Goal: Find specific page/section: Find specific page/section

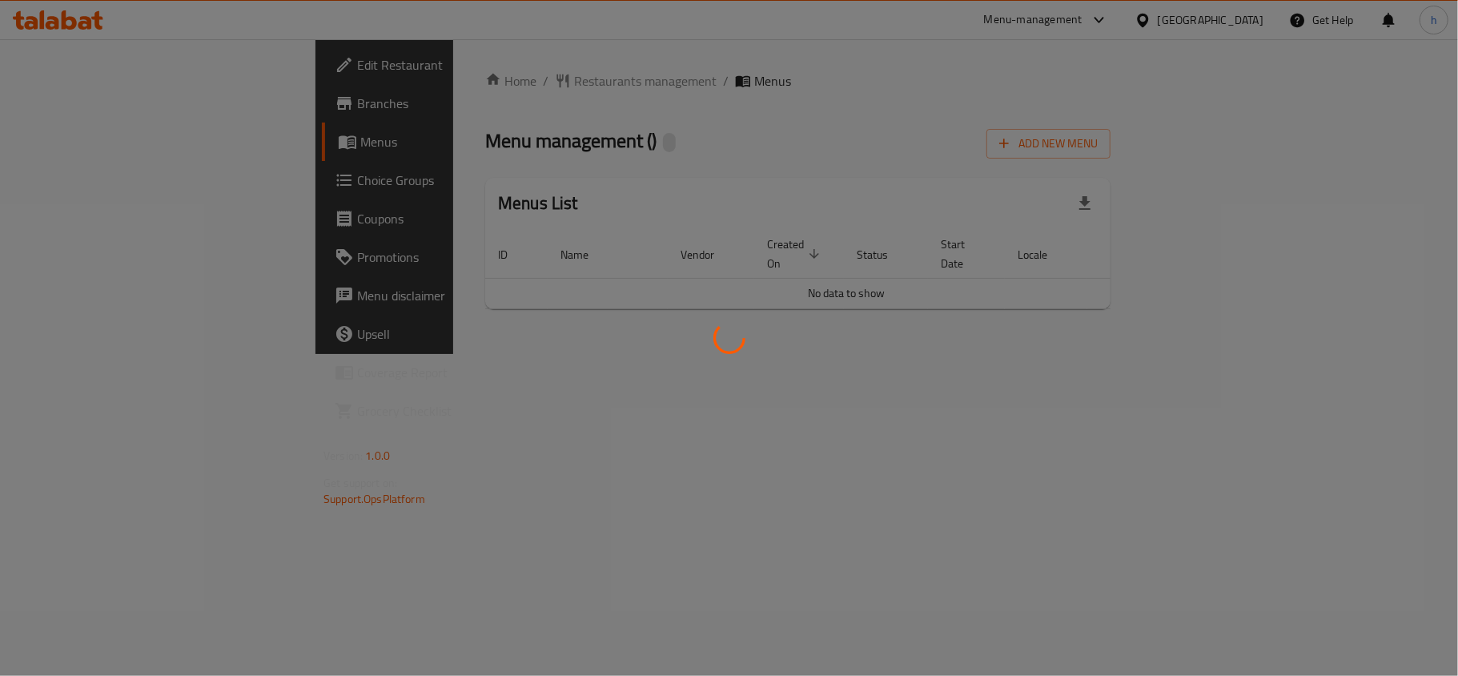
click at [431, 68] on div at bounding box center [729, 338] width 1458 height 676
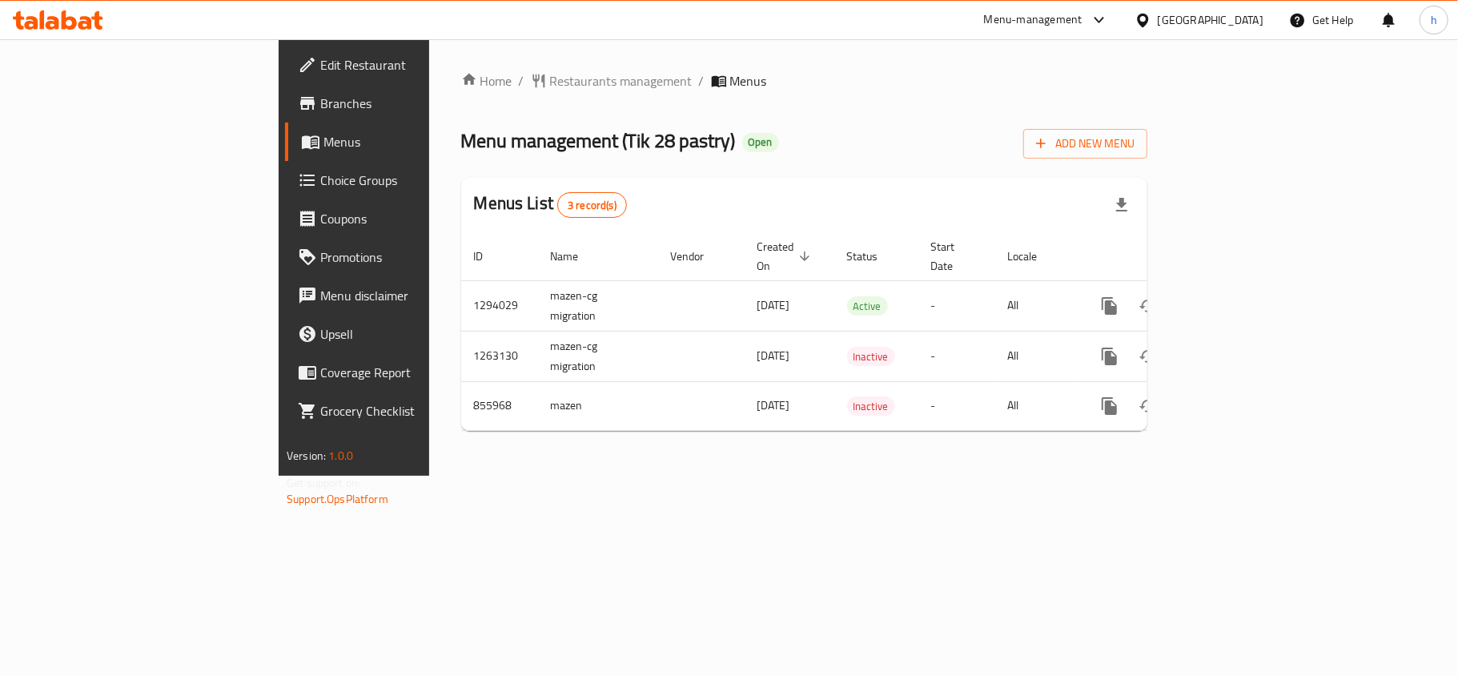
click at [424, 78] on div at bounding box center [729, 338] width 1458 height 676
click at [550, 78] on span "Restaurants management" at bounding box center [621, 80] width 143 height 19
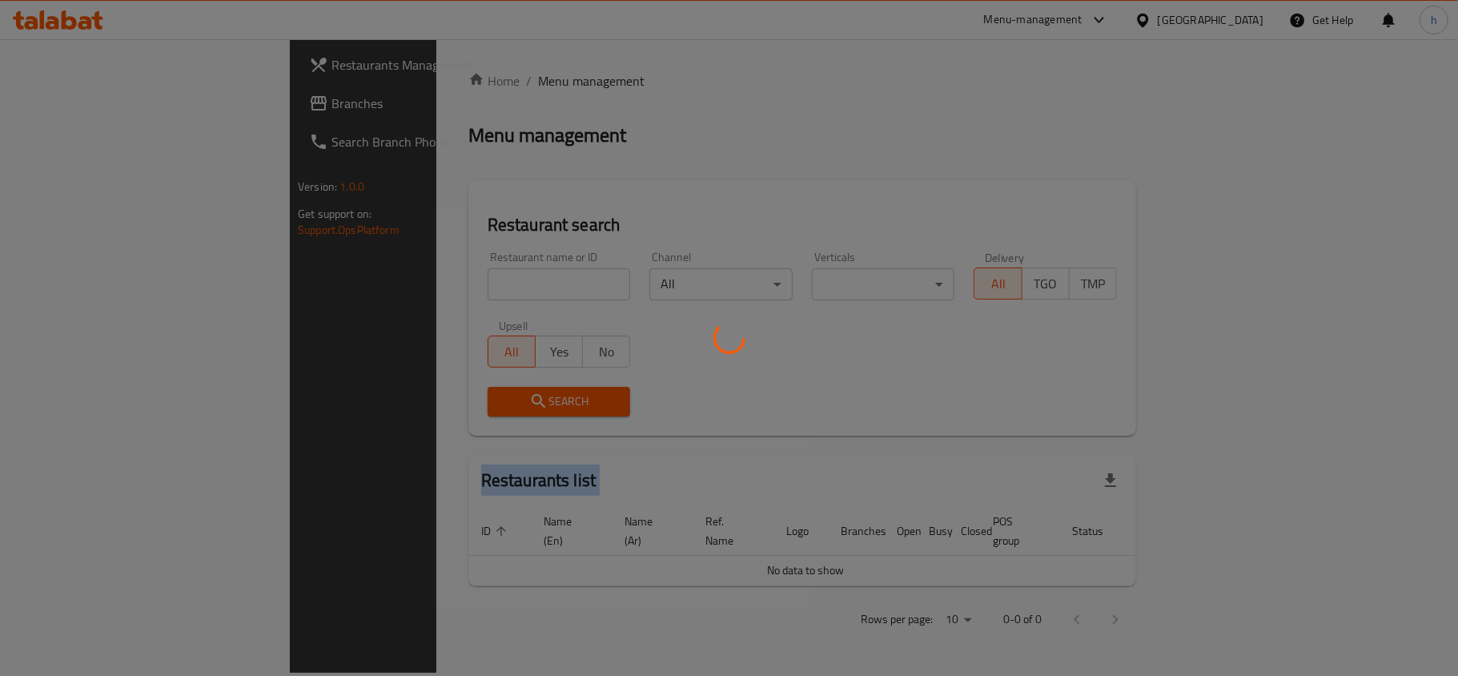
click at [424, 78] on div at bounding box center [729, 338] width 1458 height 676
click at [389, 81] on div at bounding box center [729, 338] width 1458 height 676
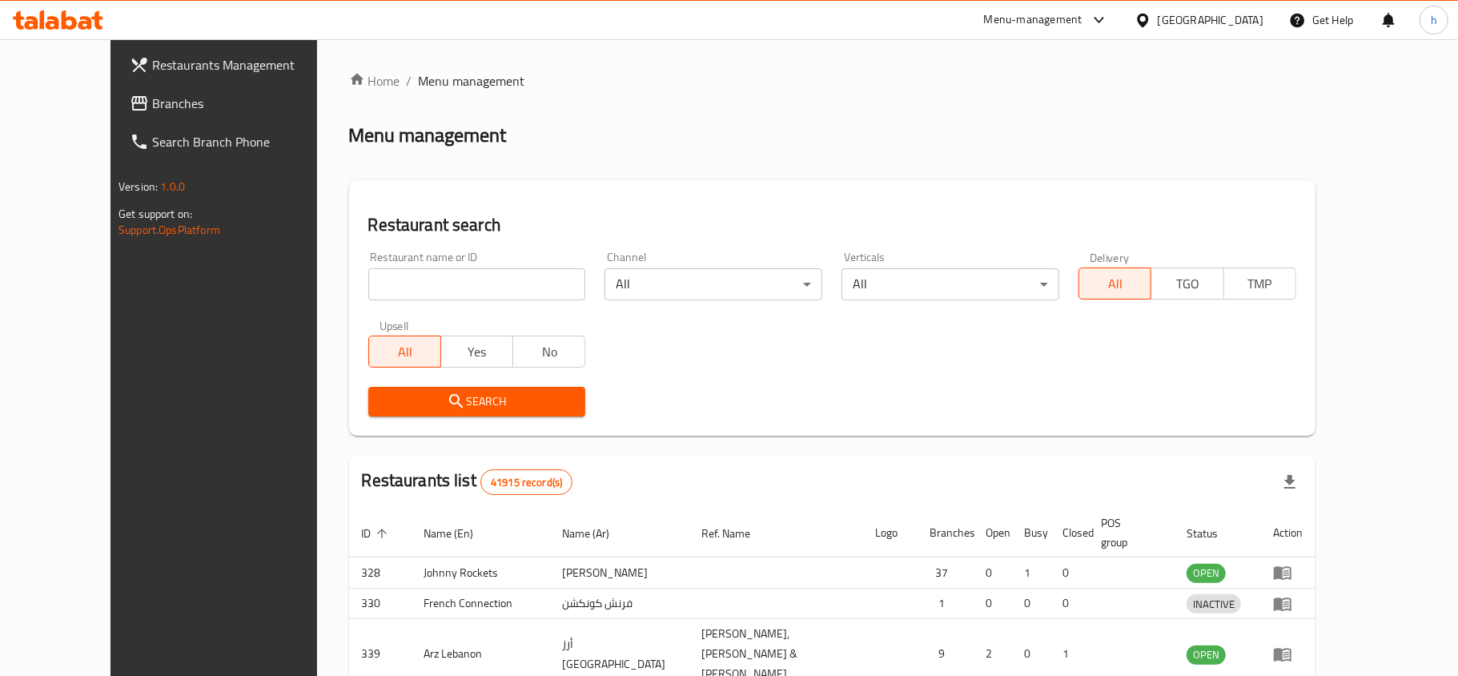
click at [389, 81] on div at bounding box center [729, 338] width 1458 height 676
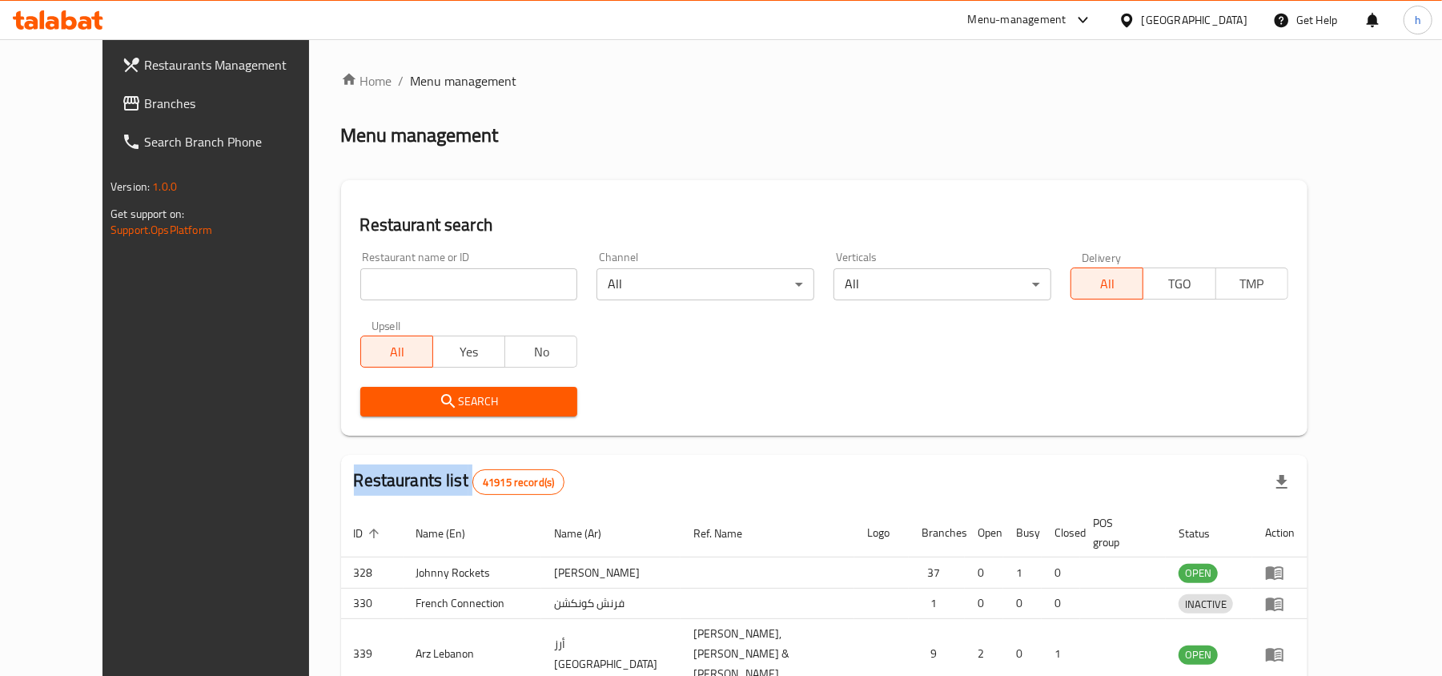
click at [389, 81] on div "Home / Menu management Menu management Restaurant search Restaurant name or ID …" at bounding box center [824, 525] width 966 height 908
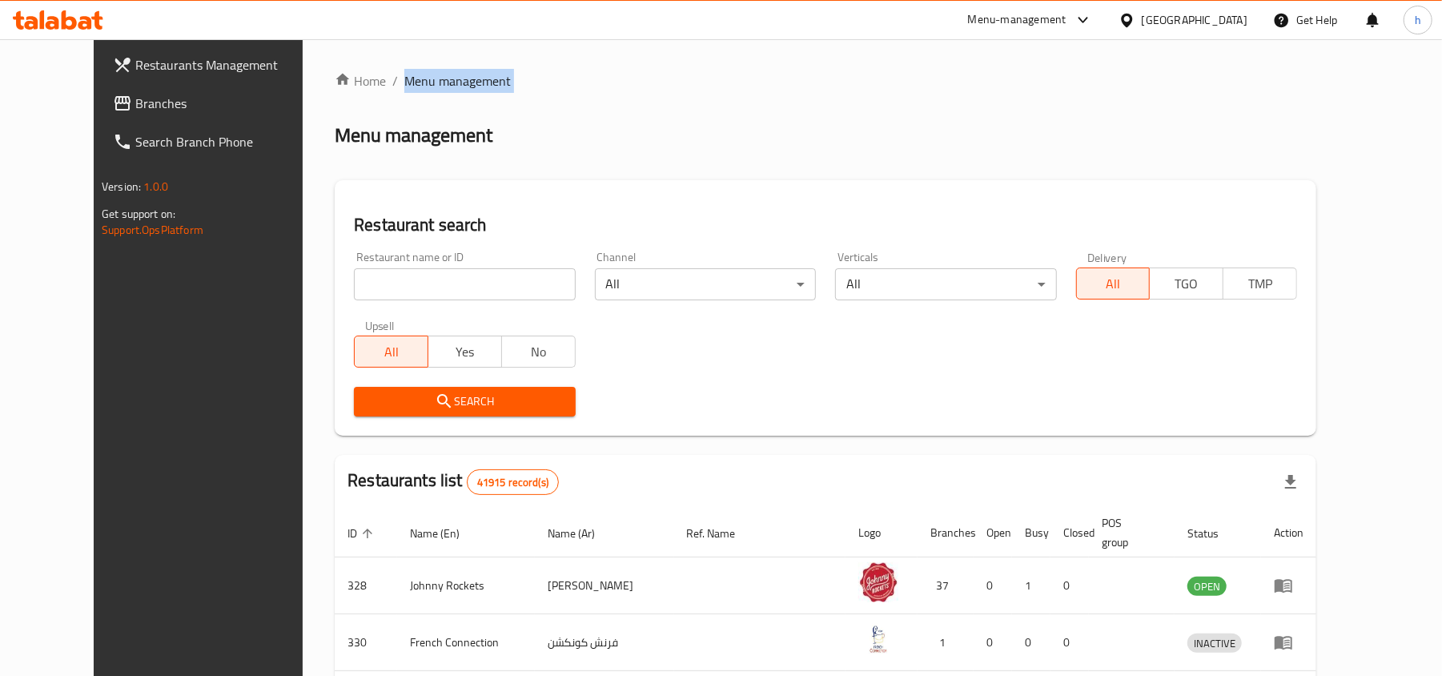
click at [404, 81] on span "Menu management" at bounding box center [457, 80] width 106 height 19
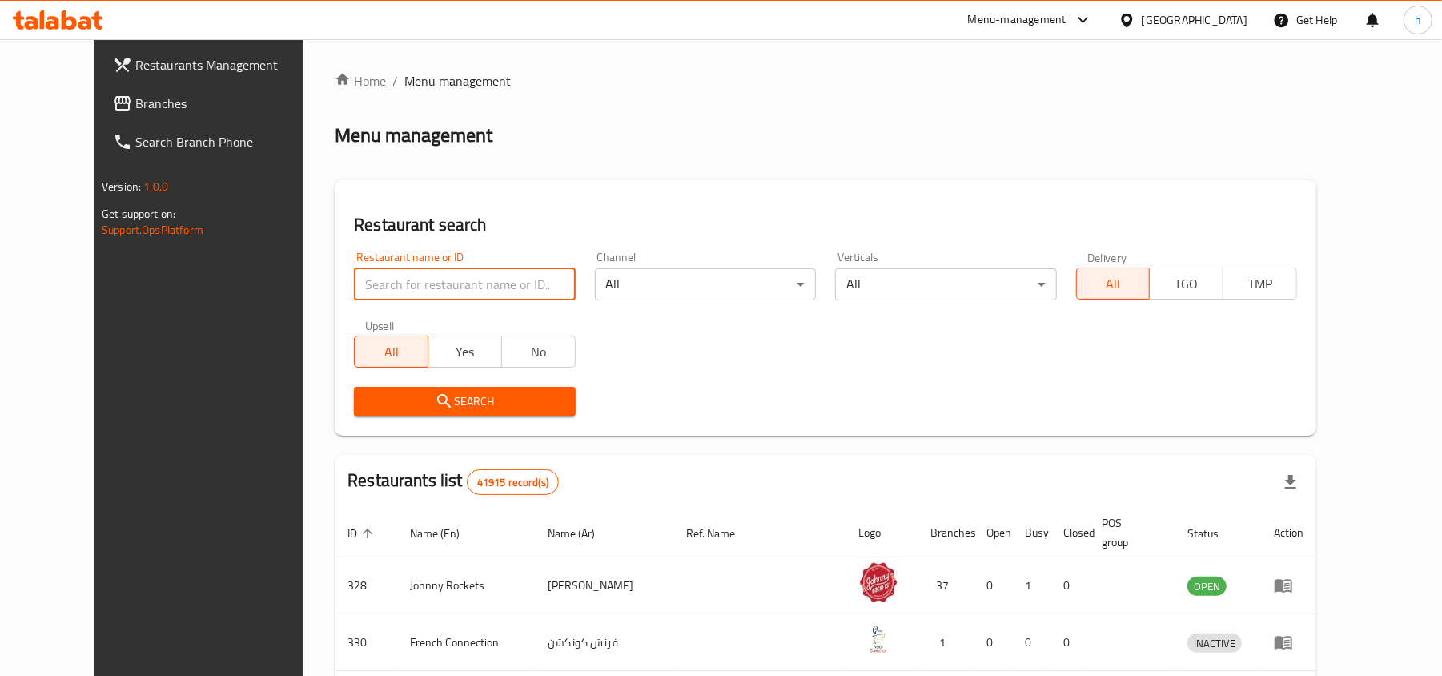
click at [398, 283] on input "search" at bounding box center [464, 284] width 221 height 32
paste input "656609"
type input "656609"
click at [368, 394] on span "Search" at bounding box center [464, 402] width 195 height 20
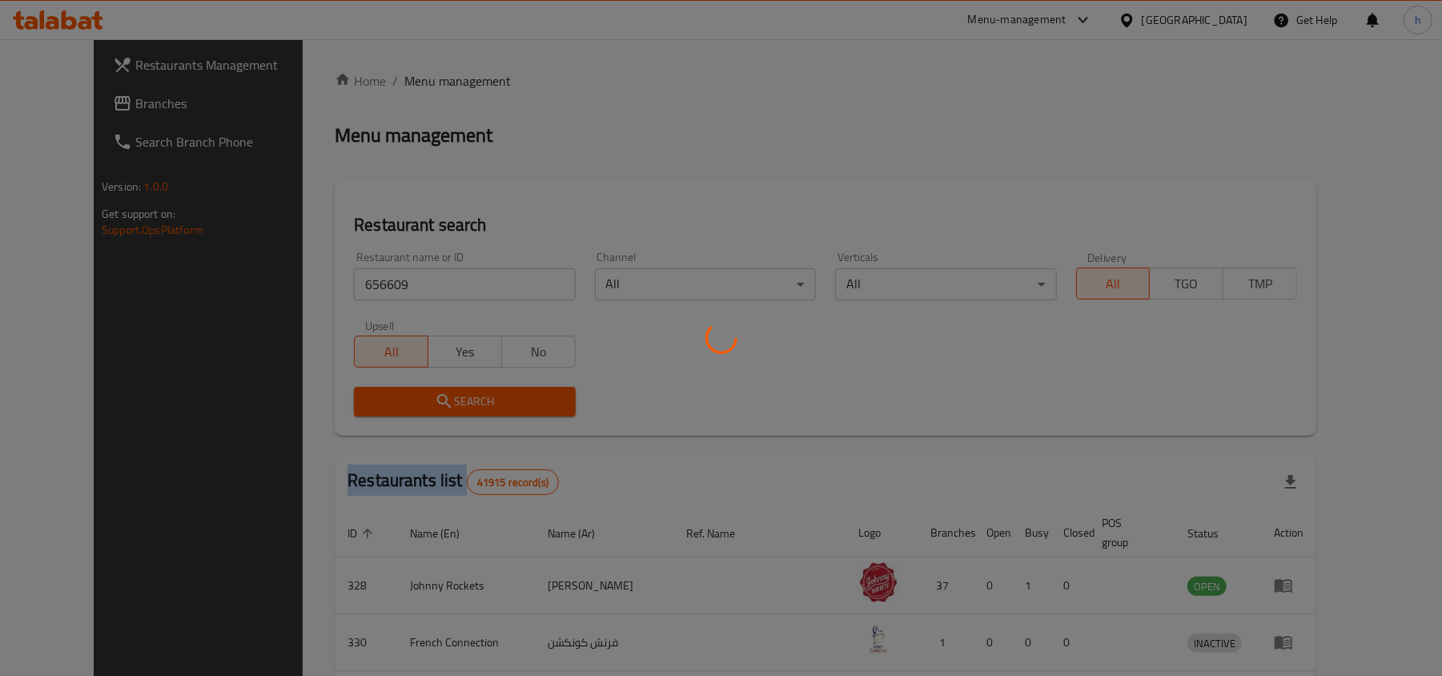
click at [368, 394] on div at bounding box center [721, 338] width 1442 height 676
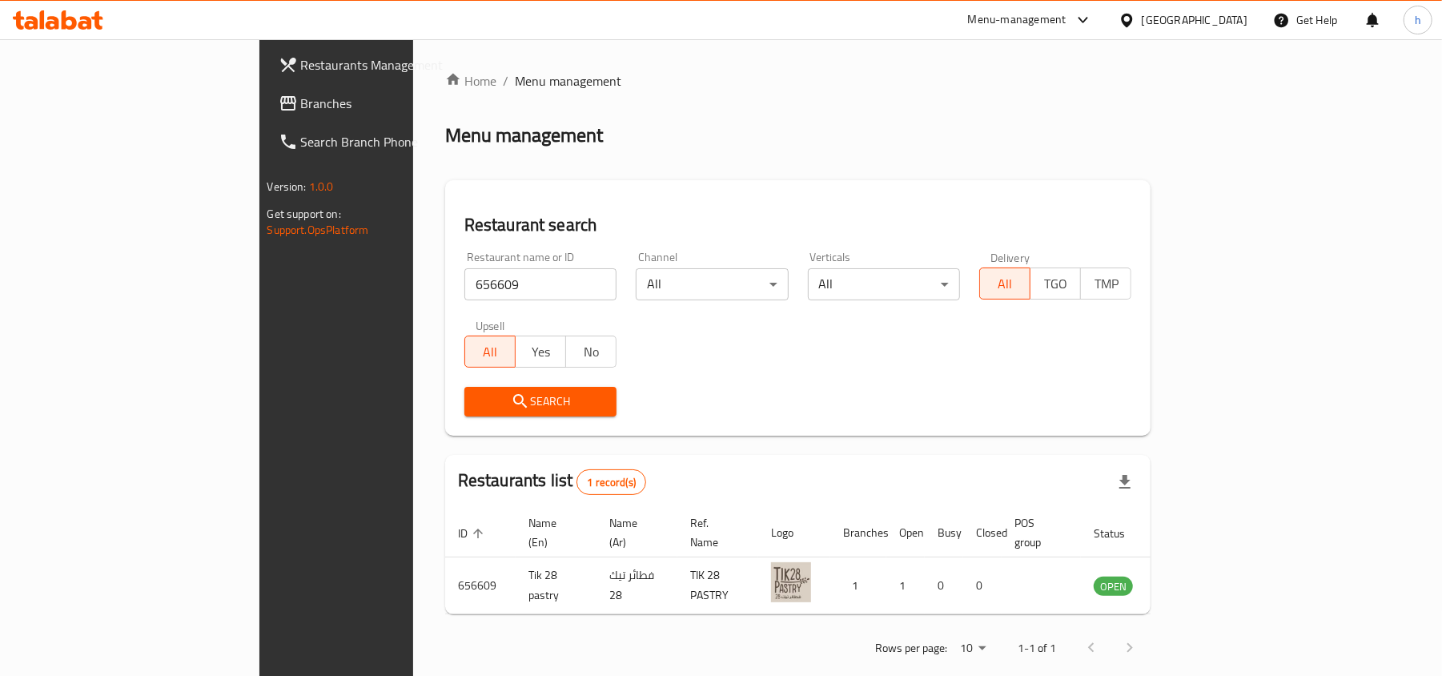
click at [1170, 13] on div "[GEOGRAPHIC_DATA]" at bounding box center [1195, 20] width 106 height 18
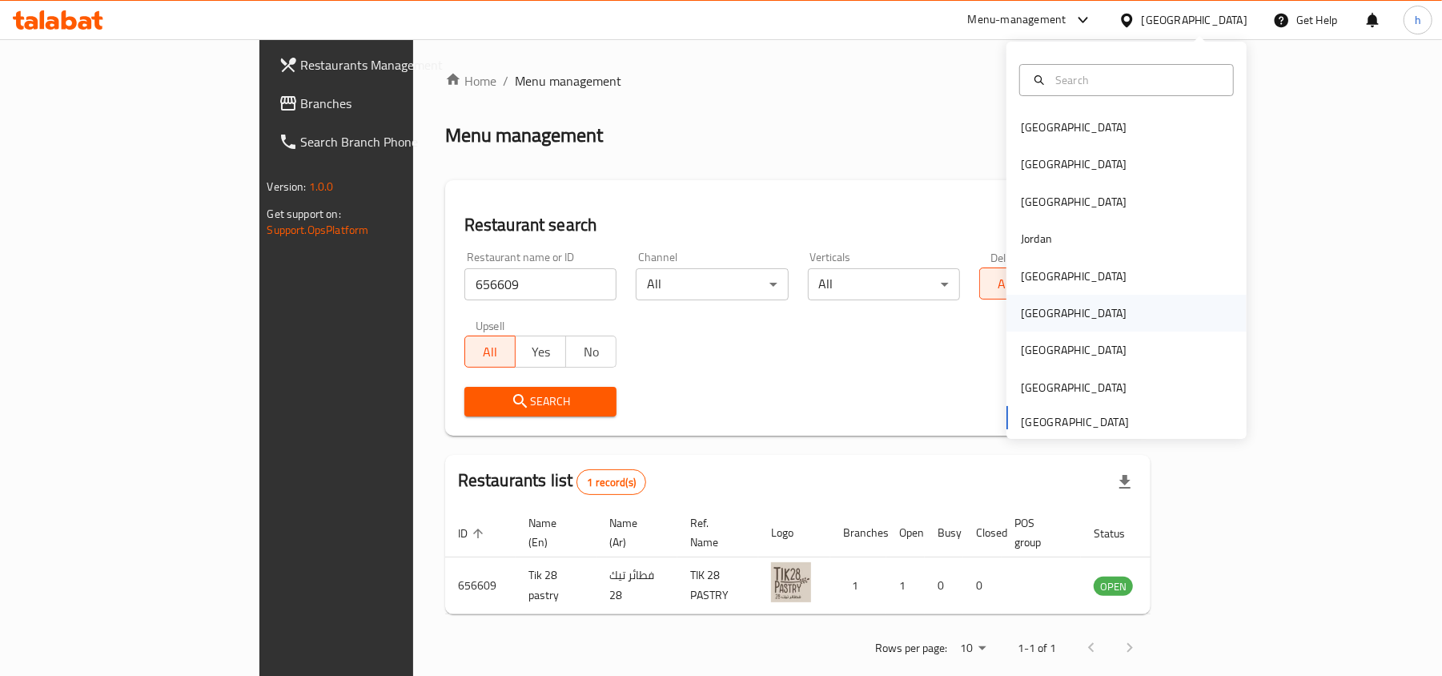
click at [1021, 315] on div "[GEOGRAPHIC_DATA]" at bounding box center [1074, 313] width 106 height 18
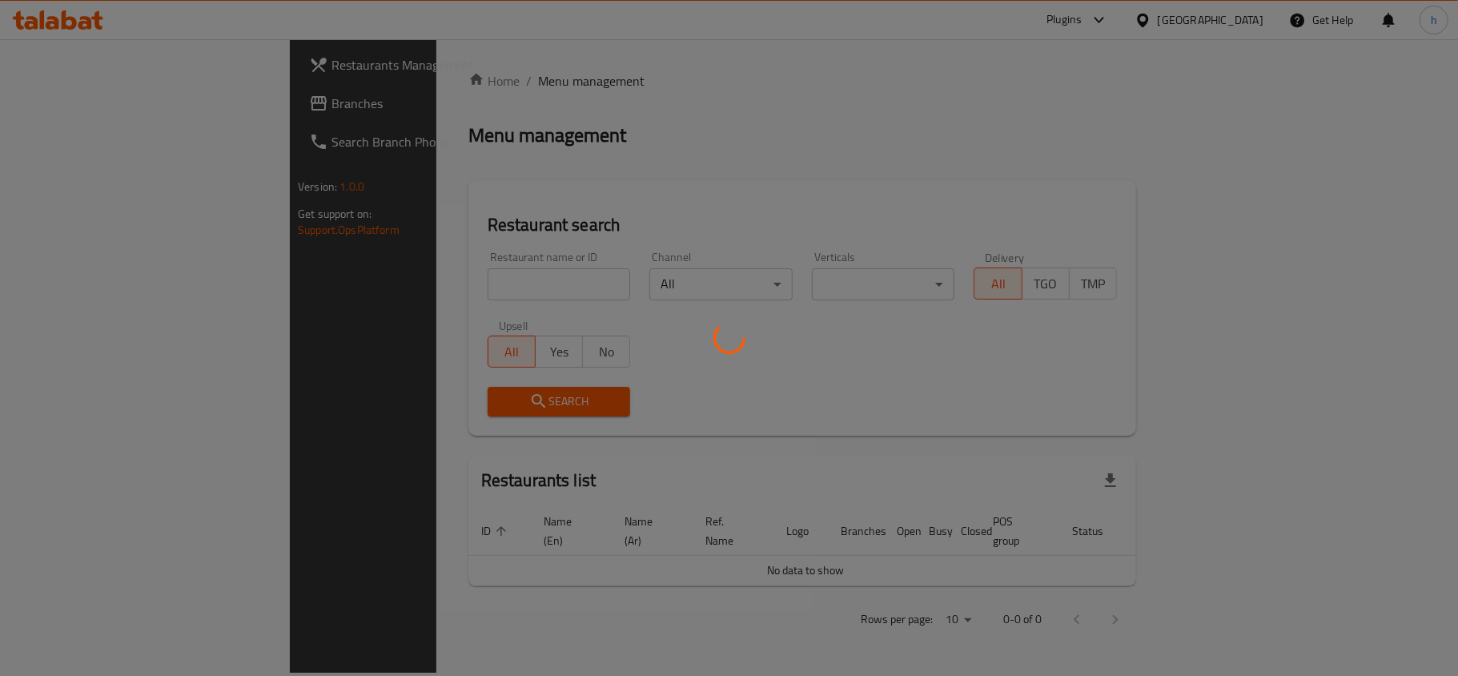
click at [70, 106] on div at bounding box center [729, 338] width 1458 height 676
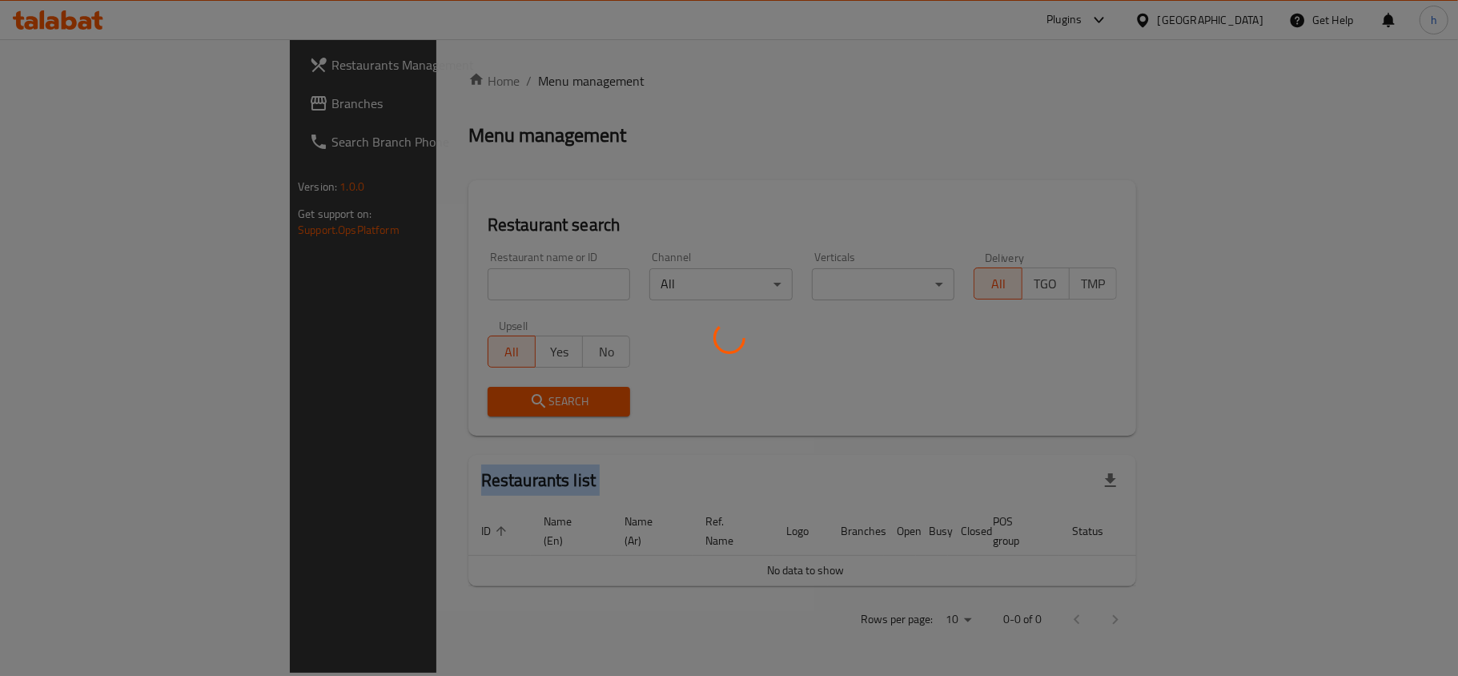
click at [70, 106] on div at bounding box center [729, 338] width 1458 height 676
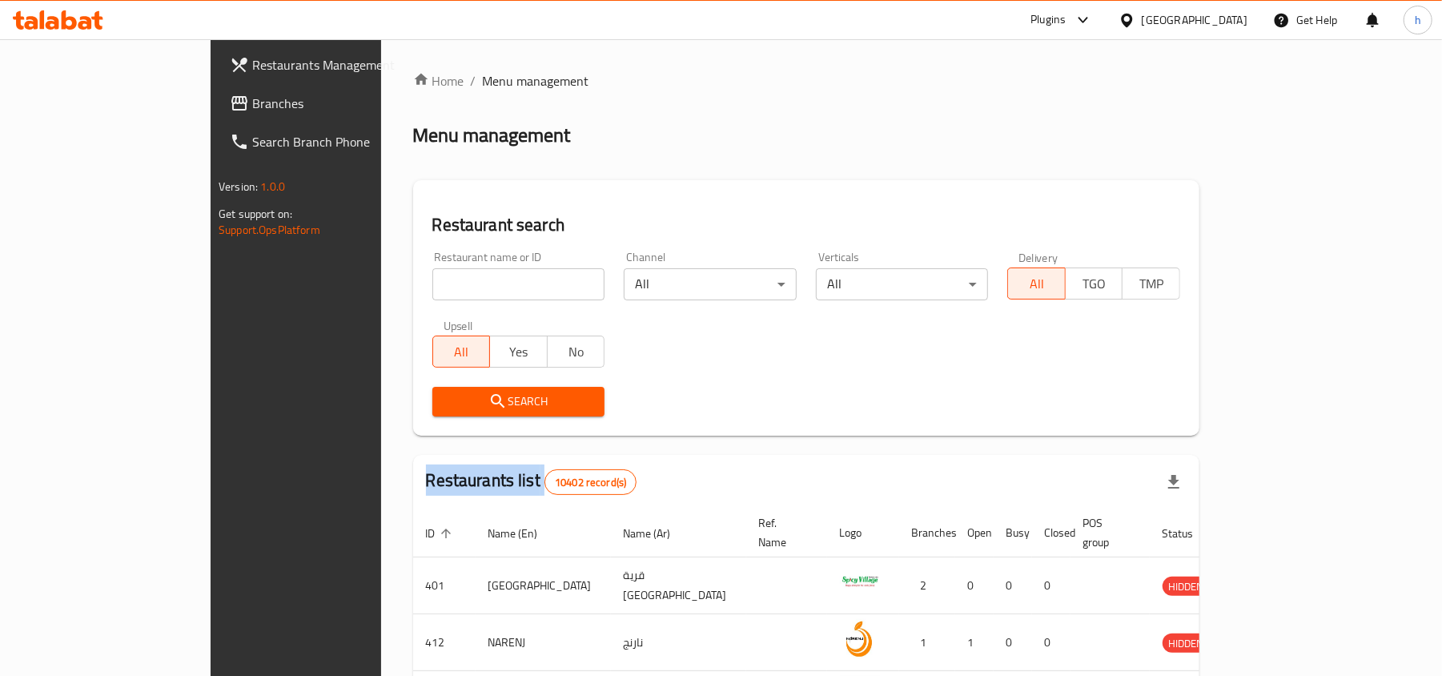
click at [211, 106] on div "Restaurants Management Branches Search Branch Phone Version: 1.0.0 Get support …" at bounding box center [721, 586] width 1021 height 1095
click at [252, 103] on span "Branches" at bounding box center [345, 103] width 187 height 19
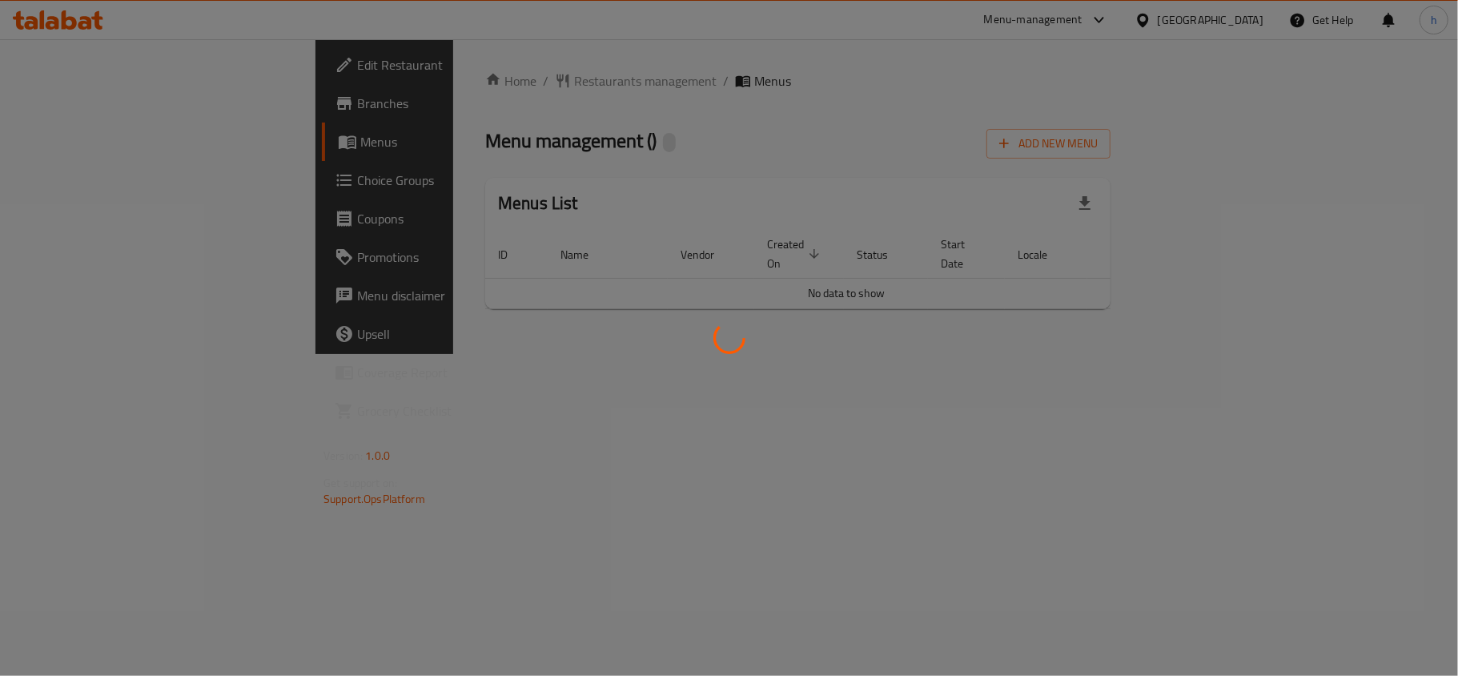
click at [424, 77] on div at bounding box center [729, 338] width 1458 height 676
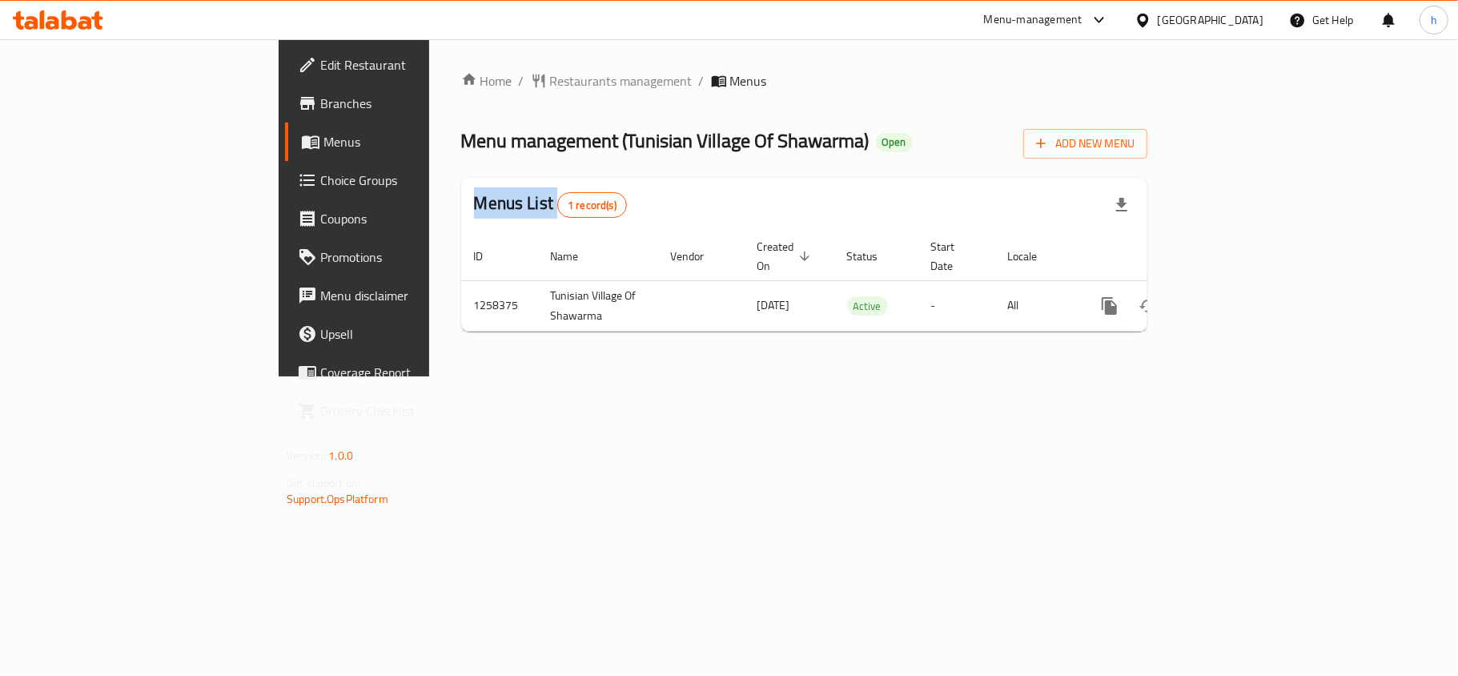
click at [424, 77] on div at bounding box center [729, 338] width 1458 height 676
click at [550, 77] on span "Restaurants management" at bounding box center [621, 80] width 143 height 19
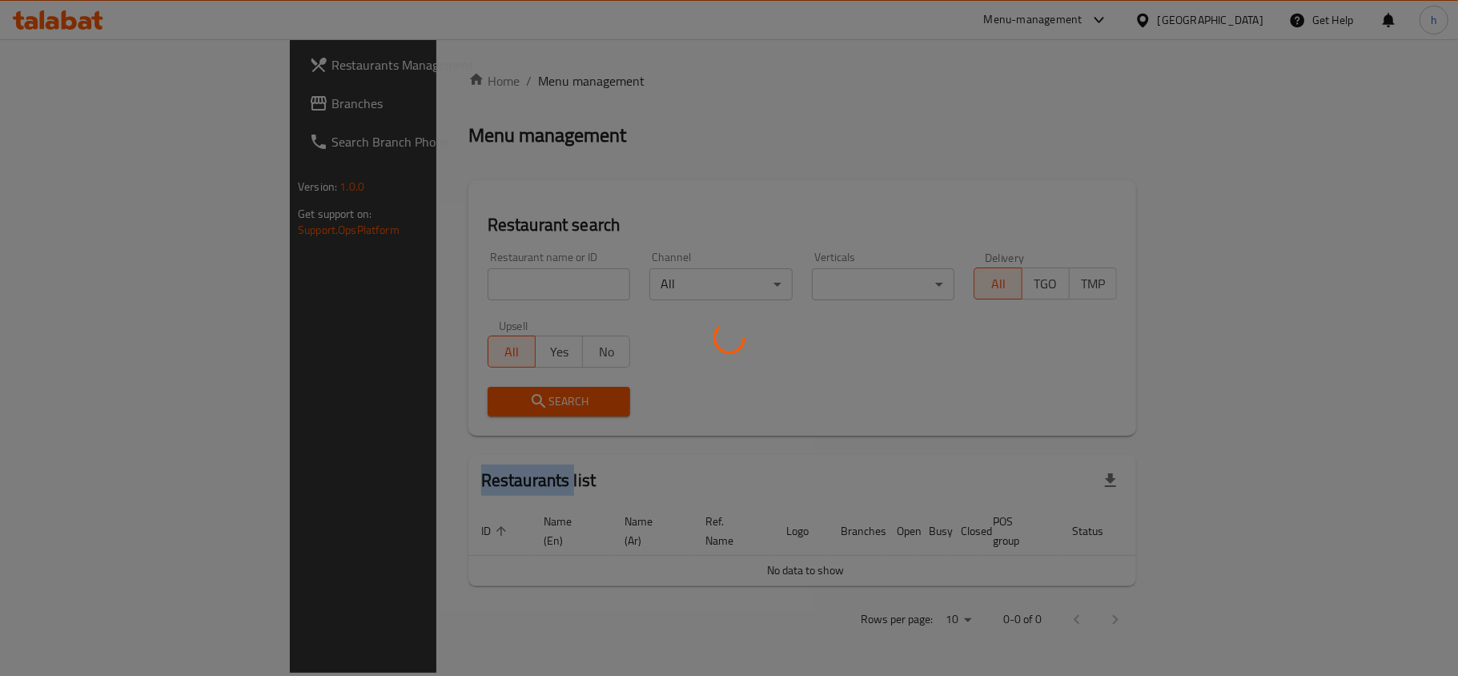
click at [413, 77] on div at bounding box center [729, 338] width 1458 height 676
drag, startPoint x: 683, startPoint y: 181, endPoint x: 634, endPoint y: 206, distance: 54.8
click at [676, 183] on div at bounding box center [729, 338] width 1458 height 676
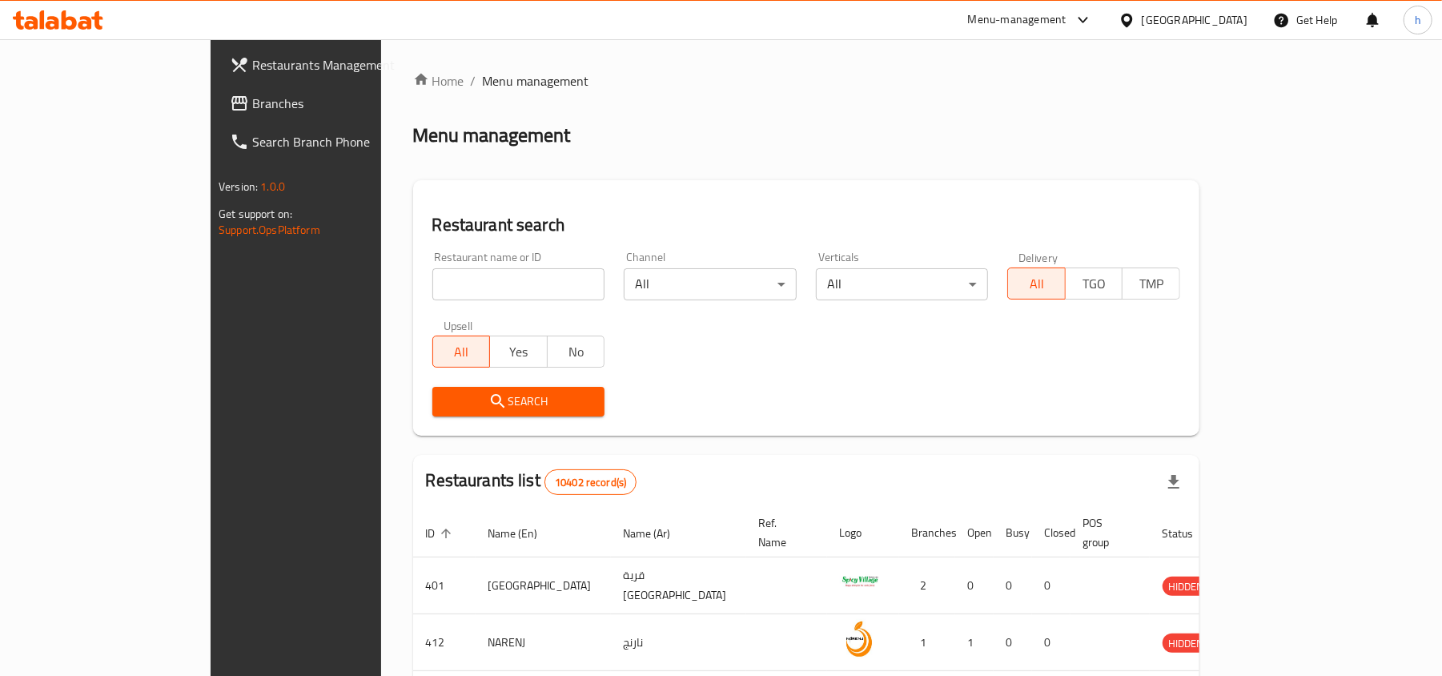
click at [413, 269] on div "Home / Menu management Menu management Restaurant search Restaurant name or ID …" at bounding box center [806, 586] width 786 height 1031
click at [432, 269] on input "search" at bounding box center [518, 284] width 173 height 32
paste input "683965"
type input "683965"
click at [445, 400] on span "Search" at bounding box center [518, 402] width 147 height 20
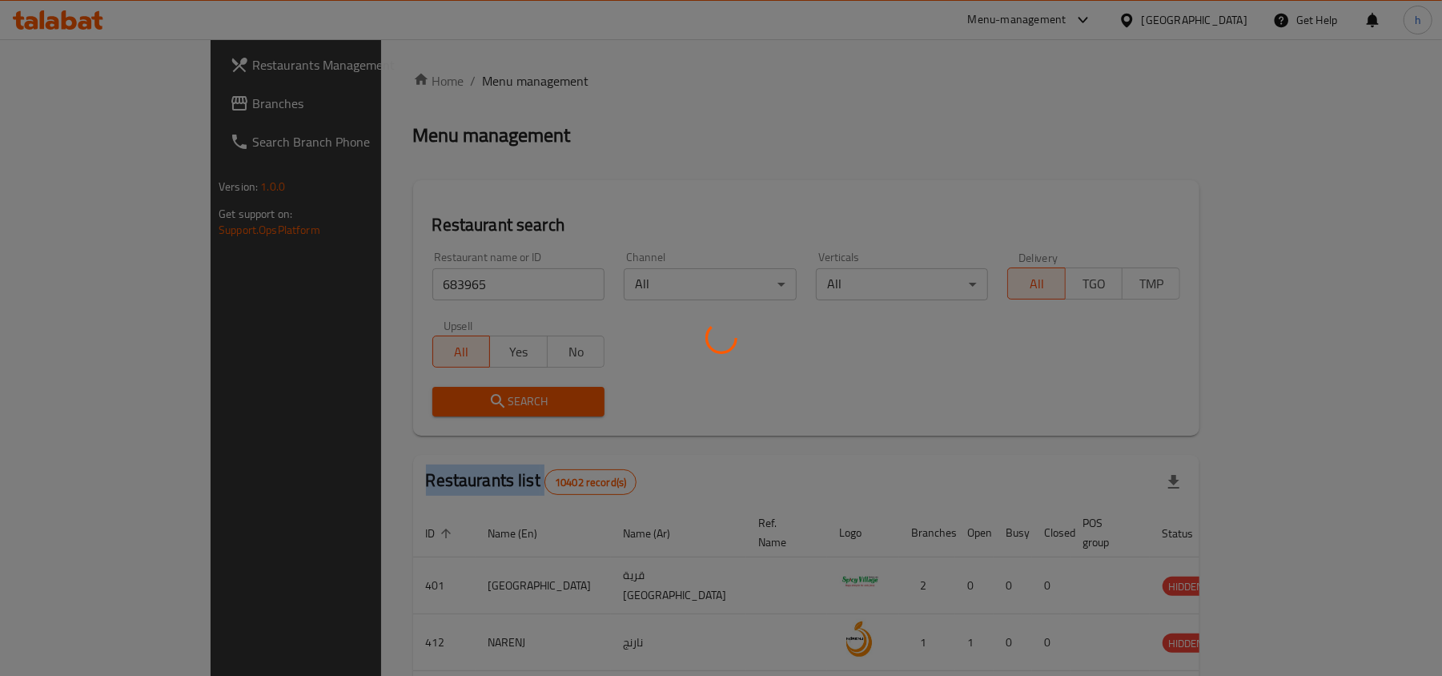
click at [391, 400] on div at bounding box center [721, 338] width 1442 height 676
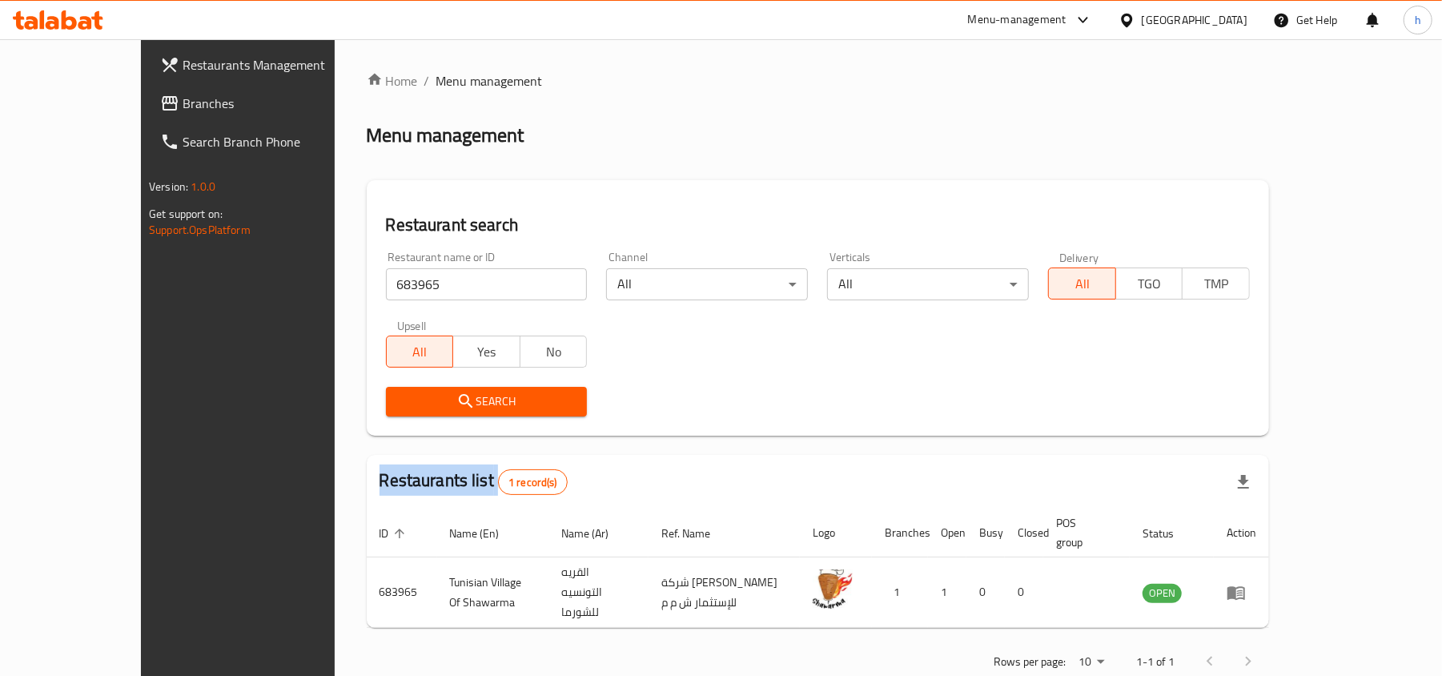
scroll to position [8, 0]
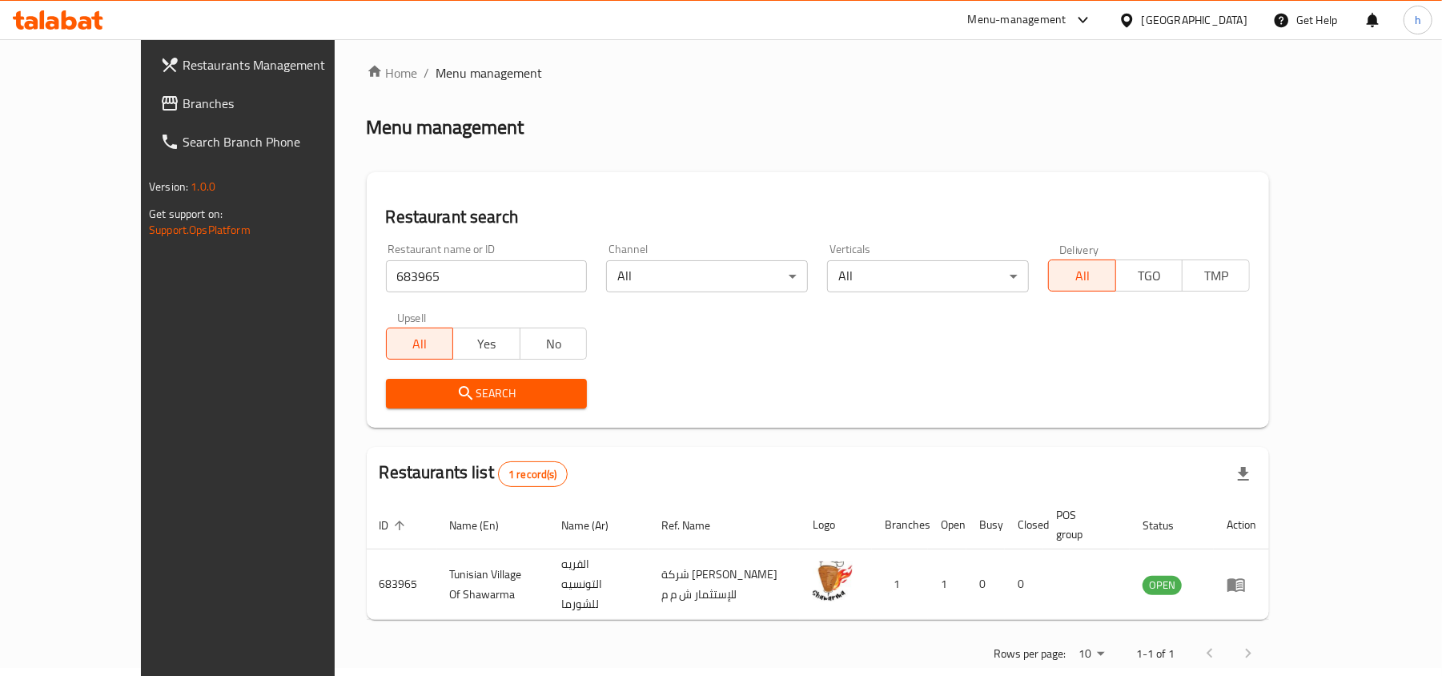
click at [1231, 19] on div "[GEOGRAPHIC_DATA]" at bounding box center [1195, 20] width 106 height 18
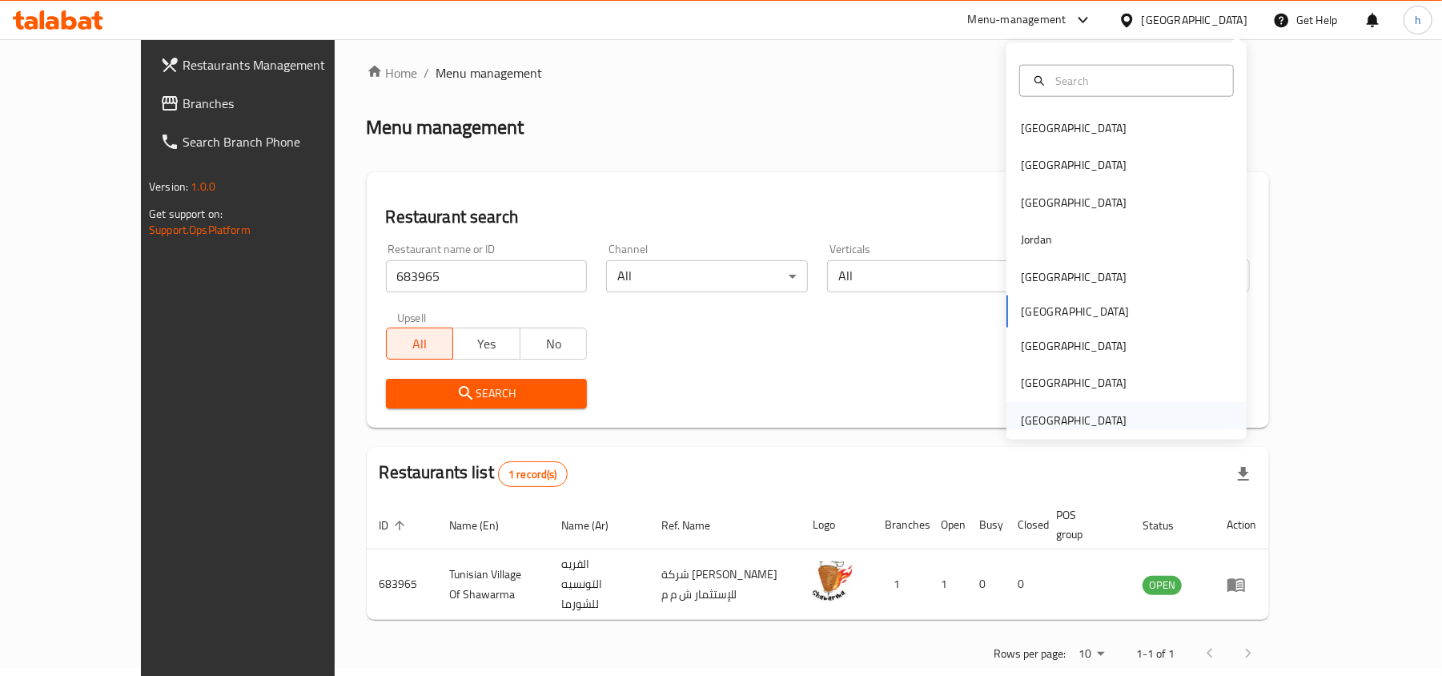
click at [1041, 421] on div "[GEOGRAPHIC_DATA]" at bounding box center [1074, 421] width 106 height 18
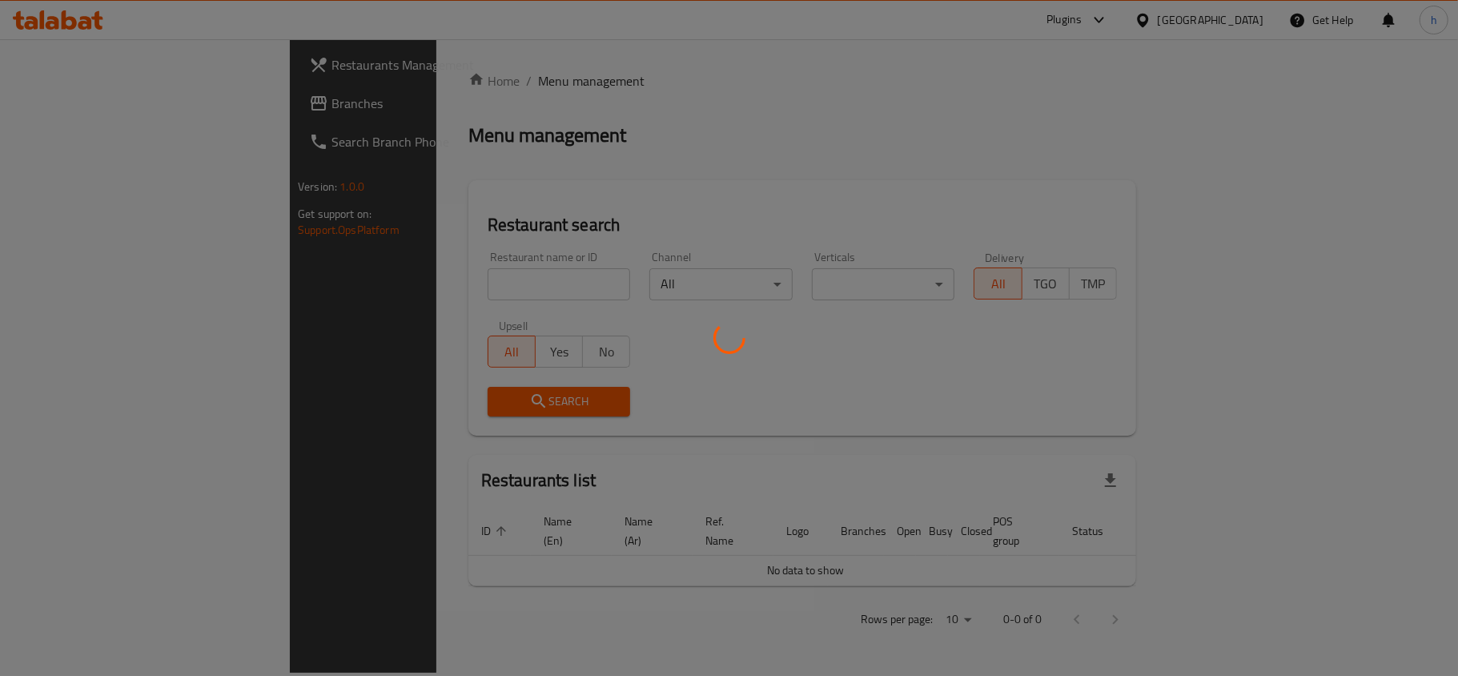
click at [87, 106] on div at bounding box center [729, 338] width 1458 height 676
click at [83, 103] on div at bounding box center [729, 338] width 1458 height 676
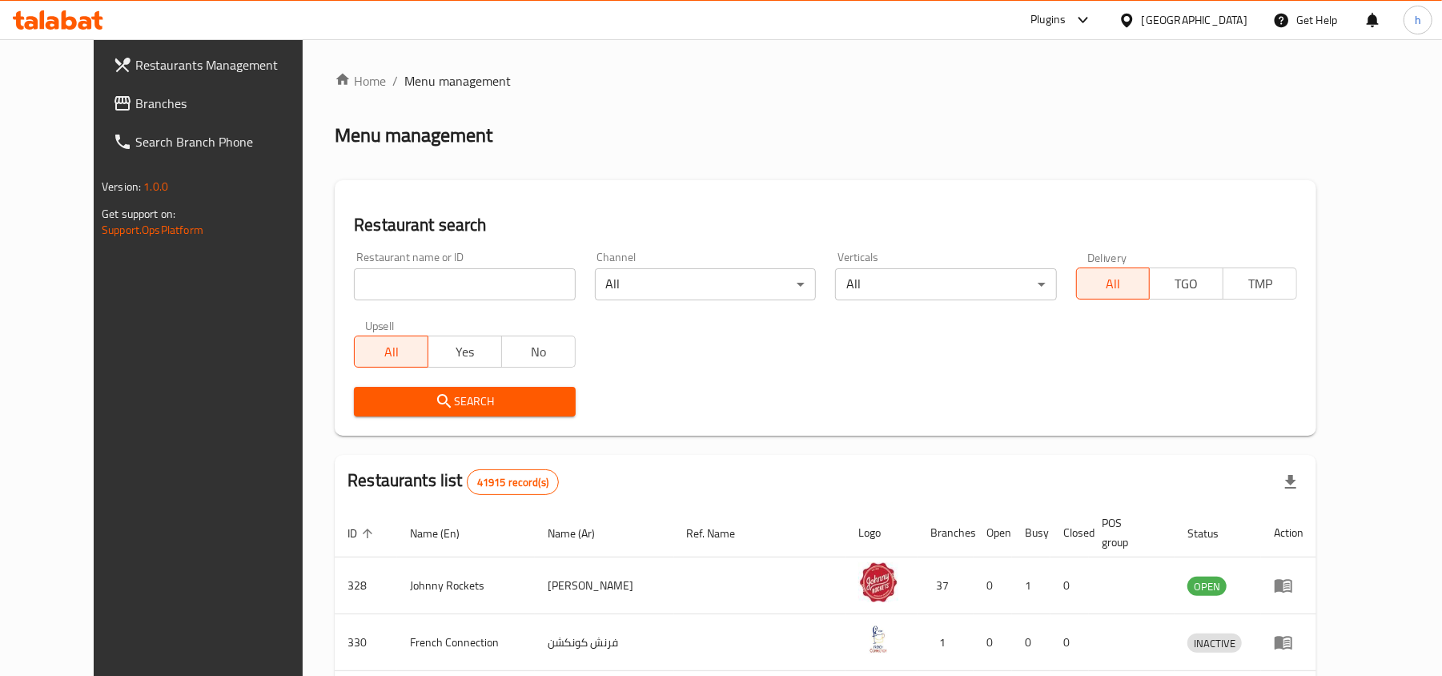
click at [94, 103] on div "Restaurants Management Branches Search Branch Phone Version: 1.0.0 Get support …" at bounding box center [721, 593] width 1255 height 1109
click at [135, 103] on span "Branches" at bounding box center [228, 103] width 187 height 19
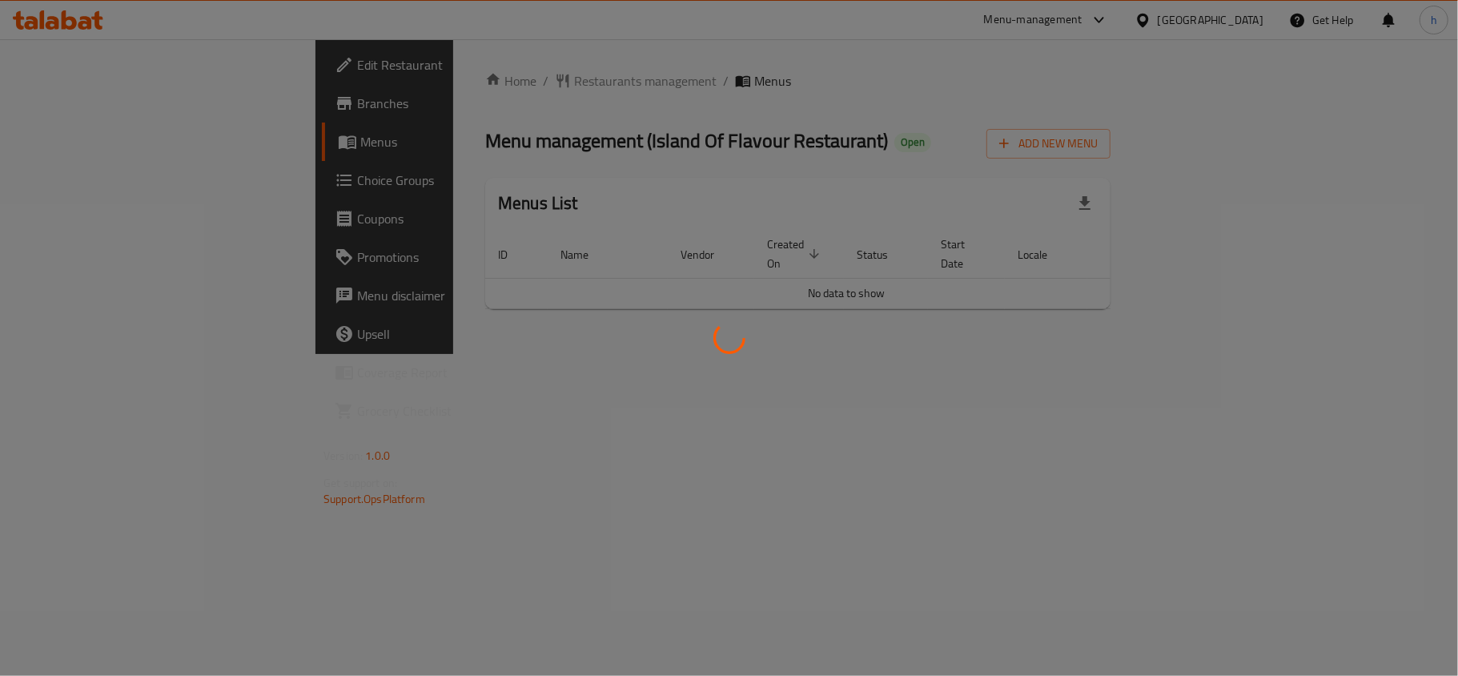
click at [408, 81] on div at bounding box center [729, 338] width 1458 height 676
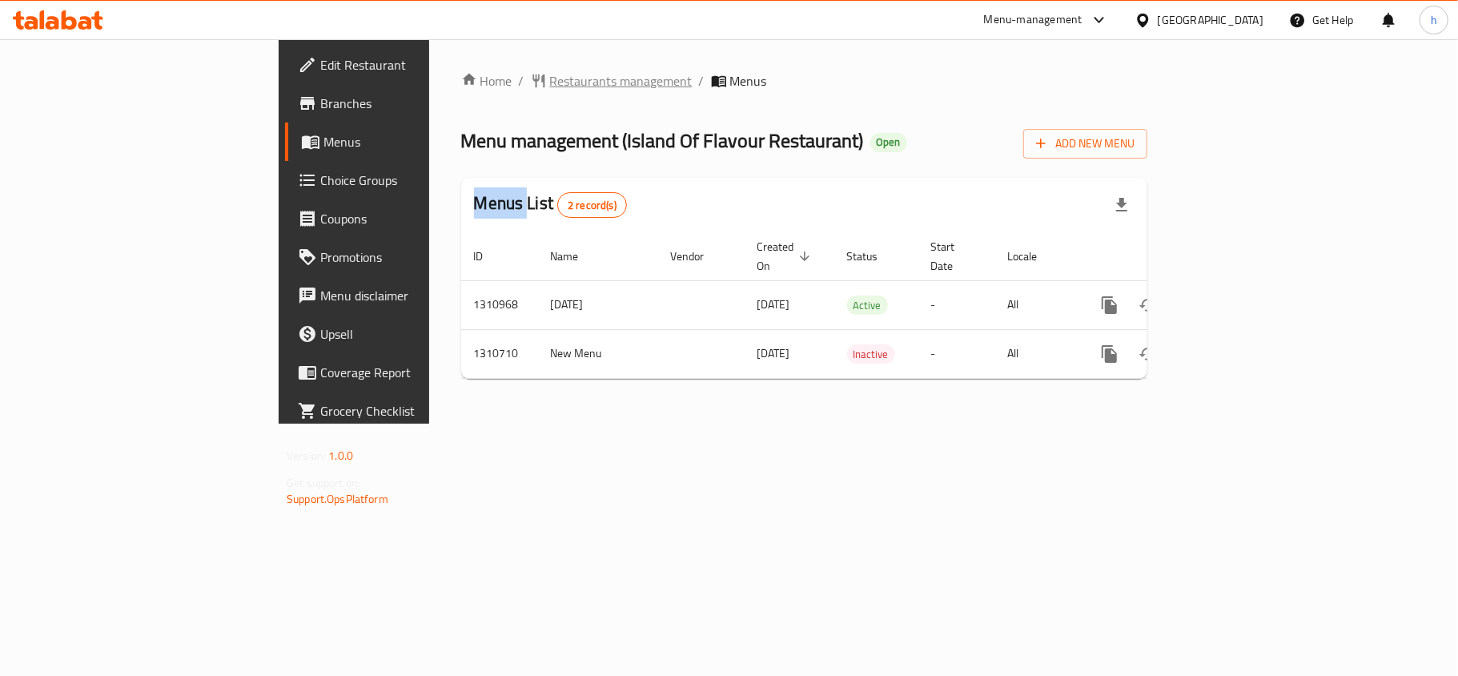
click at [550, 71] on span "Restaurants management" at bounding box center [621, 80] width 143 height 19
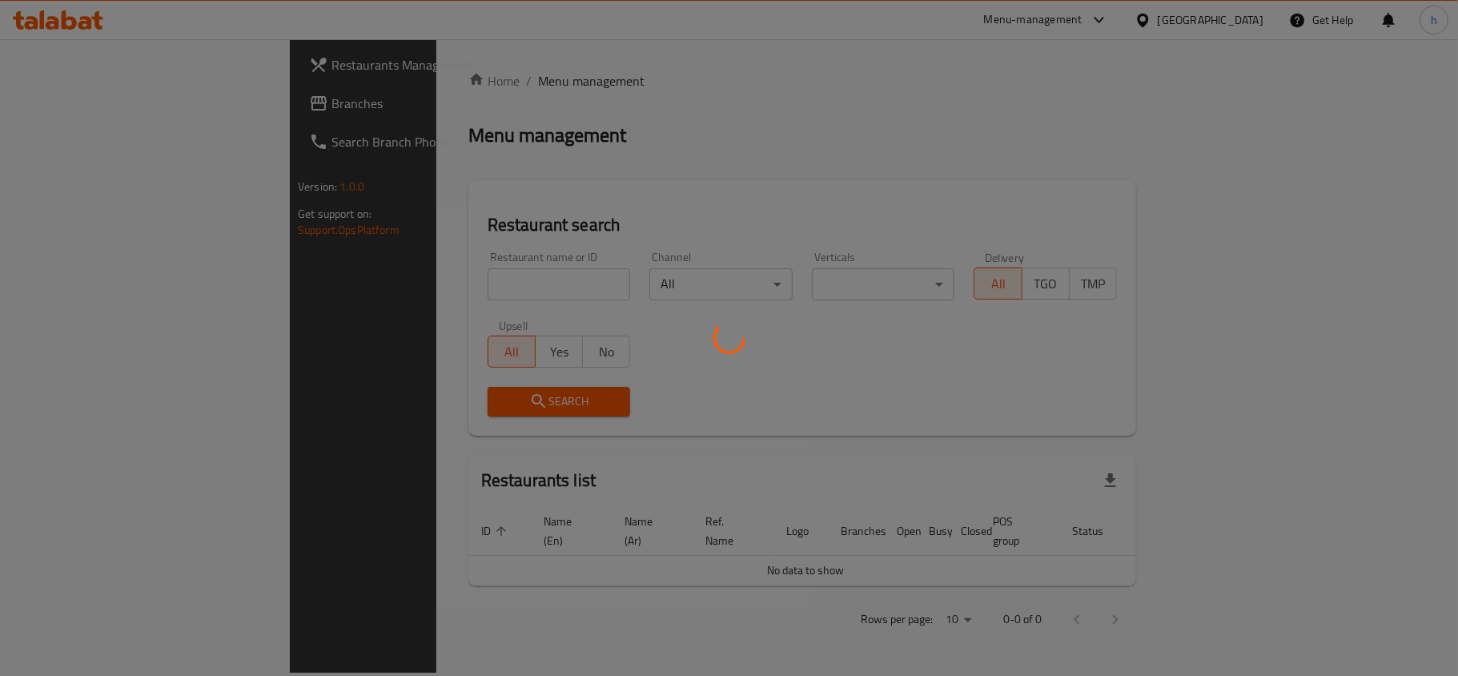
click at [407, 275] on div at bounding box center [729, 338] width 1458 height 676
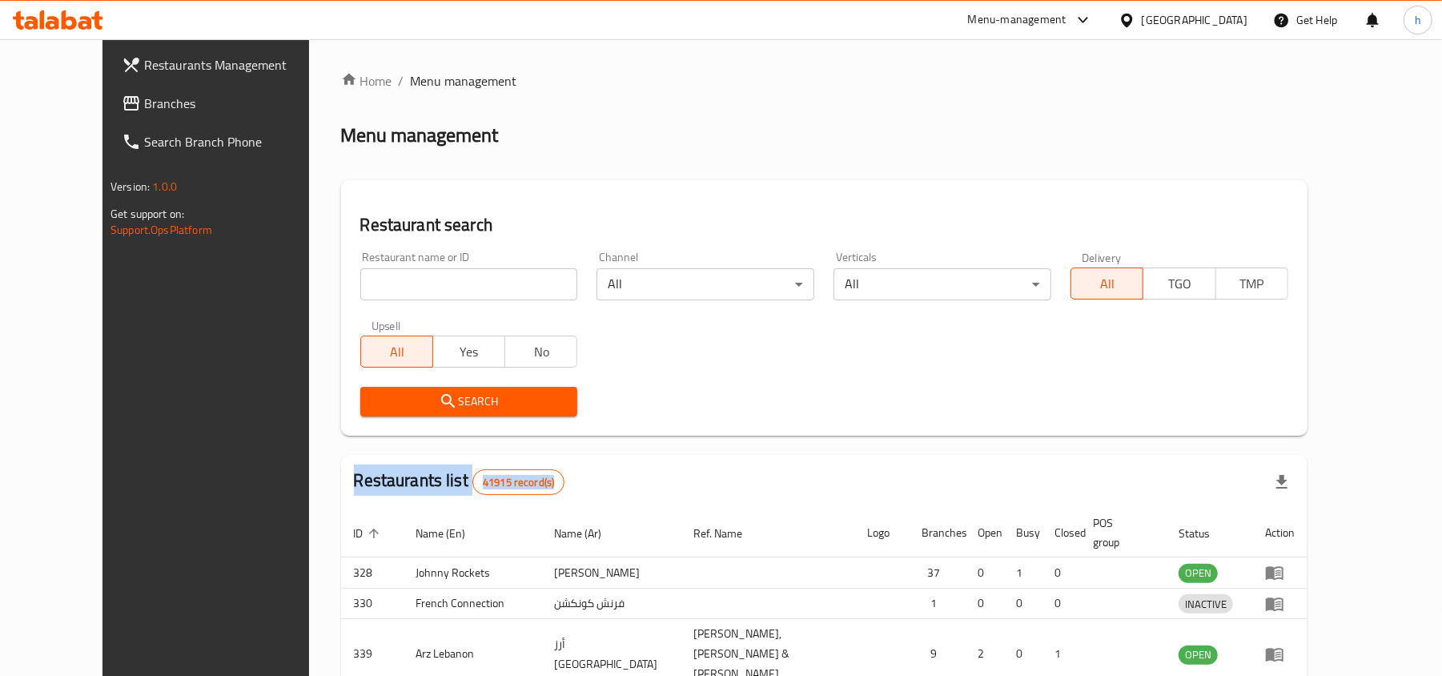
click at [407, 275] on div at bounding box center [721, 338] width 1442 height 676
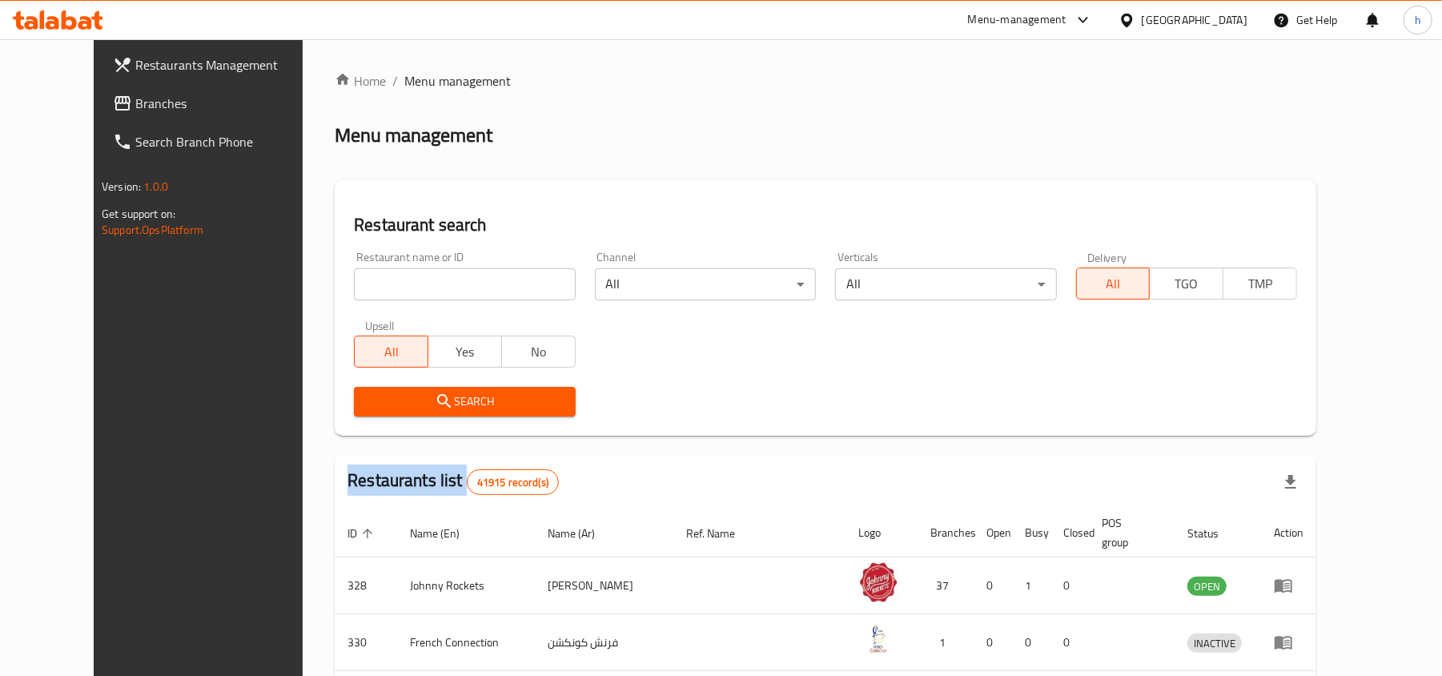
click at [407, 275] on div "Home / Menu management Menu management Restaurant search Restaurant name or ID …" at bounding box center [826, 593] width 982 height 1045
click at [407, 275] on input "search" at bounding box center [464, 284] width 221 height 32
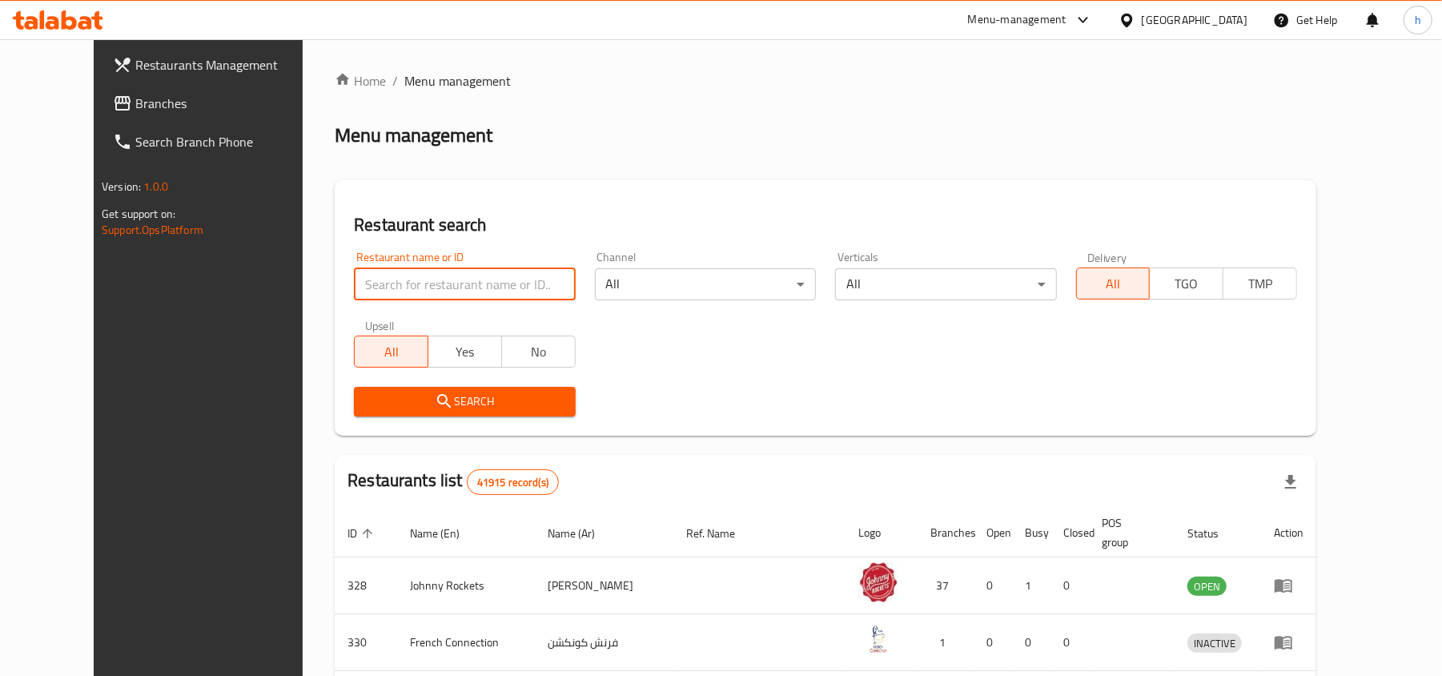
click at [407, 275] on input "search" at bounding box center [464, 284] width 221 height 32
paste input "705584"
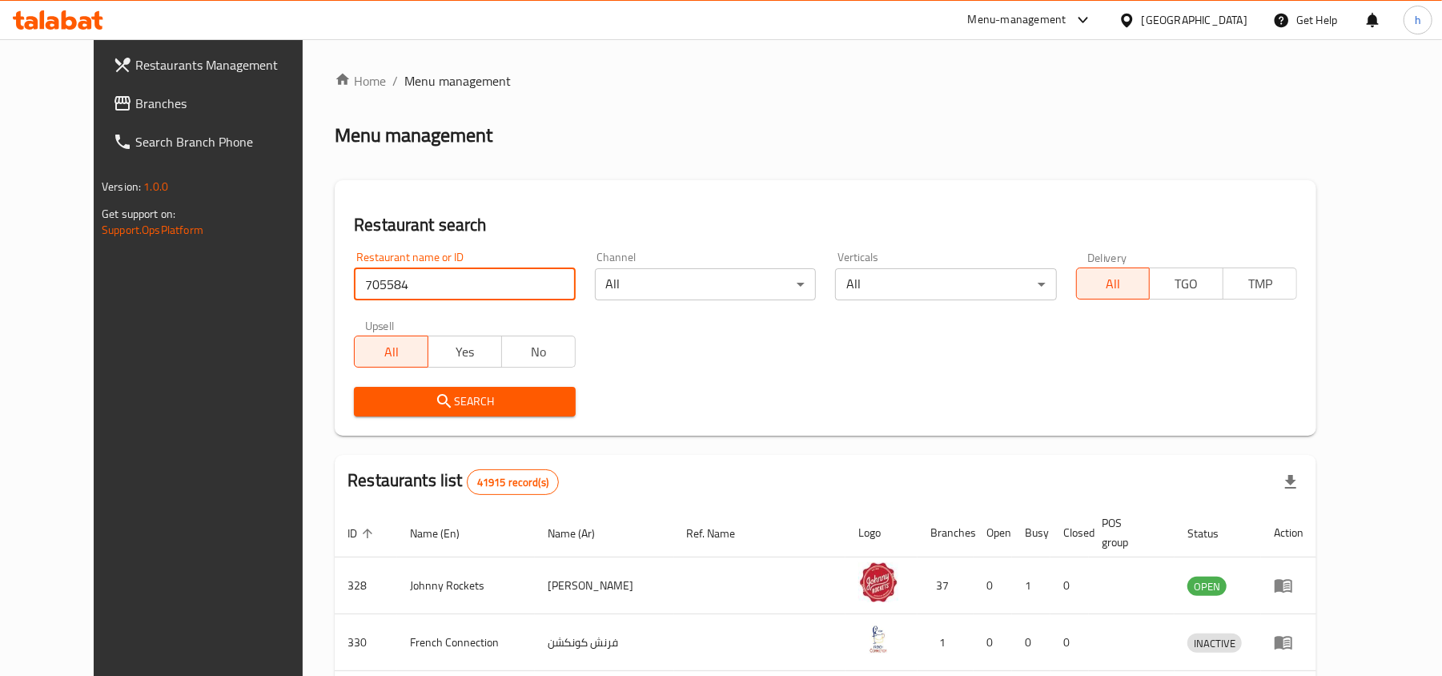
type input "705584"
click at [435, 407] on icon "submit" at bounding box center [444, 401] width 19 height 19
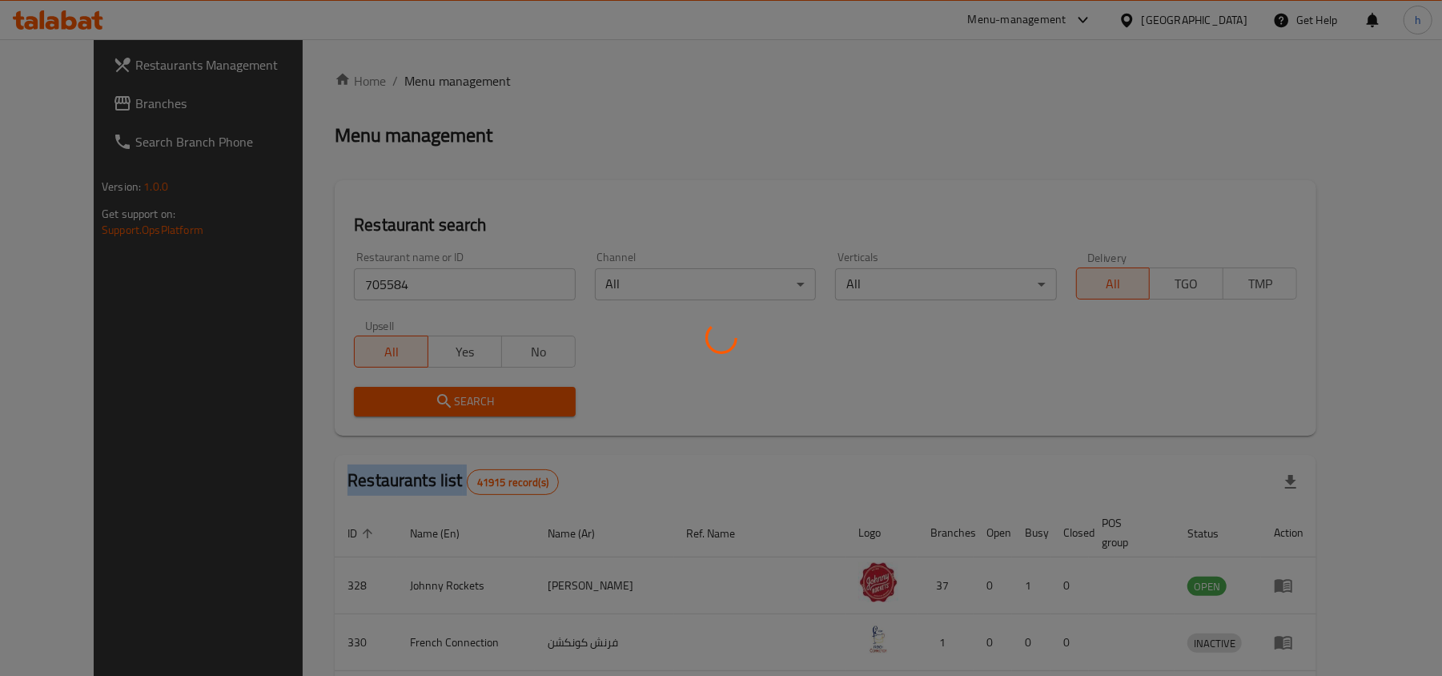
click at [404, 407] on div at bounding box center [721, 338] width 1442 height 676
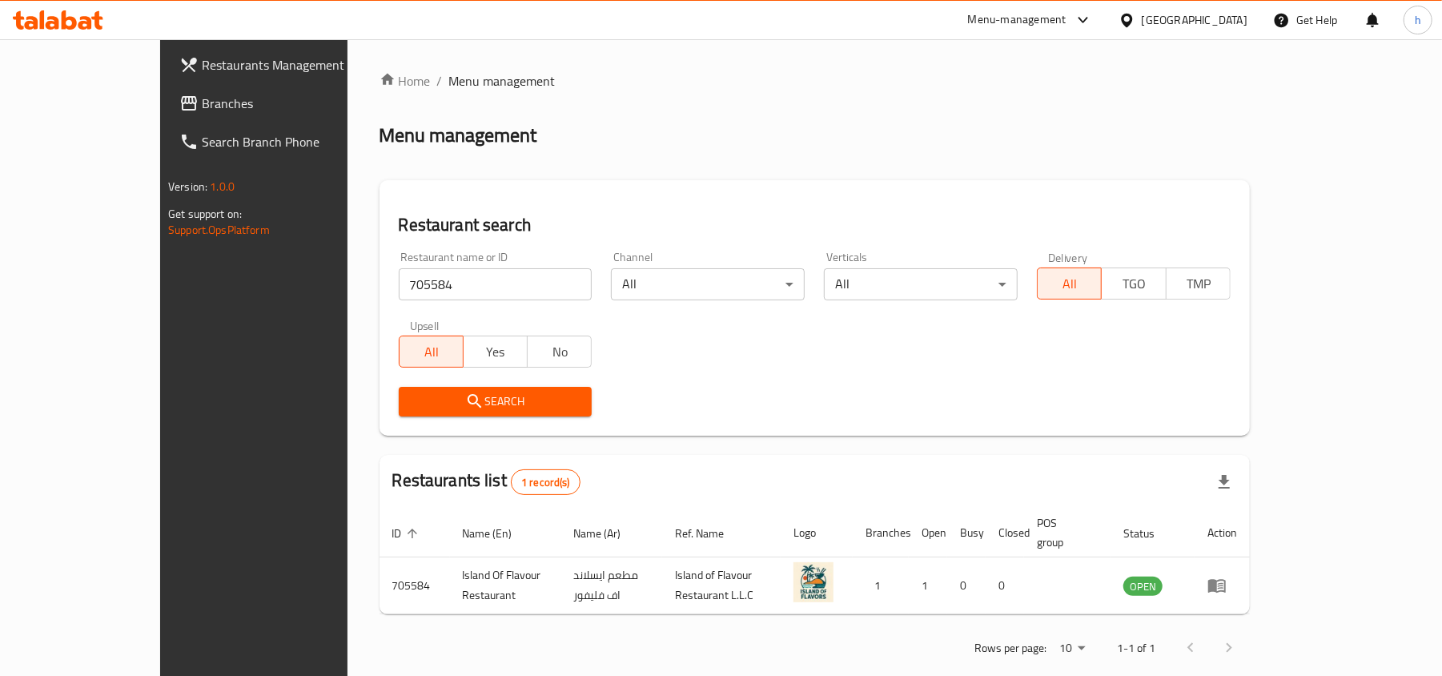
click at [1228, 19] on div "[GEOGRAPHIC_DATA]" at bounding box center [1195, 20] width 106 height 18
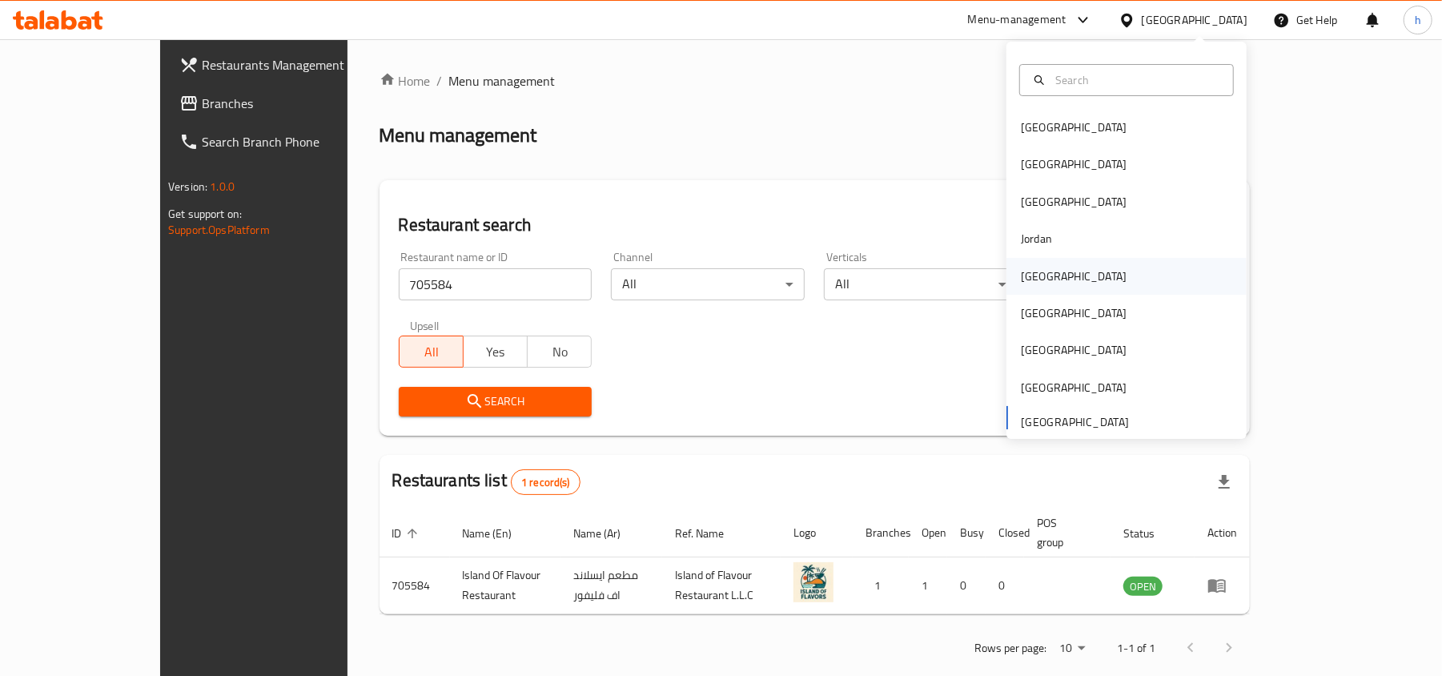
click at [1021, 267] on div "Kuwait" at bounding box center [1074, 276] width 106 height 18
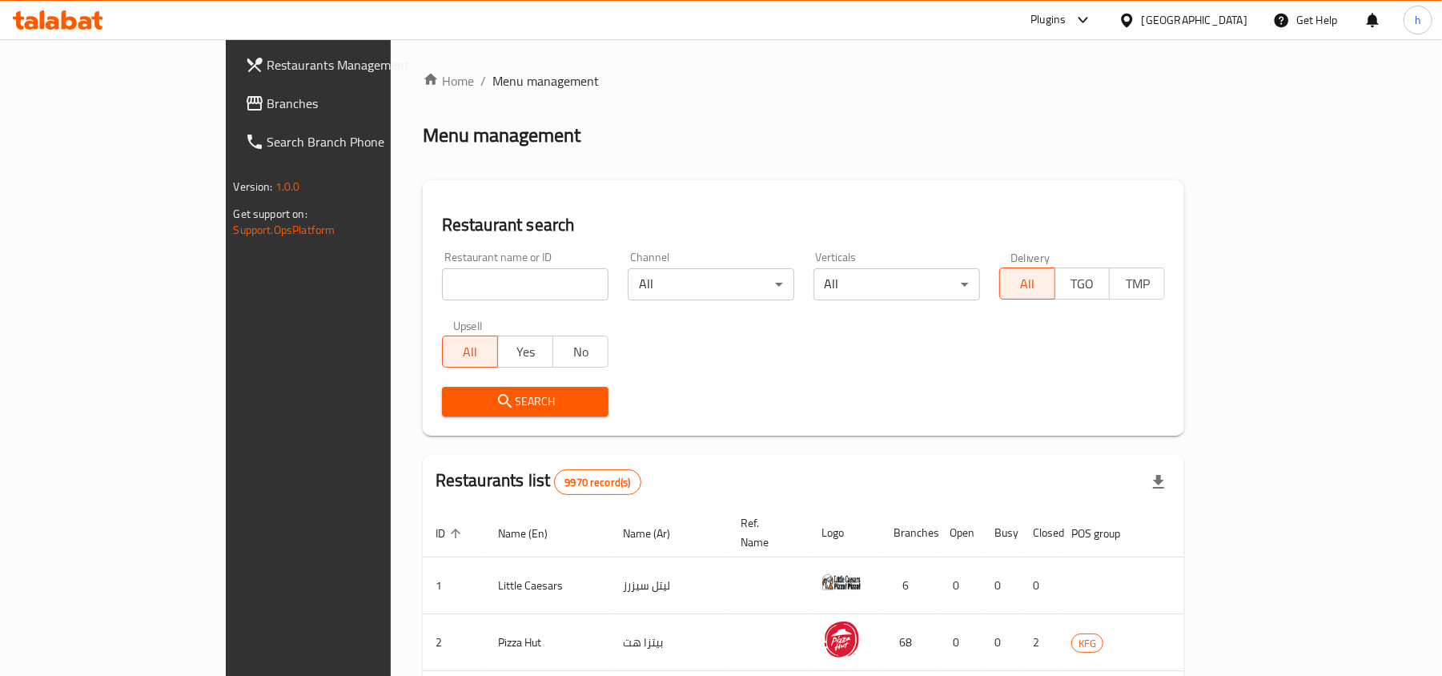
drag, startPoint x: 68, startPoint y: 103, endPoint x: 88, endPoint y: 116, distance: 23.8
click at [267, 102] on span "Branches" at bounding box center [360, 103] width 187 height 19
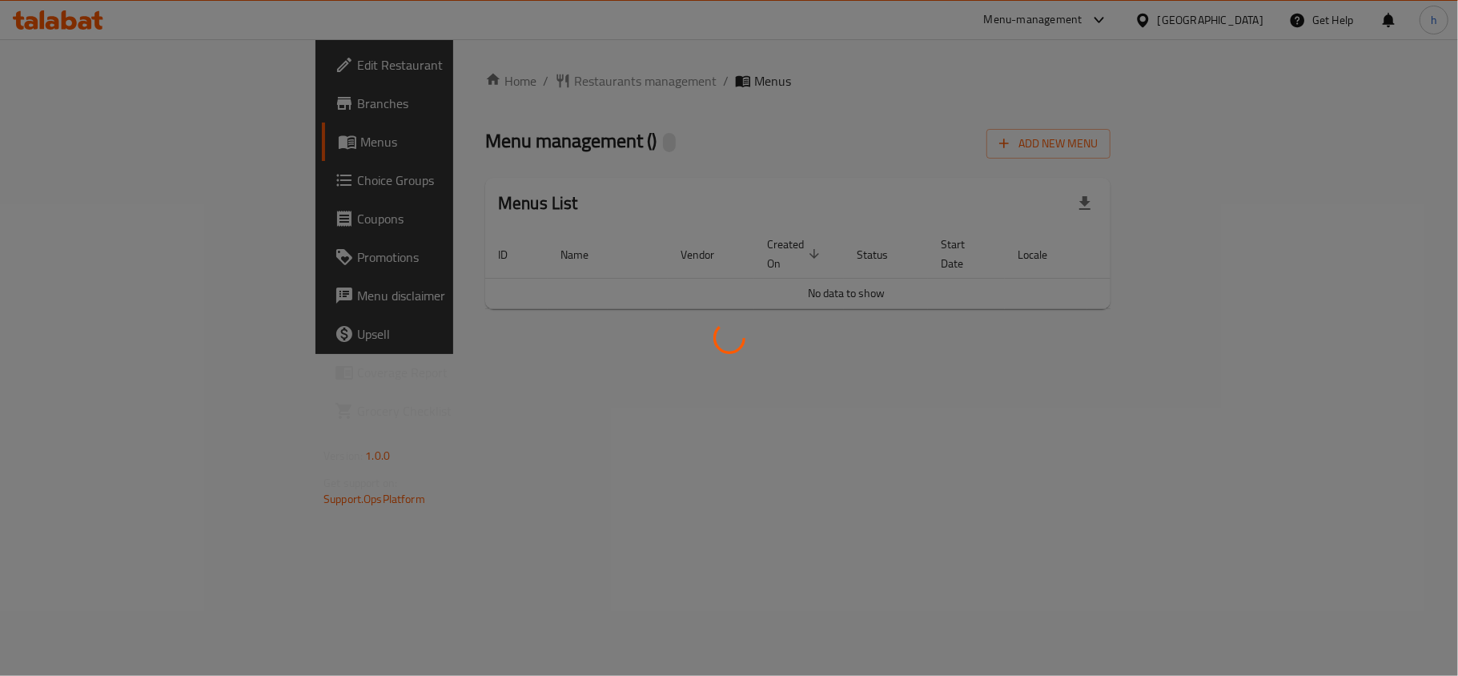
click at [780, 114] on div at bounding box center [729, 338] width 1458 height 676
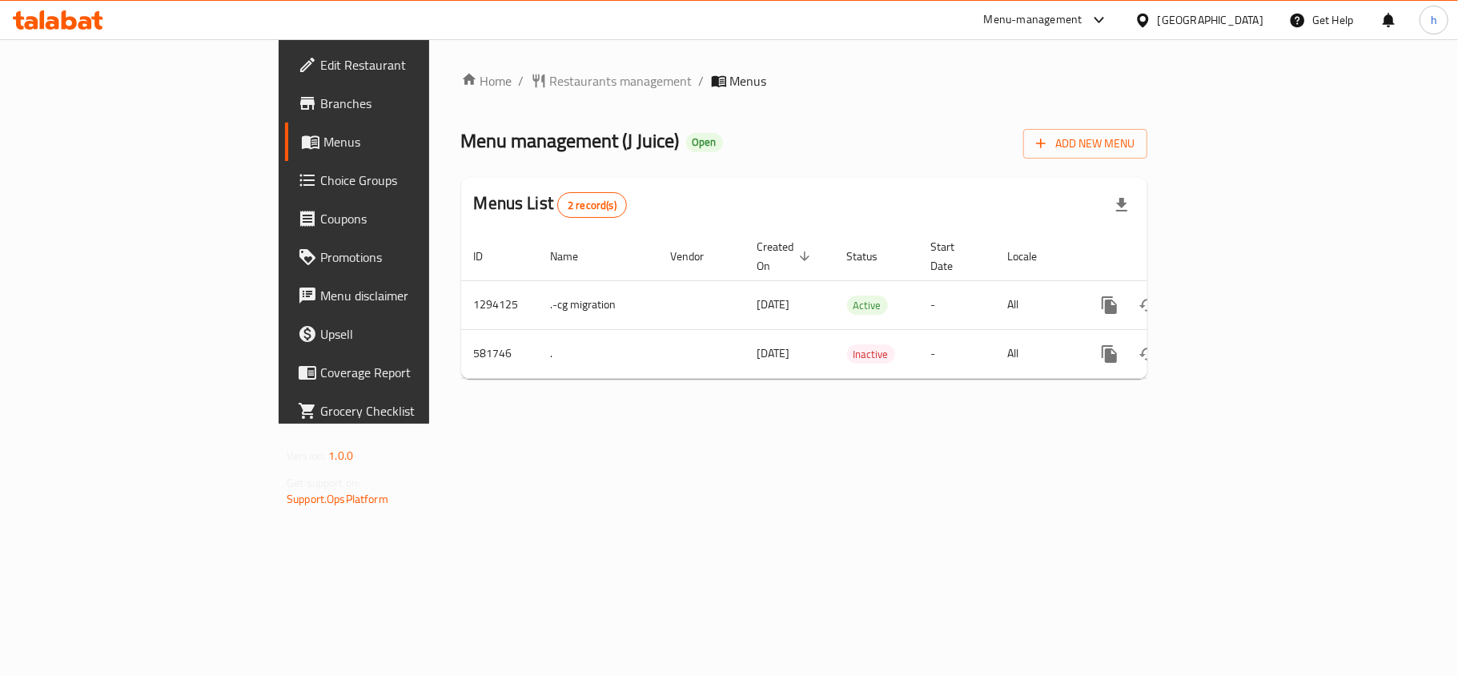
click at [452, 65] on div "Home / Restaurants management / Menus Menu management ( J Juice ) Open Add New …" at bounding box center [804, 231] width 750 height 384
click at [550, 78] on span "Restaurants management" at bounding box center [621, 80] width 143 height 19
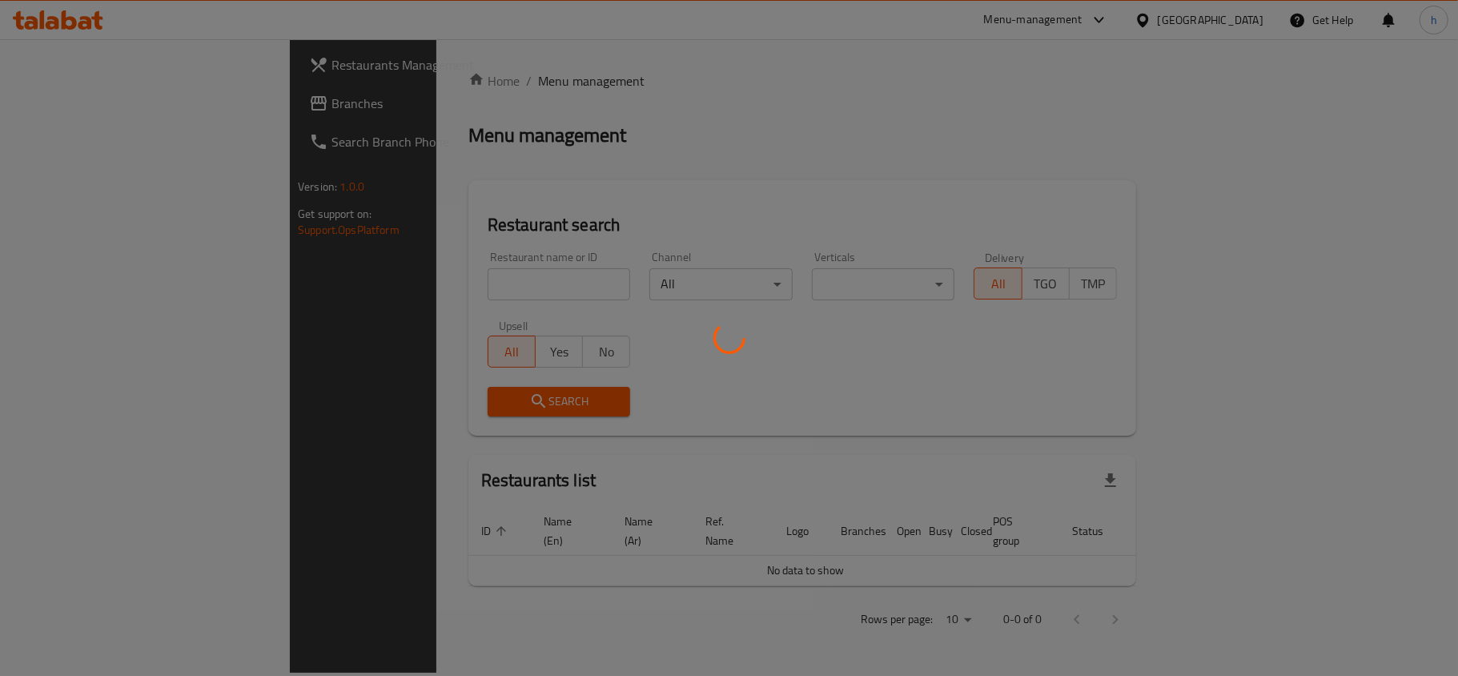
click at [389, 282] on div at bounding box center [729, 338] width 1458 height 676
drag, startPoint x: 389, startPoint y: 282, endPoint x: 497, endPoint y: 289, distance: 108.3
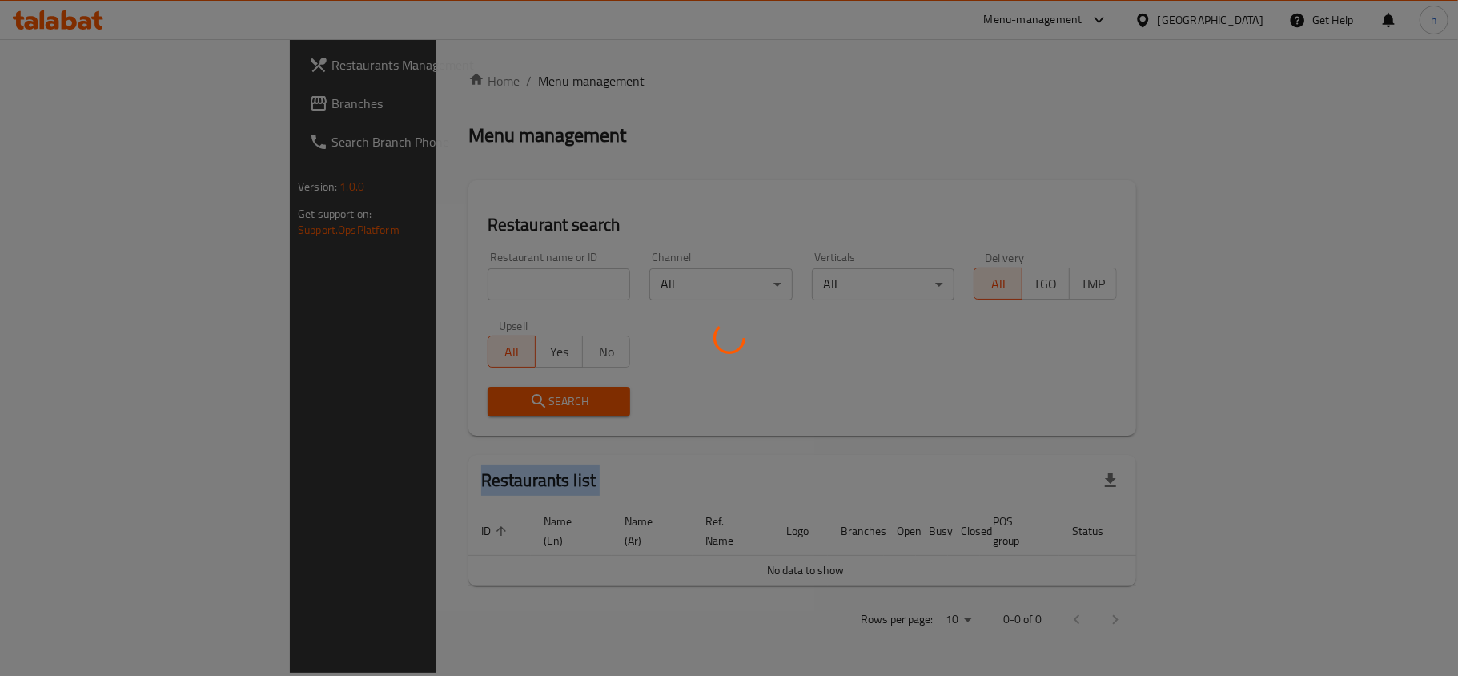
click at [394, 283] on div at bounding box center [729, 338] width 1458 height 676
click at [669, 187] on div at bounding box center [729, 338] width 1458 height 676
click at [430, 289] on div at bounding box center [729, 338] width 1458 height 676
click at [430, 287] on div at bounding box center [729, 338] width 1458 height 676
click at [430, 286] on div at bounding box center [729, 338] width 1458 height 676
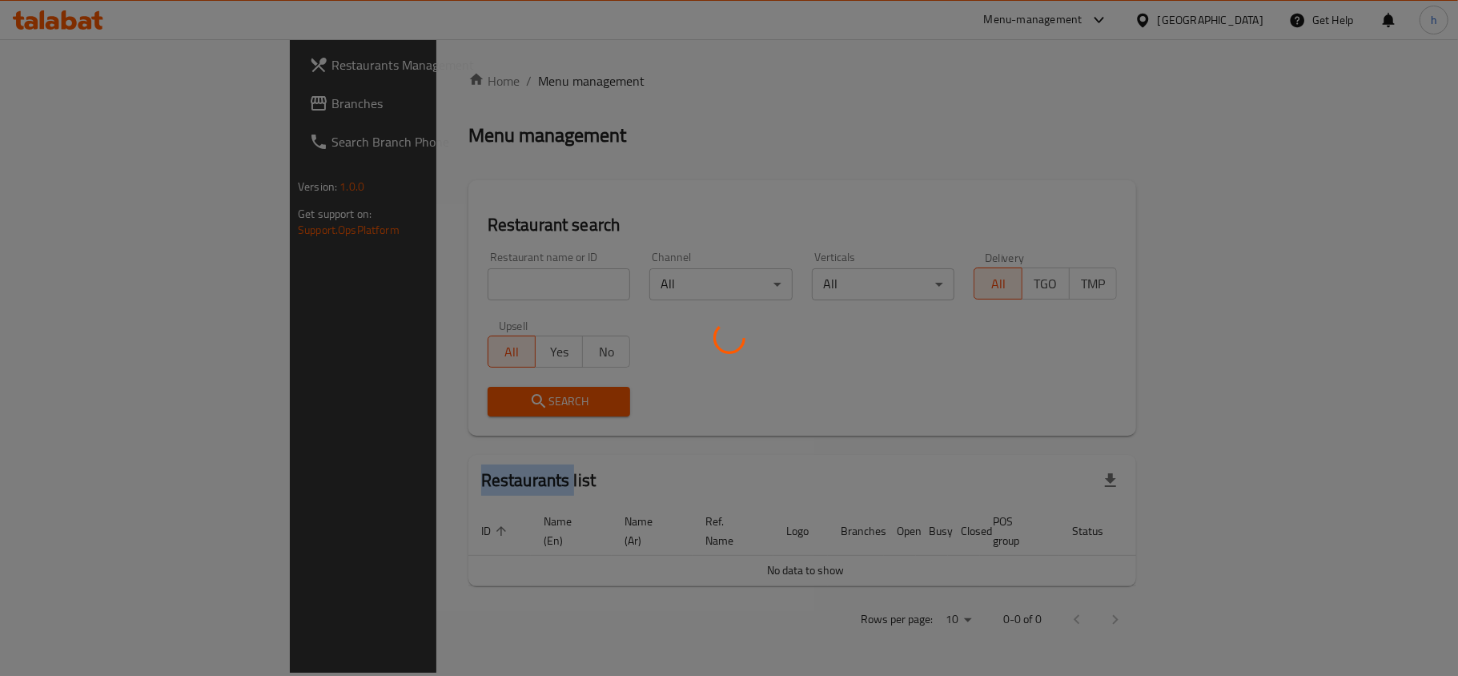
click at [430, 286] on div at bounding box center [729, 338] width 1458 height 676
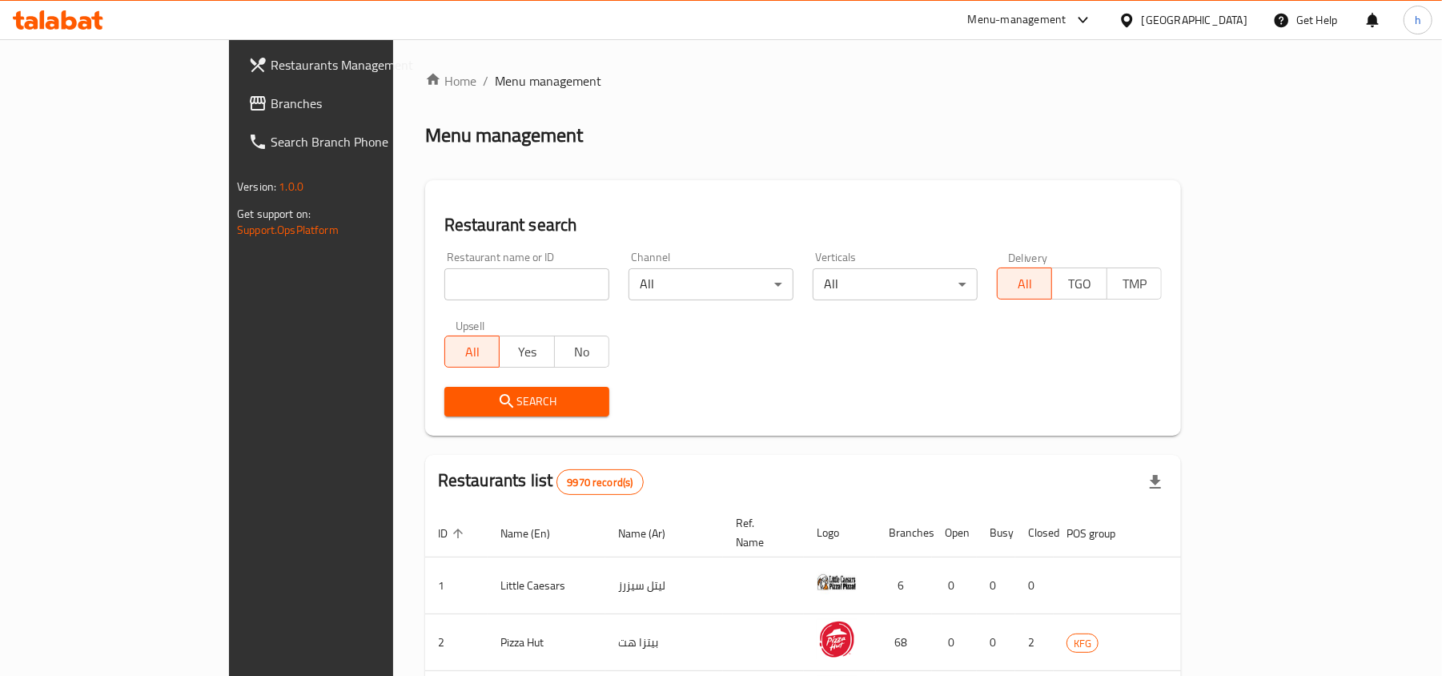
click at [715, 130] on div "Menu management" at bounding box center [803, 136] width 756 height 26
click at [444, 287] on input "search" at bounding box center [526, 284] width 165 height 32
paste input "636874"
type input "636874"
click at [457, 407] on span "Search" at bounding box center [526, 402] width 139 height 20
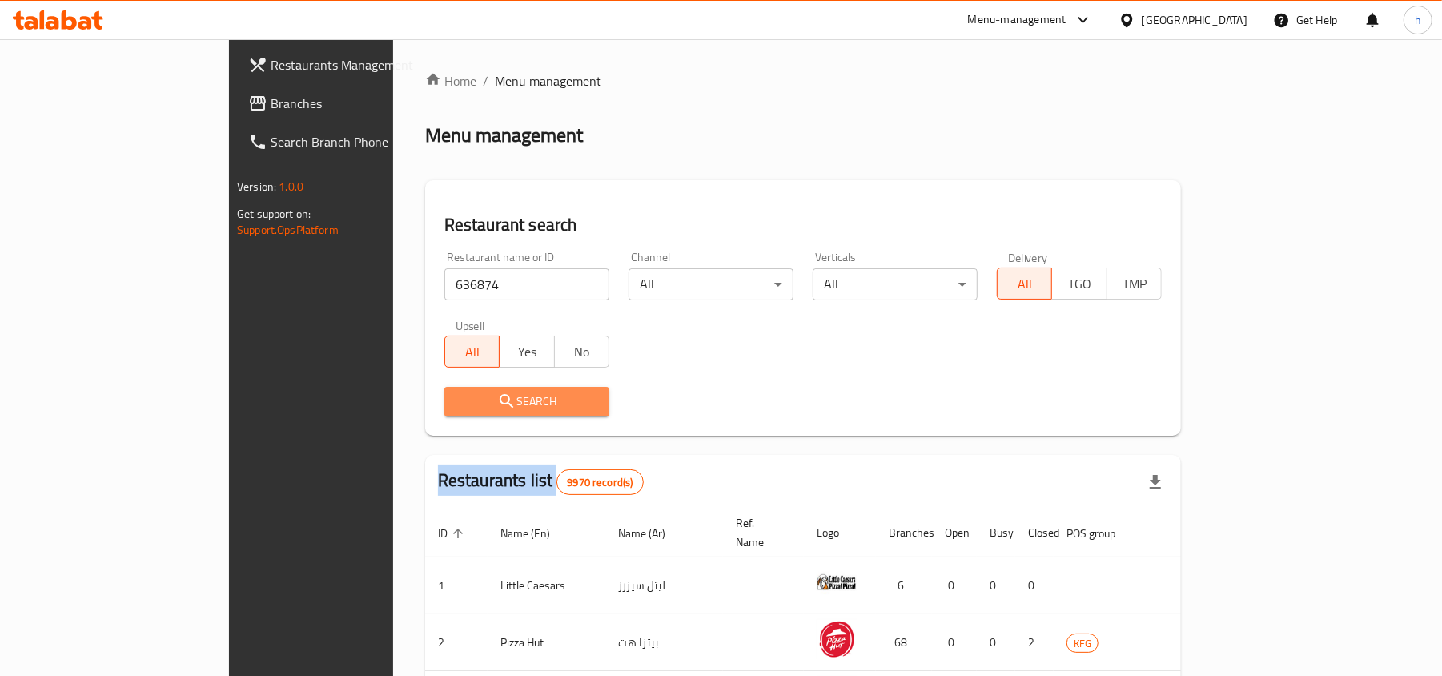
click at [414, 407] on div at bounding box center [721, 338] width 1442 height 676
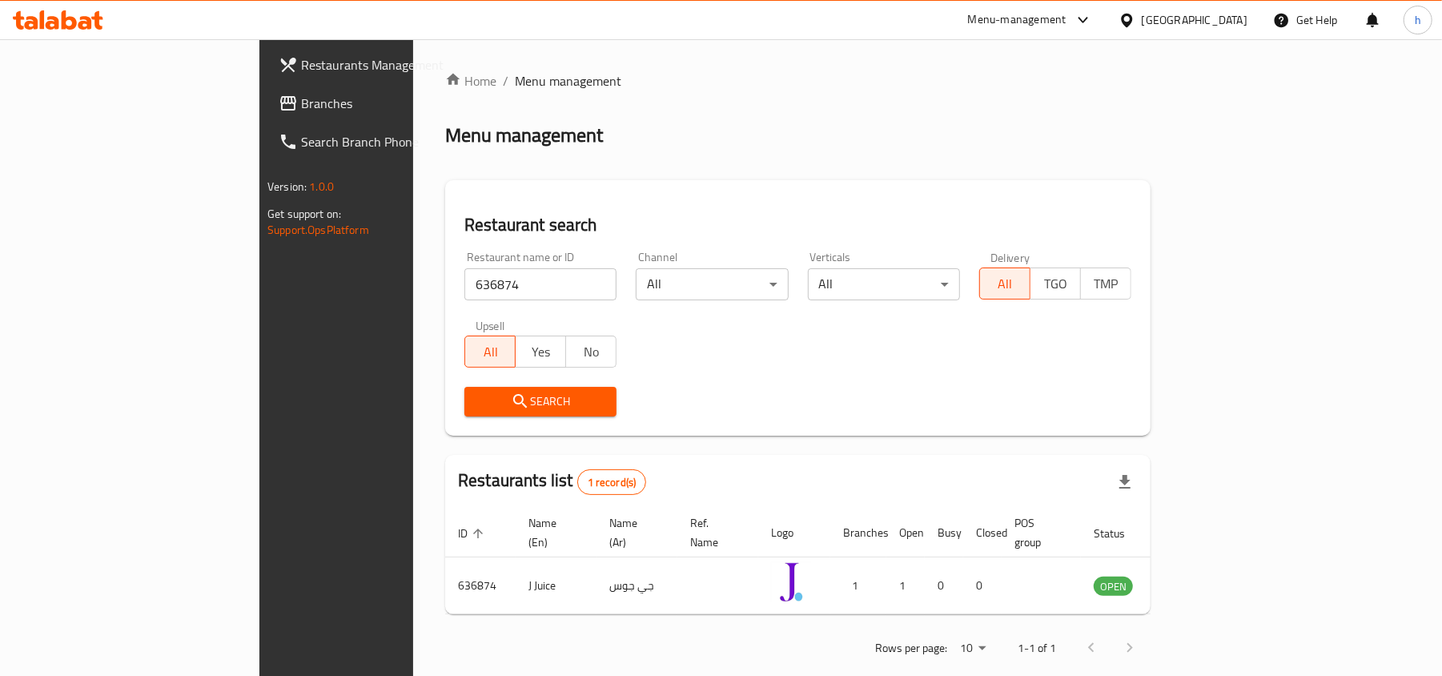
click at [1142, 13] on div at bounding box center [1130, 20] width 23 height 18
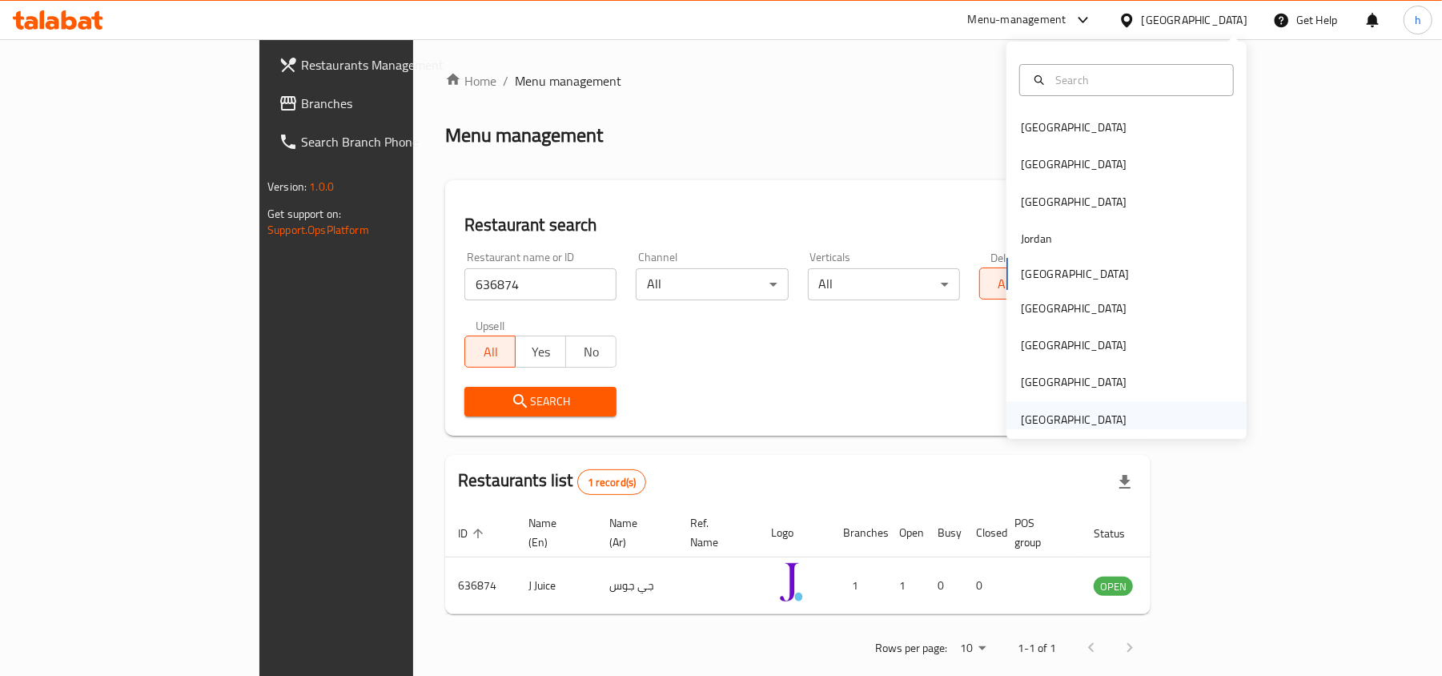
click at [1021, 417] on div "[GEOGRAPHIC_DATA]" at bounding box center [1074, 420] width 106 height 18
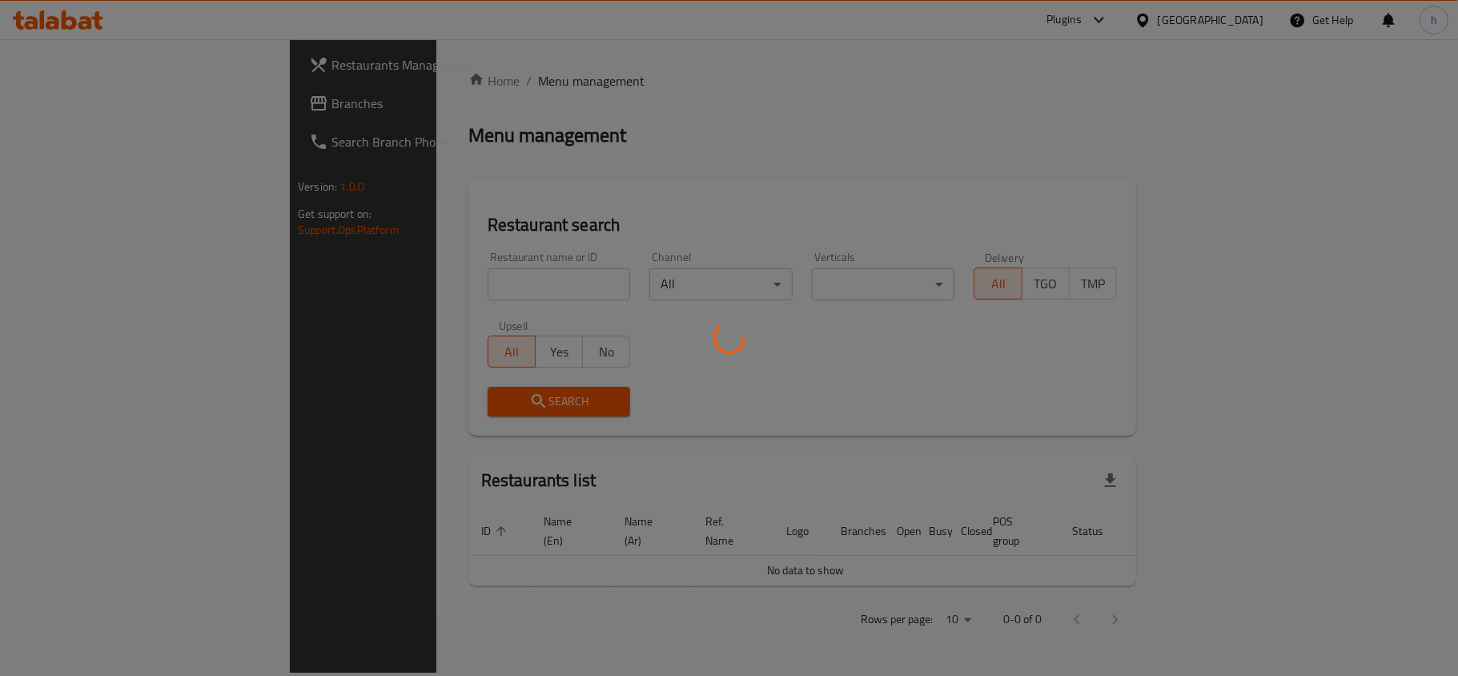
click at [84, 103] on div at bounding box center [729, 338] width 1458 height 676
click at [77, 94] on div at bounding box center [729, 338] width 1458 height 676
click at [59, 107] on div at bounding box center [729, 338] width 1458 height 676
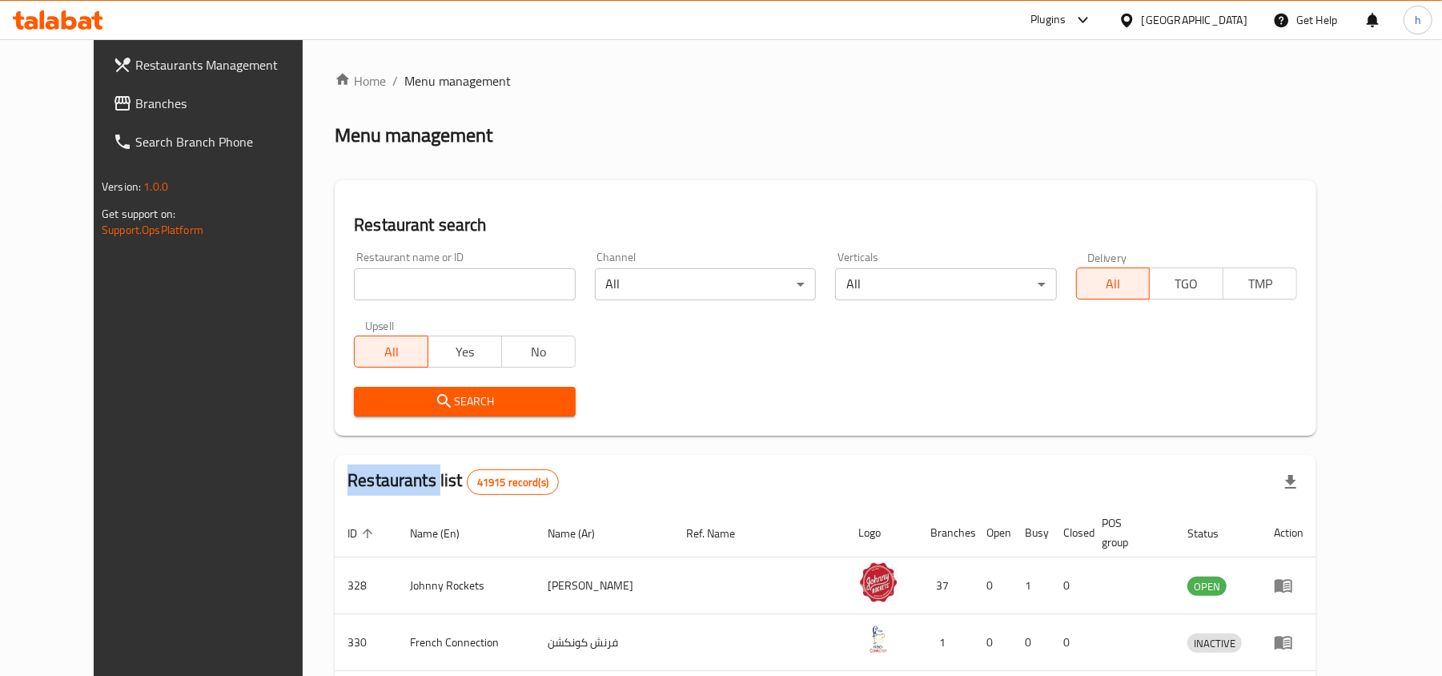
click at [59, 107] on div at bounding box center [721, 338] width 1442 height 676
click at [135, 107] on span "Branches" at bounding box center [228, 103] width 187 height 19
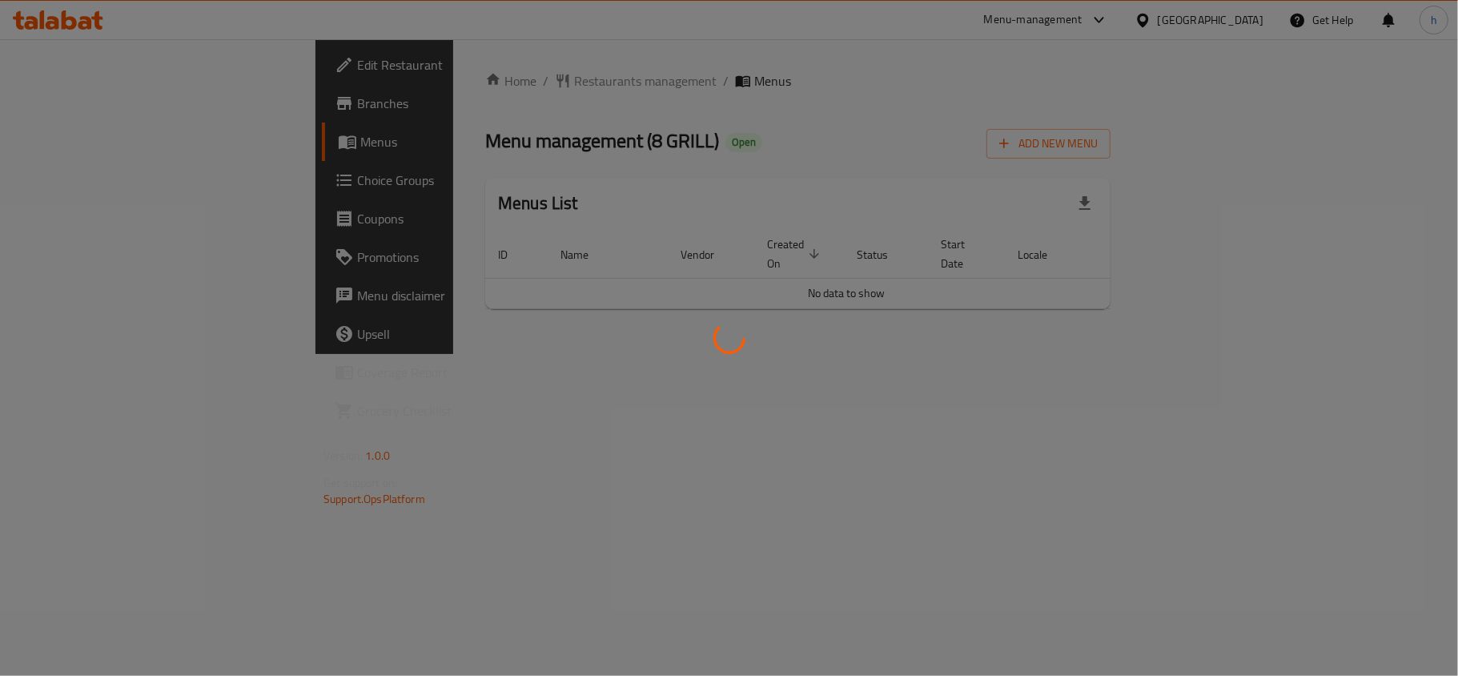
click at [423, 74] on div at bounding box center [729, 338] width 1458 height 676
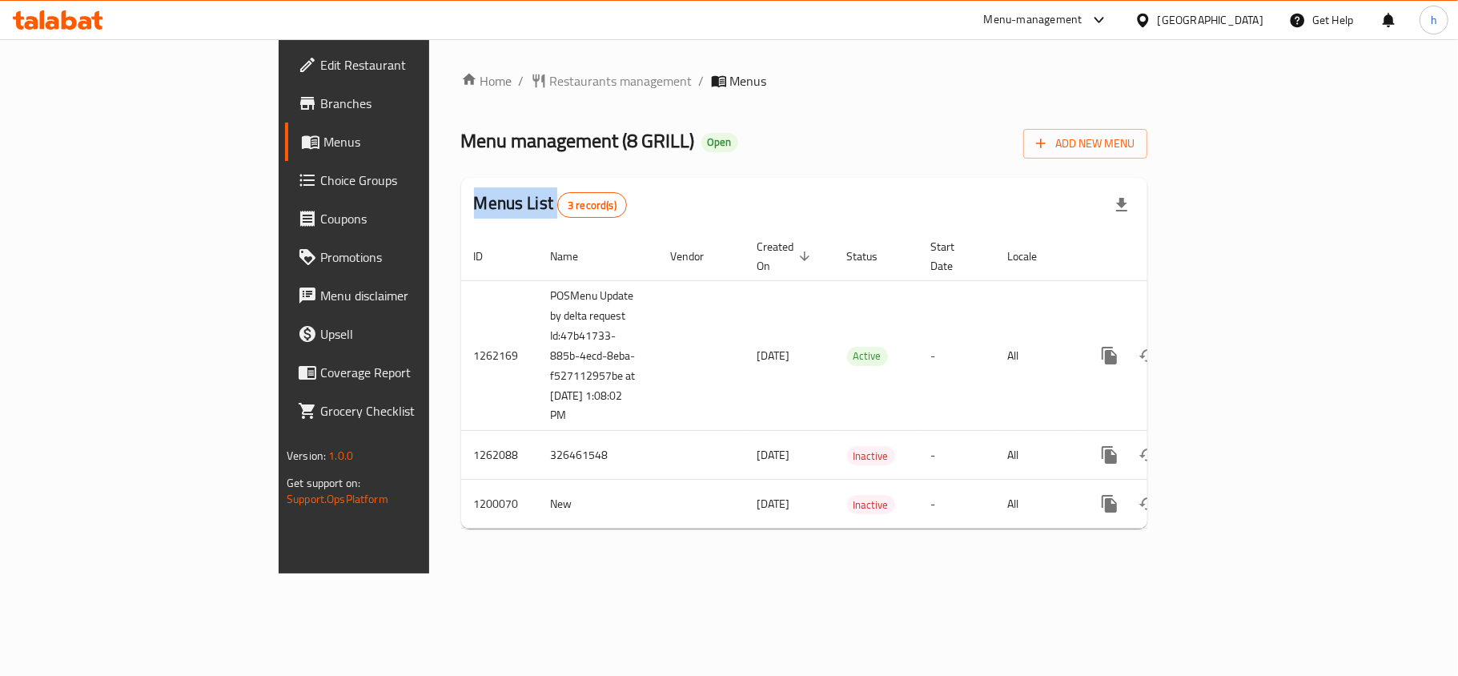
click at [423, 74] on div at bounding box center [729, 338] width 1458 height 676
click at [550, 74] on span "Restaurants management" at bounding box center [621, 80] width 143 height 19
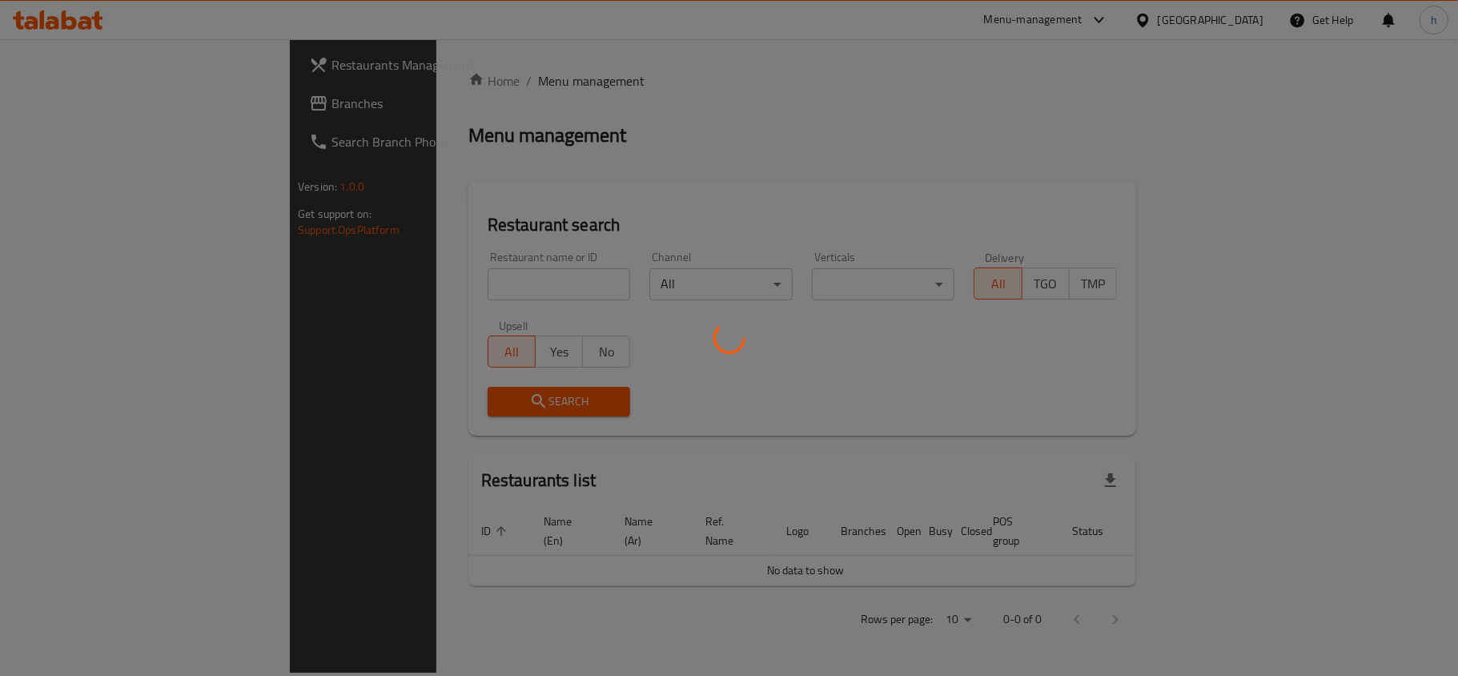
click at [369, 282] on div at bounding box center [729, 338] width 1458 height 676
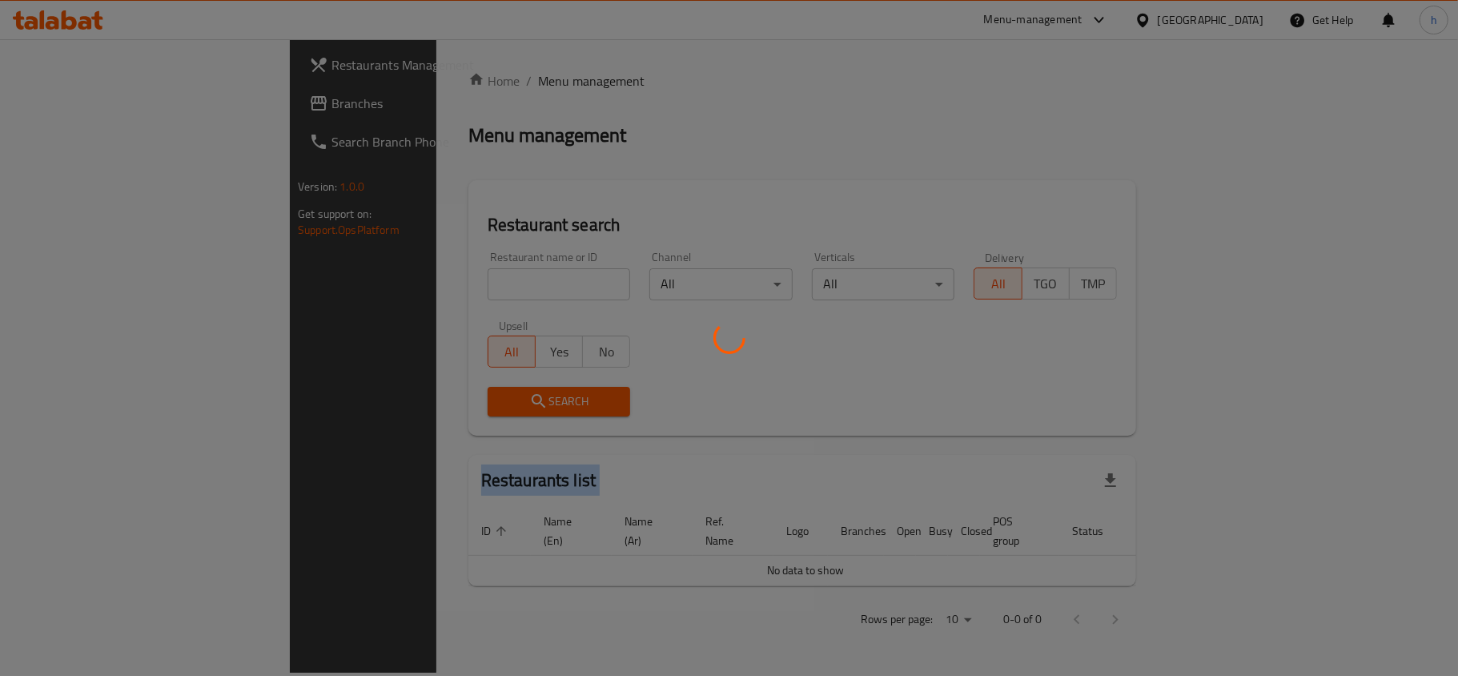
click at [369, 282] on div at bounding box center [729, 338] width 1458 height 676
click at [395, 277] on div at bounding box center [729, 338] width 1458 height 676
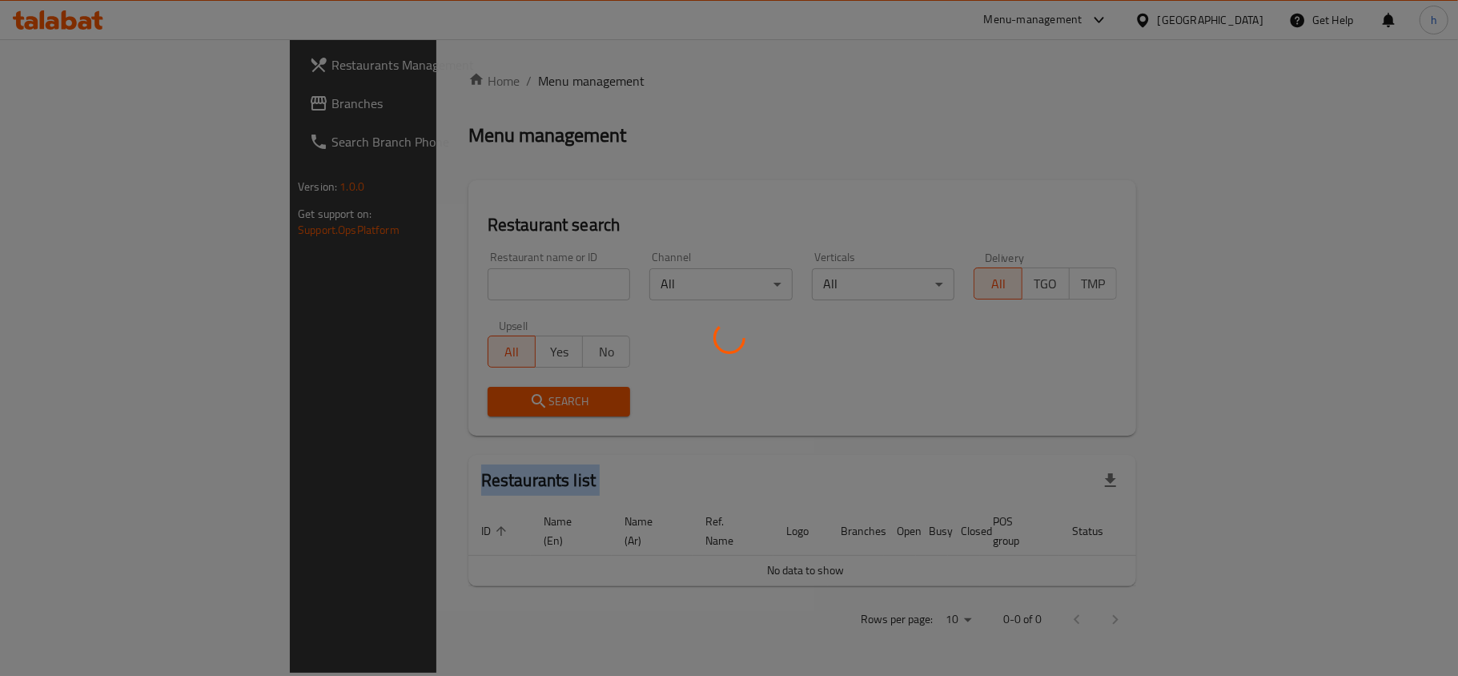
click at [395, 277] on div at bounding box center [729, 338] width 1458 height 676
click at [354, 275] on div at bounding box center [729, 338] width 1458 height 676
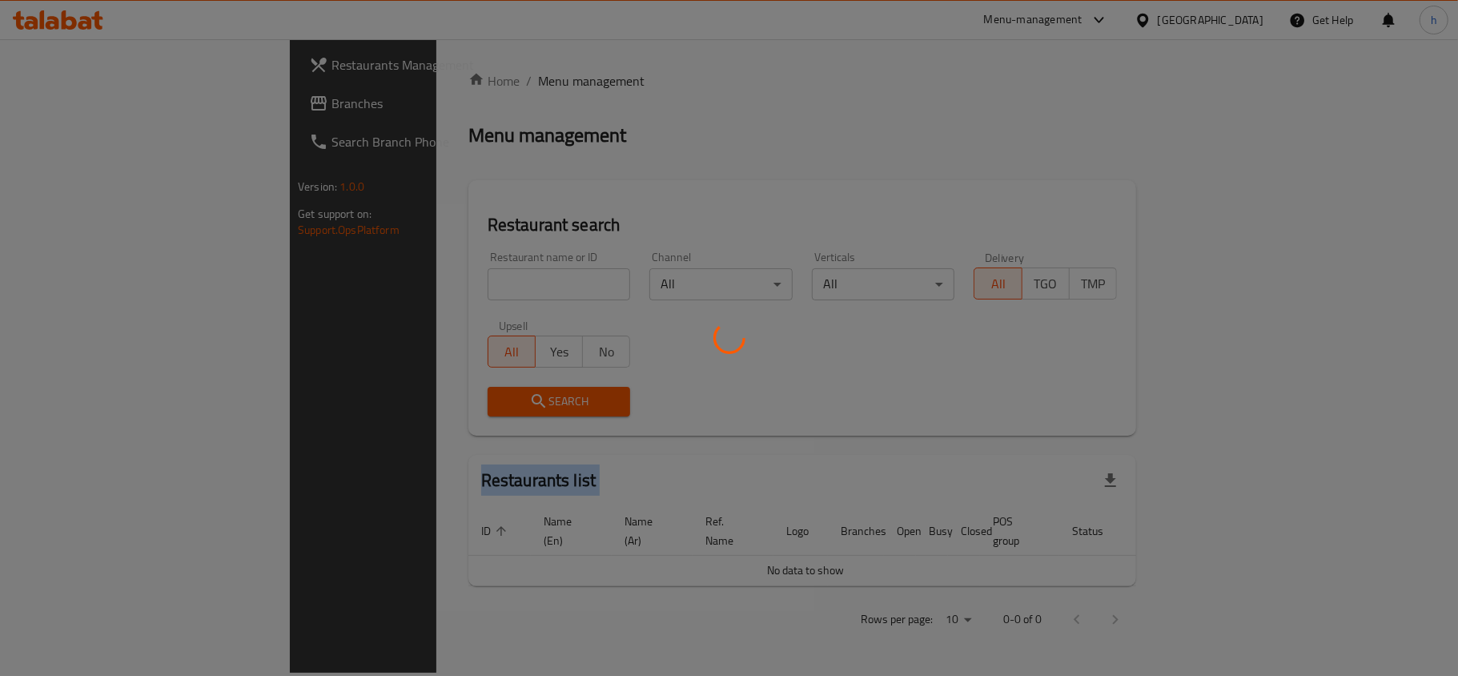
click at [354, 275] on div at bounding box center [729, 338] width 1458 height 676
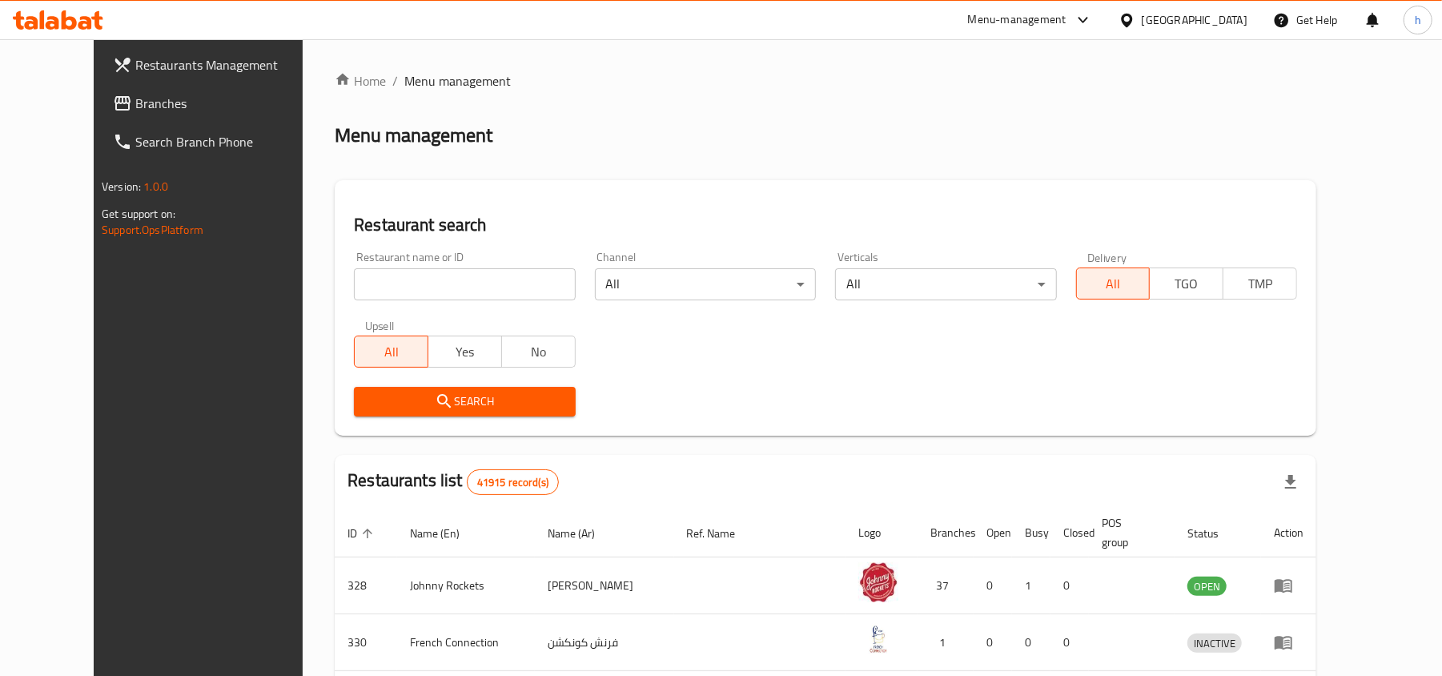
click at [434, 280] on input "search" at bounding box center [464, 284] width 221 height 32
paste input "668583"
type input "668583"
click at [414, 387] on button "Search" at bounding box center [464, 402] width 221 height 30
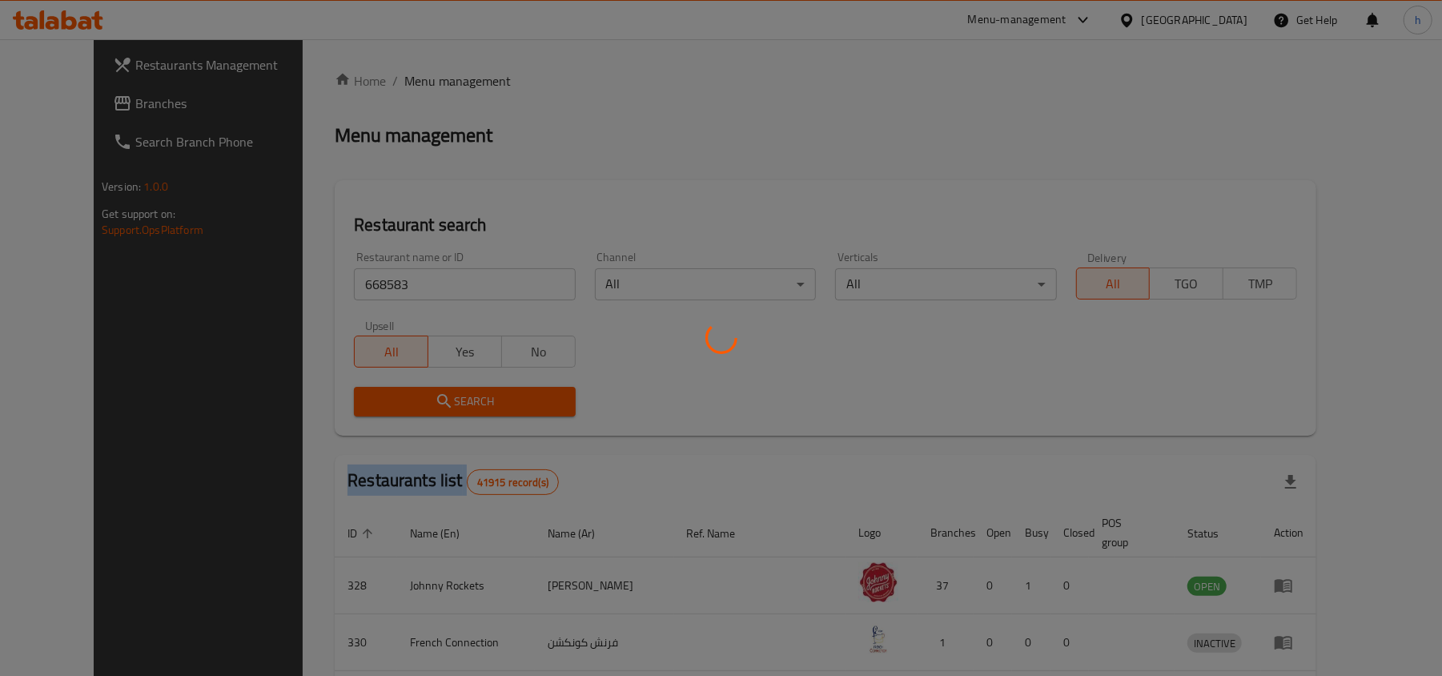
click at [414, 386] on div at bounding box center [721, 338] width 1442 height 676
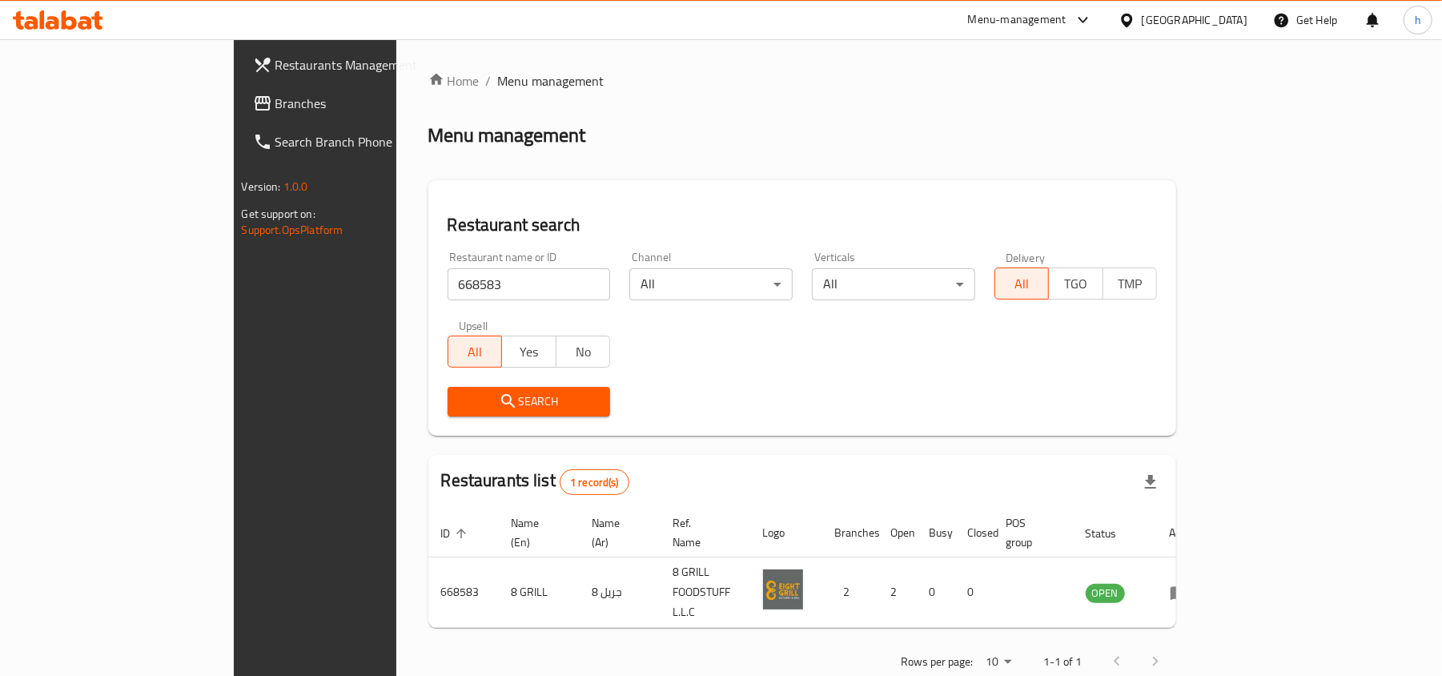
drag, startPoint x: 1173, startPoint y: 10, endPoint x: 1166, endPoint y: 20, distance: 12.0
click at [1173, 11] on div "[GEOGRAPHIC_DATA]" at bounding box center [1195, 20] width 106 height 18
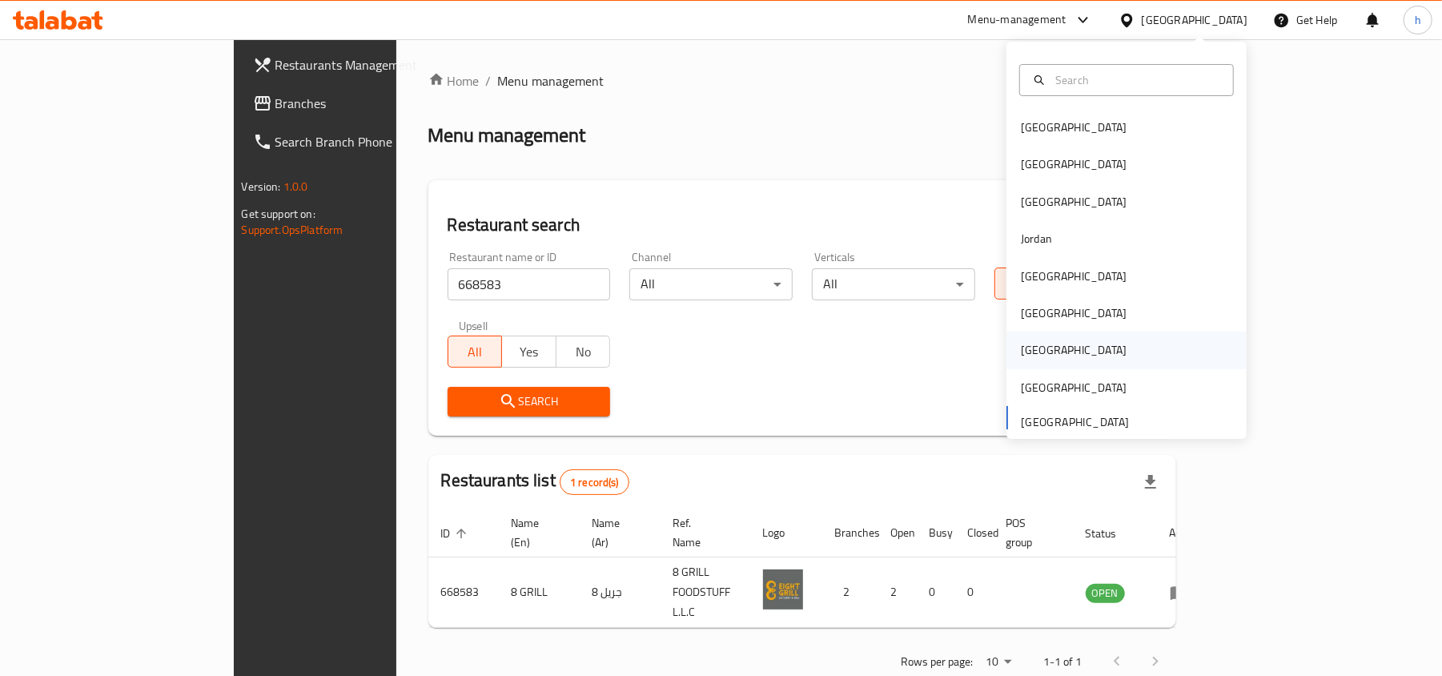
click at [1021, 347] on div "Qatar" at bounding box center [1074, 350] width 106 height 18
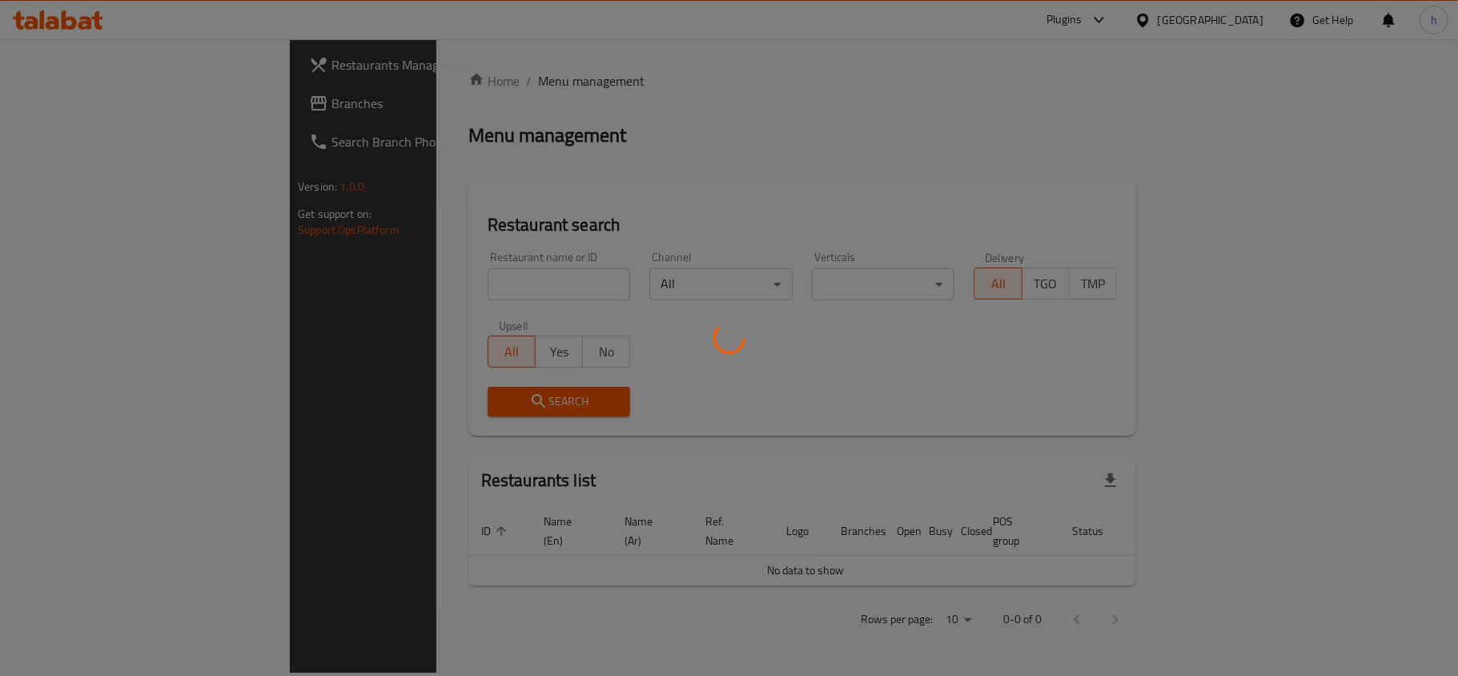
click at [69, 103] on div at bounding box center [729, 338] width 1458 height 676
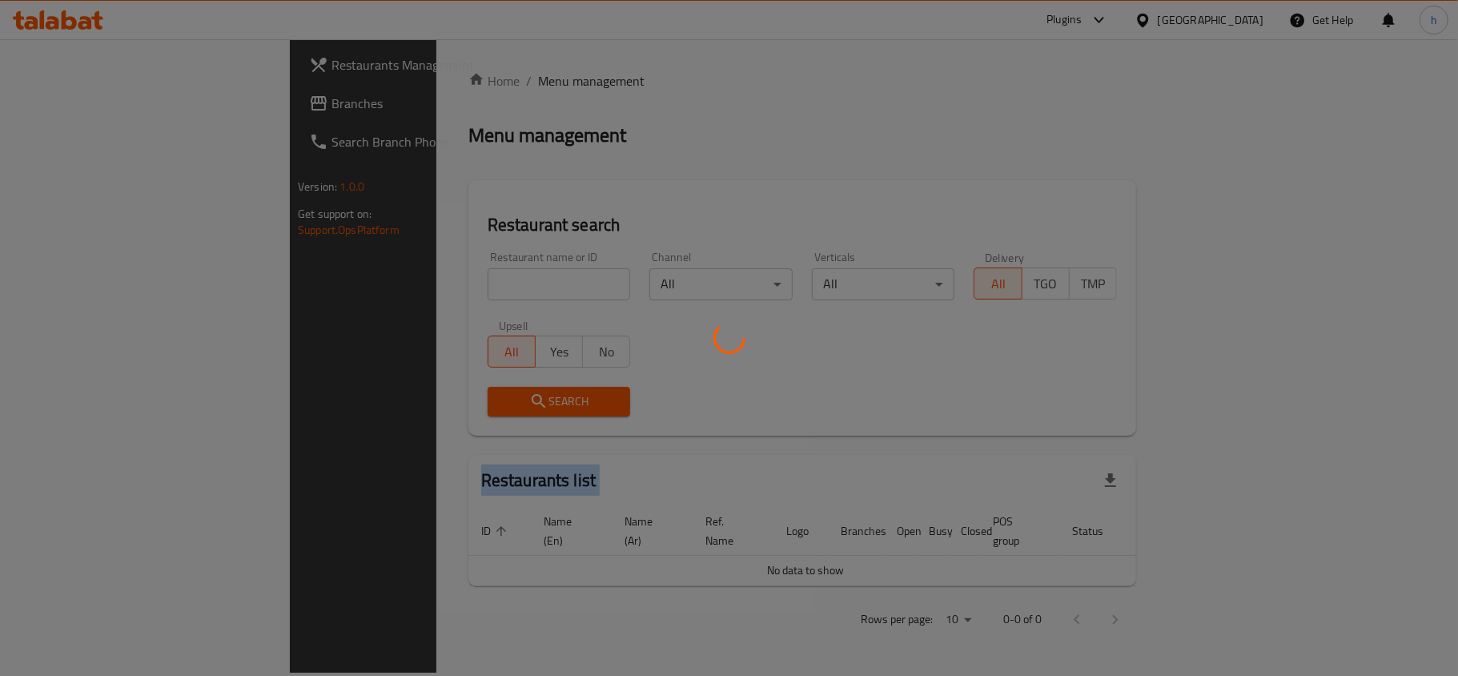
click at [69, 103] on div at bounding box center [729, 338] width 1458 height 676
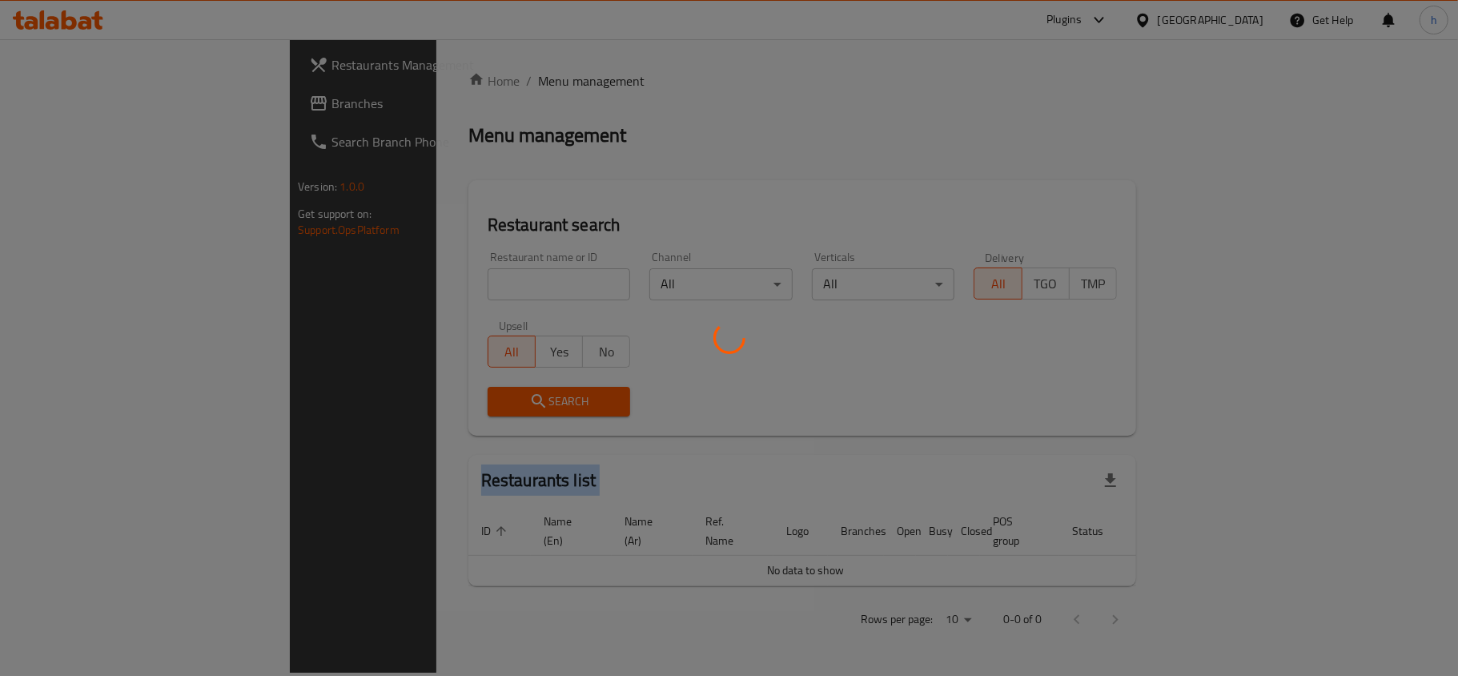
click at [69, 103] on div at bounding box center [729, 338] width 1458 height 676
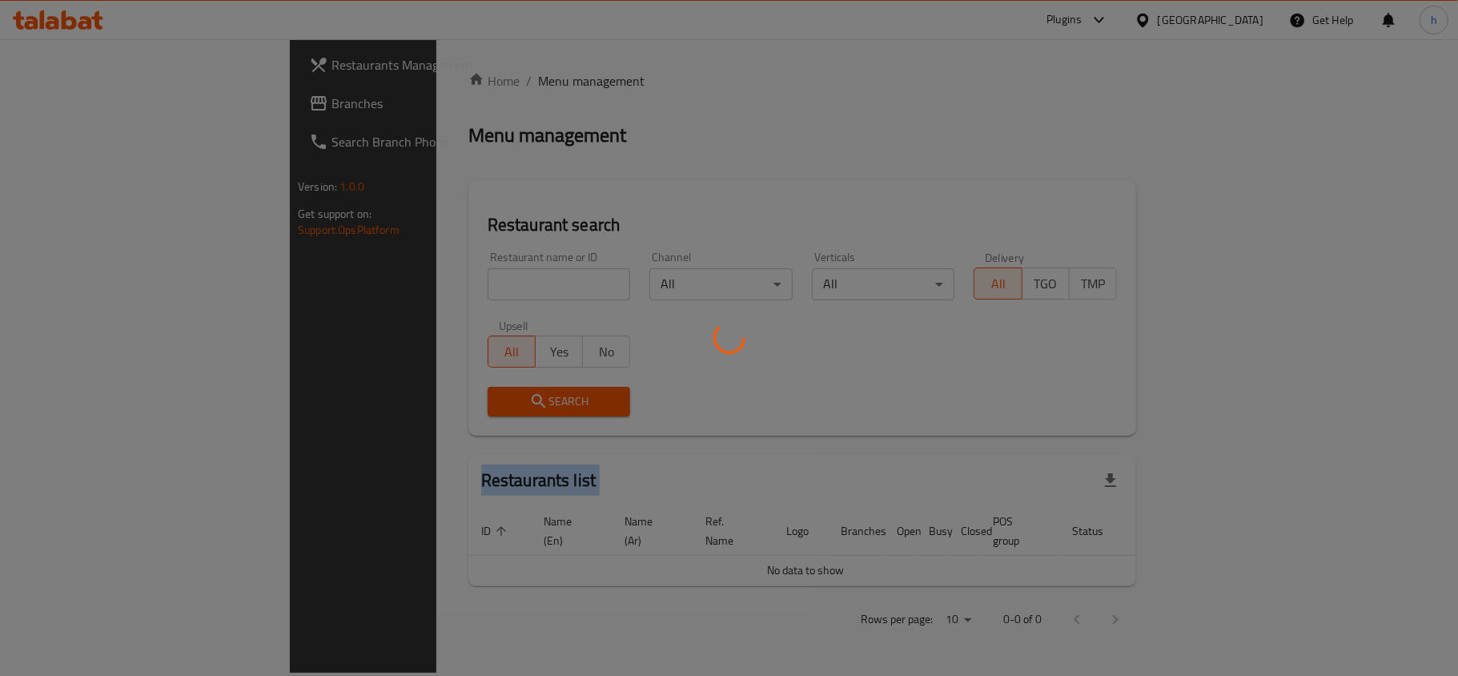
click at [69, 103] on div at bounding box center [729, 338] width 1458 height 676
click at [74, 98] on div at bounding box center [729, 338] width 1458 height 676
click at [75, 98] on div at bounding box center [729, 338] width 1458 height 676
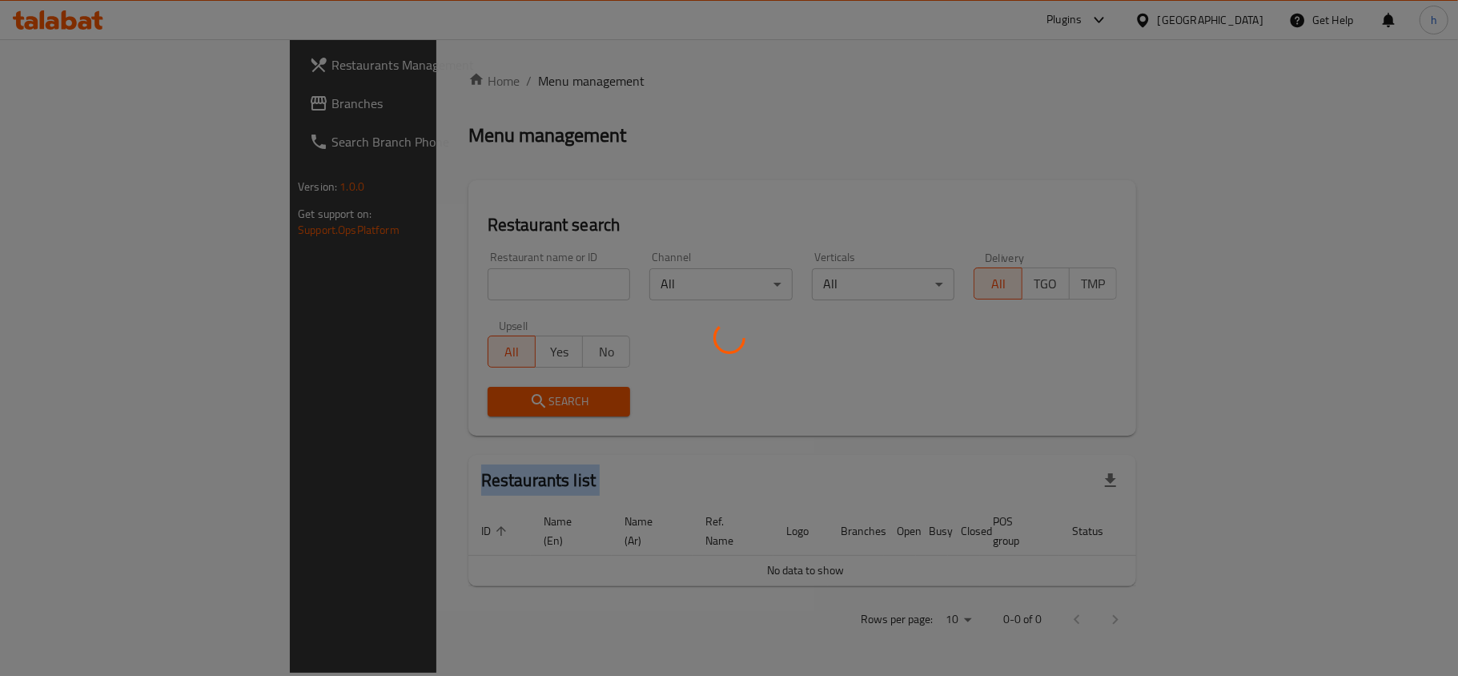
click at [75, 98] on div at bounding box center [729, 338] width 1458 height 676
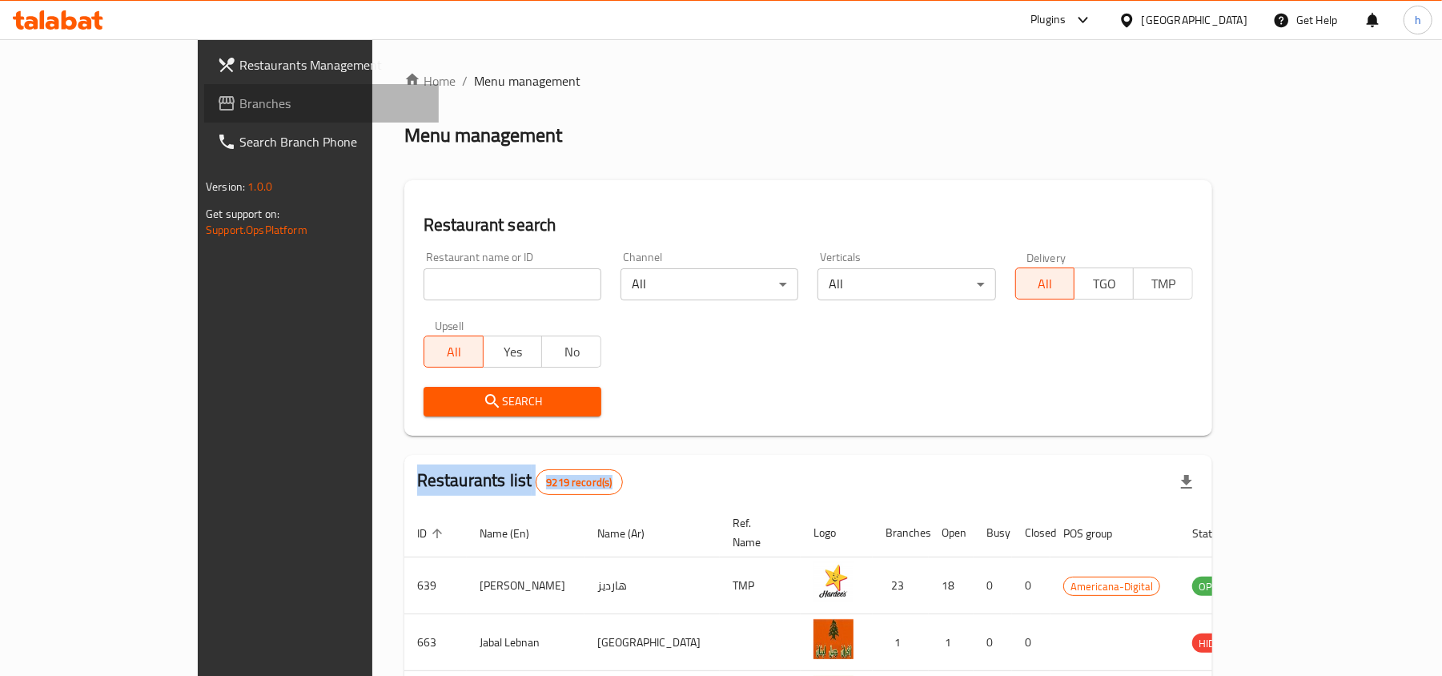
click at [239, 98] on span "Branches" at bounding box center [332, 103] width 187 height 19
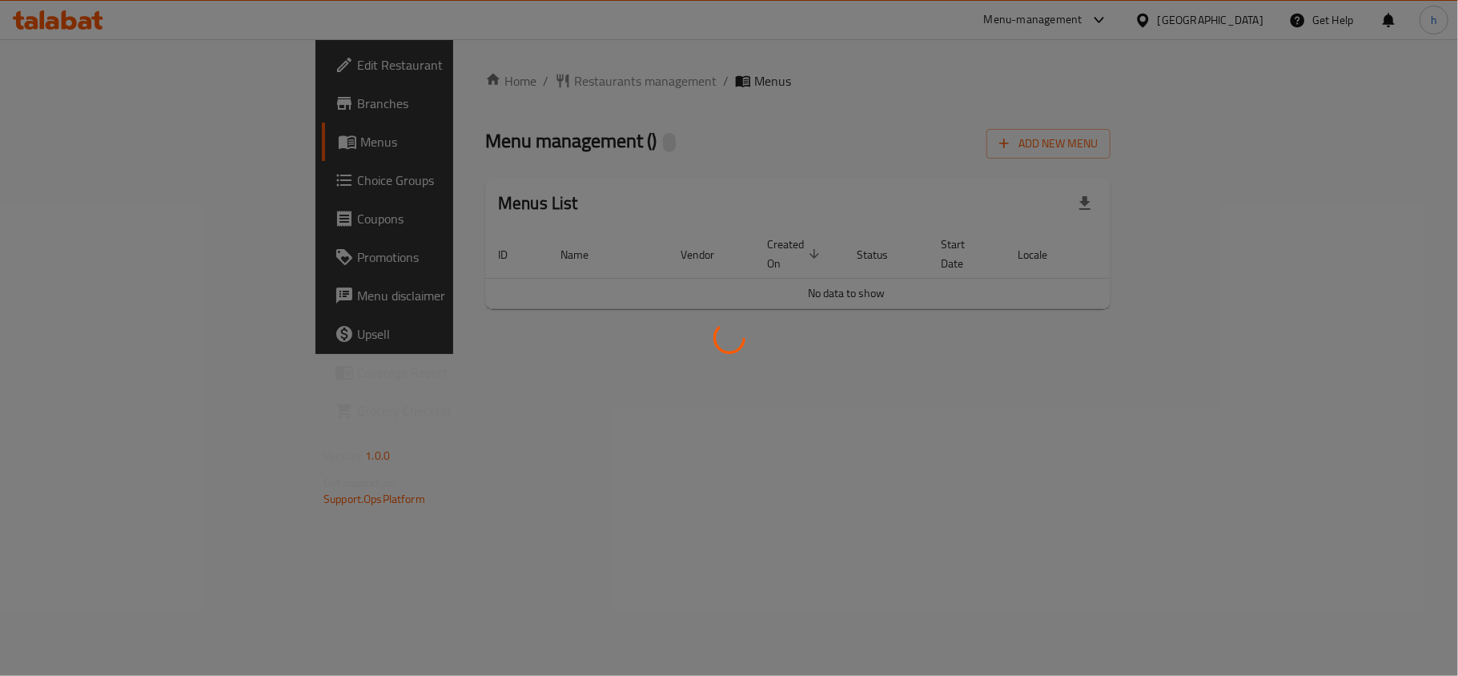
click at [424, 78] on div at bounding box center [729, 338] width 1458 height 676
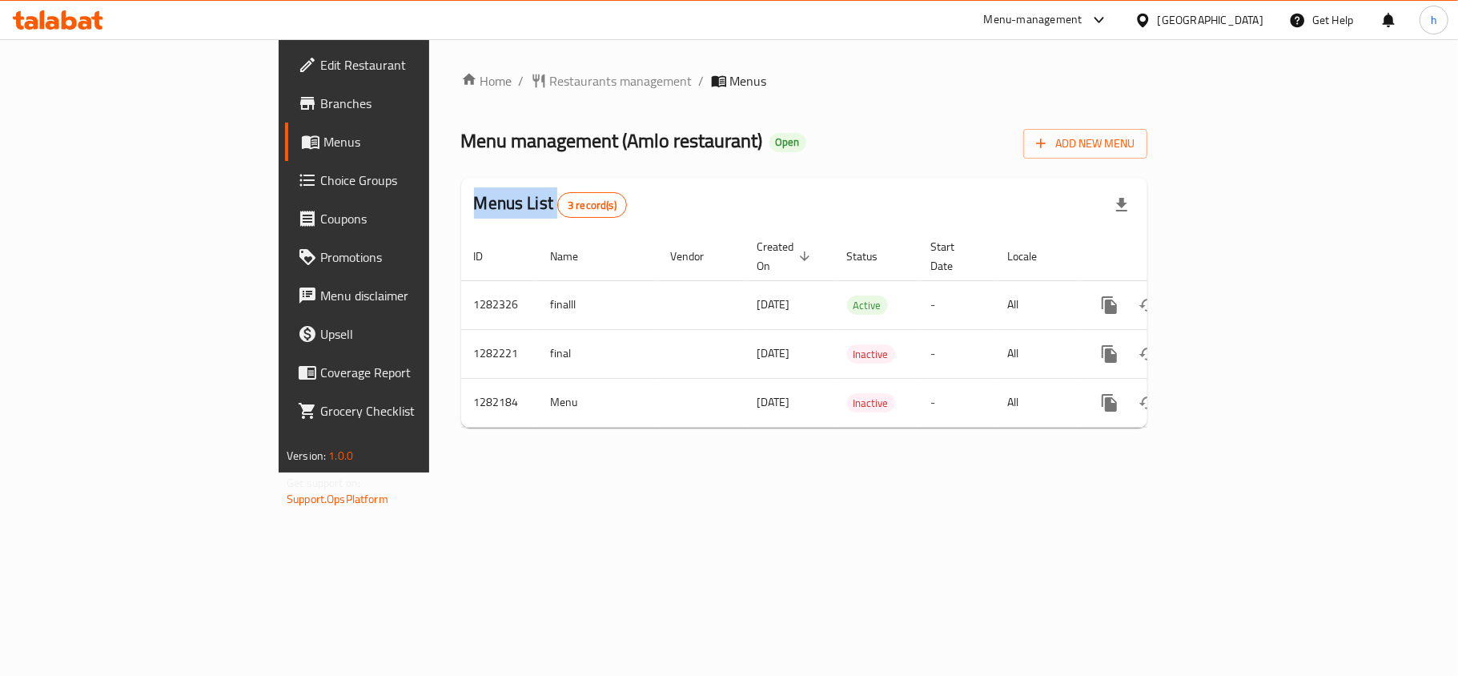
click at [424, 78] on div at bounding box center [729, 338] width 1458 height 676
click at [550, 78] on span "Restaurants management" at bounding box center [621, 80] width 143 height 19
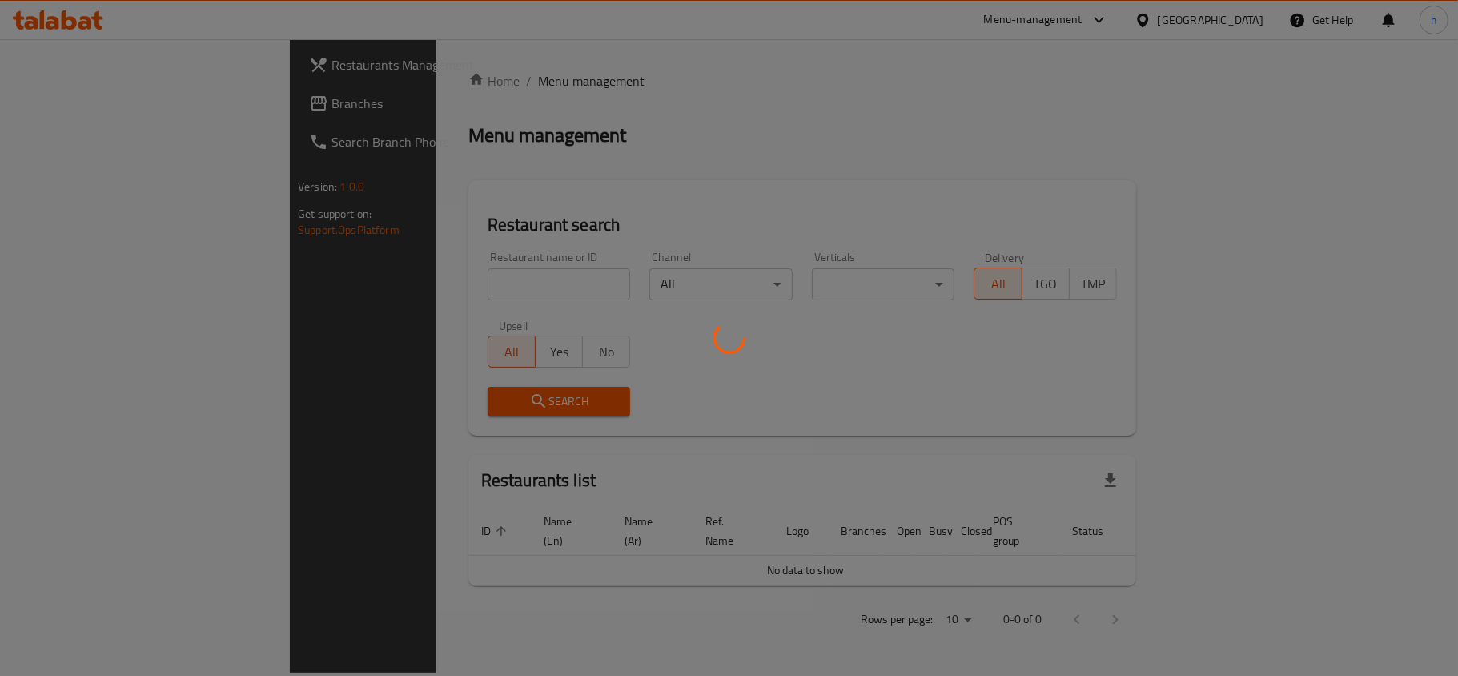
click at [379, 283] on div at bounding box center [729, 338] width 1458 height 676
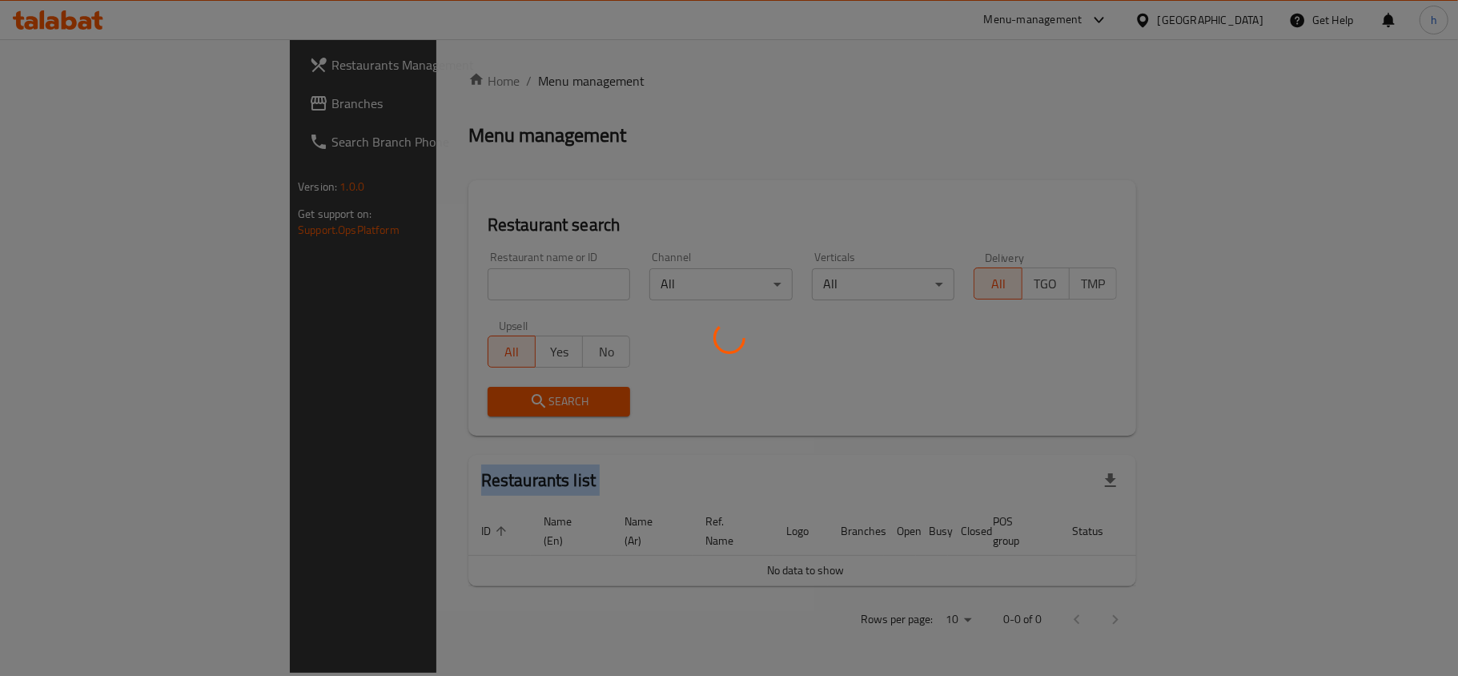
click at [379, 283] on div at bounding box center [729, 338] width 1458 height 676
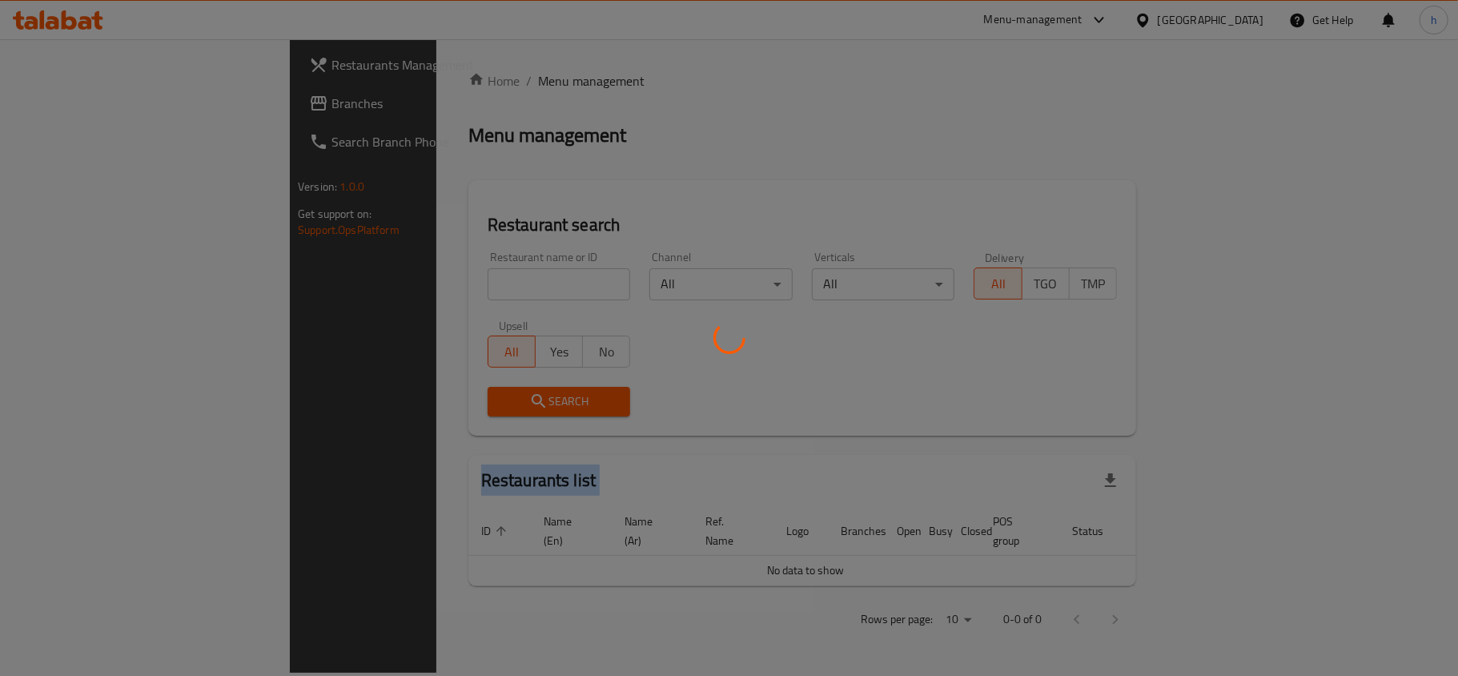
click at [379, 283] on div at bounding box center [729, 338] width 1458 height 676
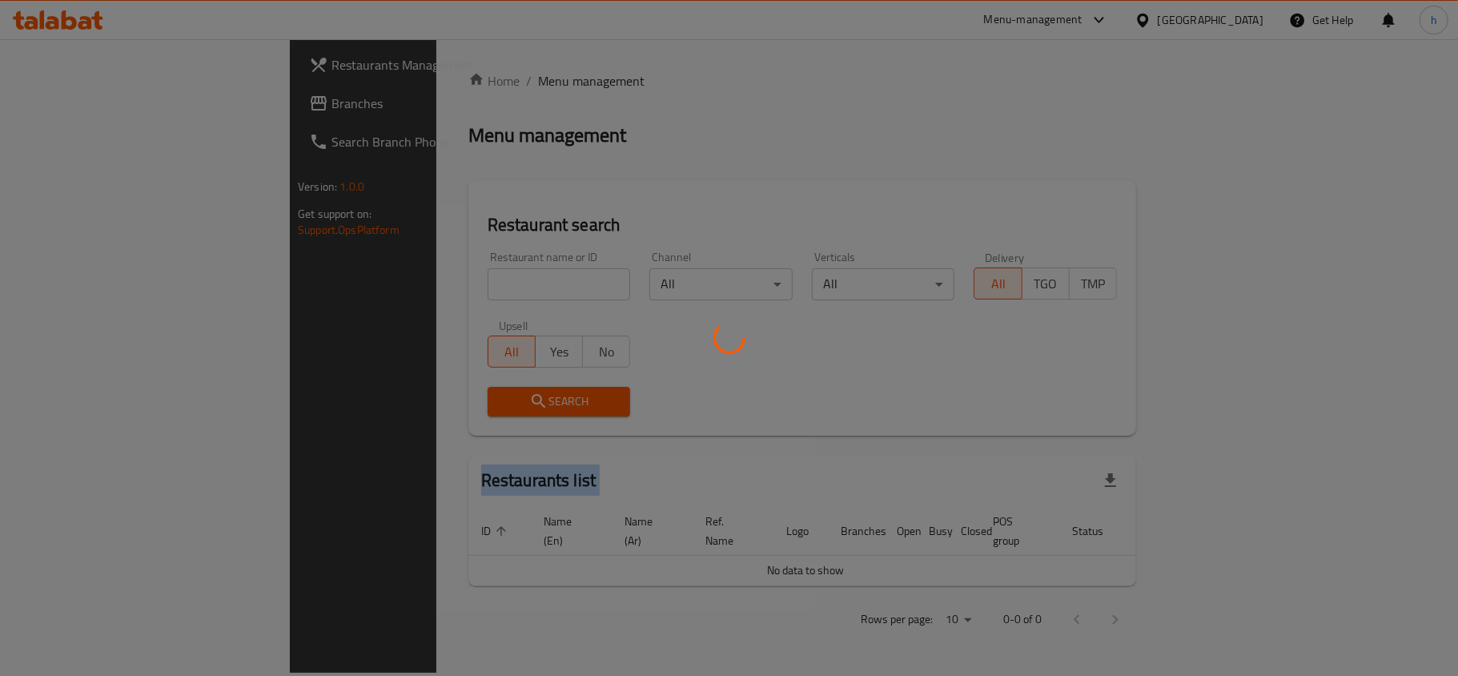
click at [379, 283] on div at bounding box center [729, 338] width 1458 height 676
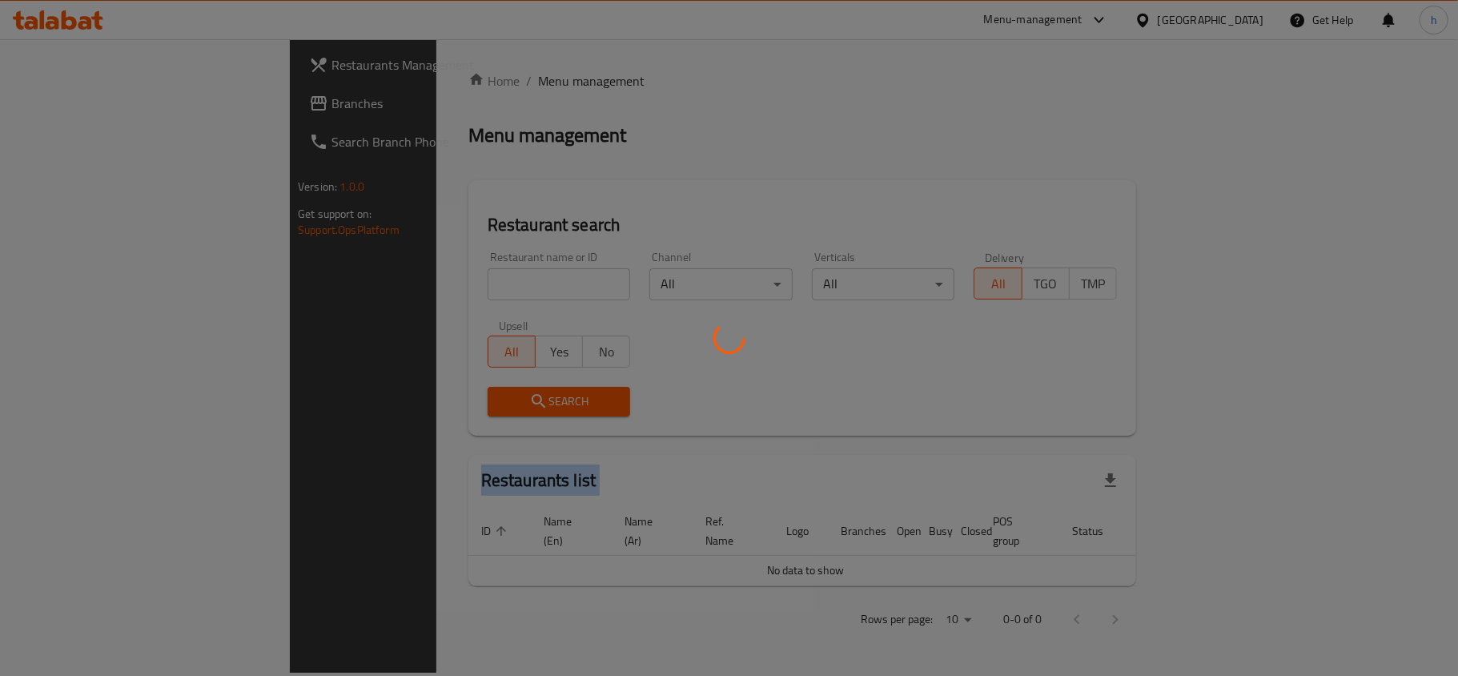
click at [379, 283] on div at bounding box center [729, 338] width 1458 height 676
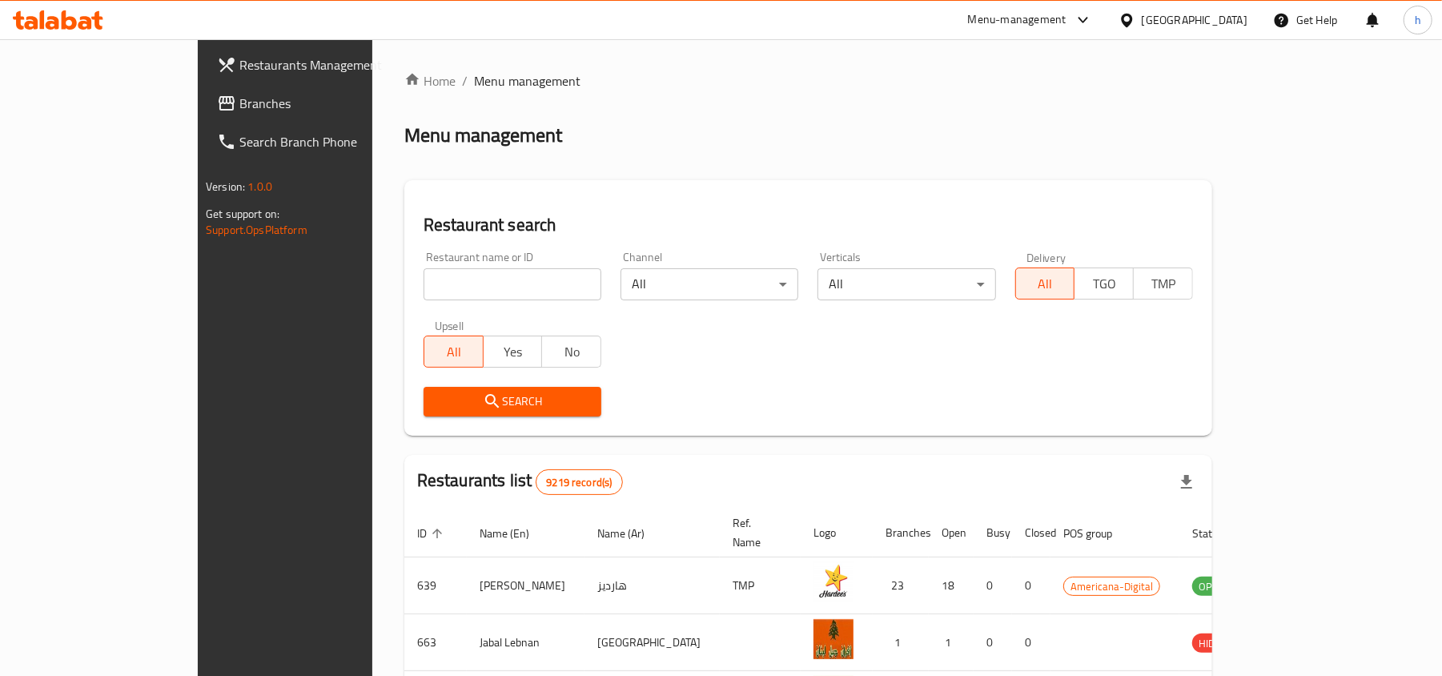
click at [424, 288] on input "search" at bounding box center [513, 284] width 178 height 32
paste input "694704"
type input "694704"
click at [424, 389] on button "Search" at bounding box center [513, 402] width 178 height 30
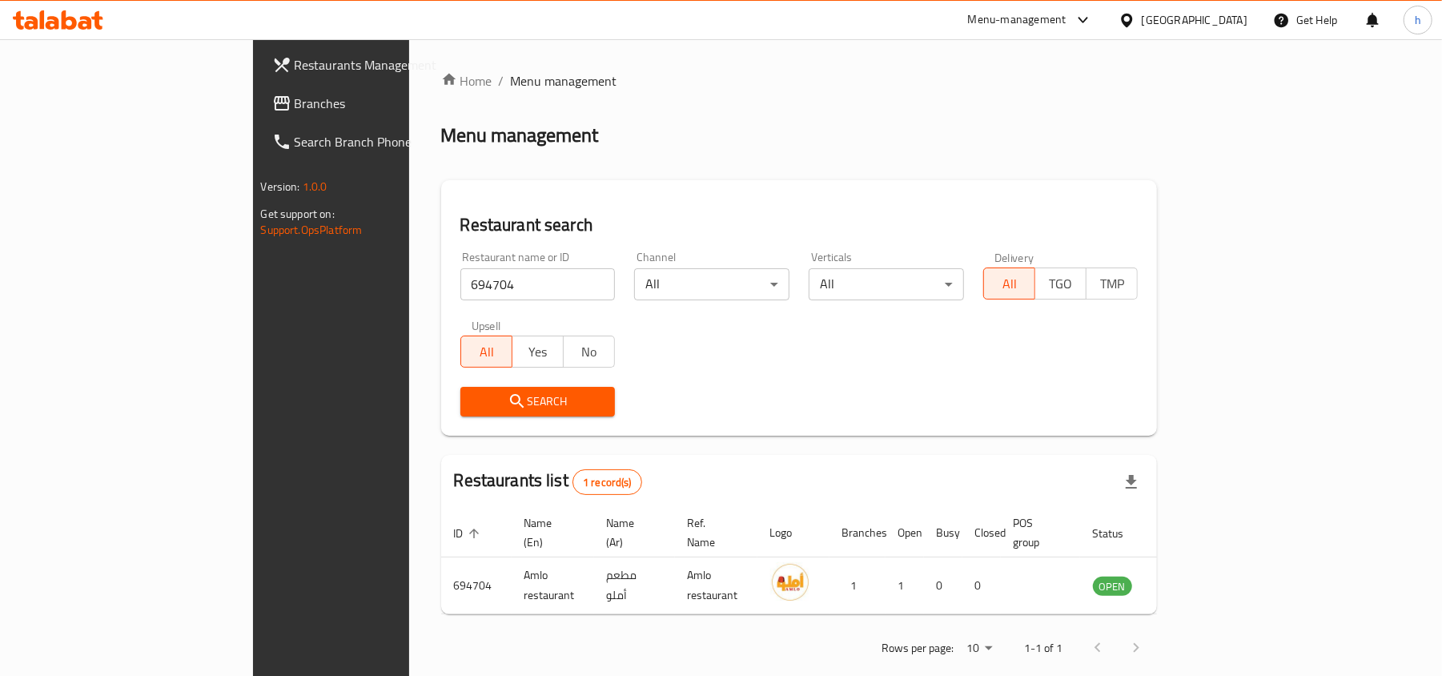
click at [1238, 22] on div "Qatar" at bounding box center [1195, 20] width 106 height 18
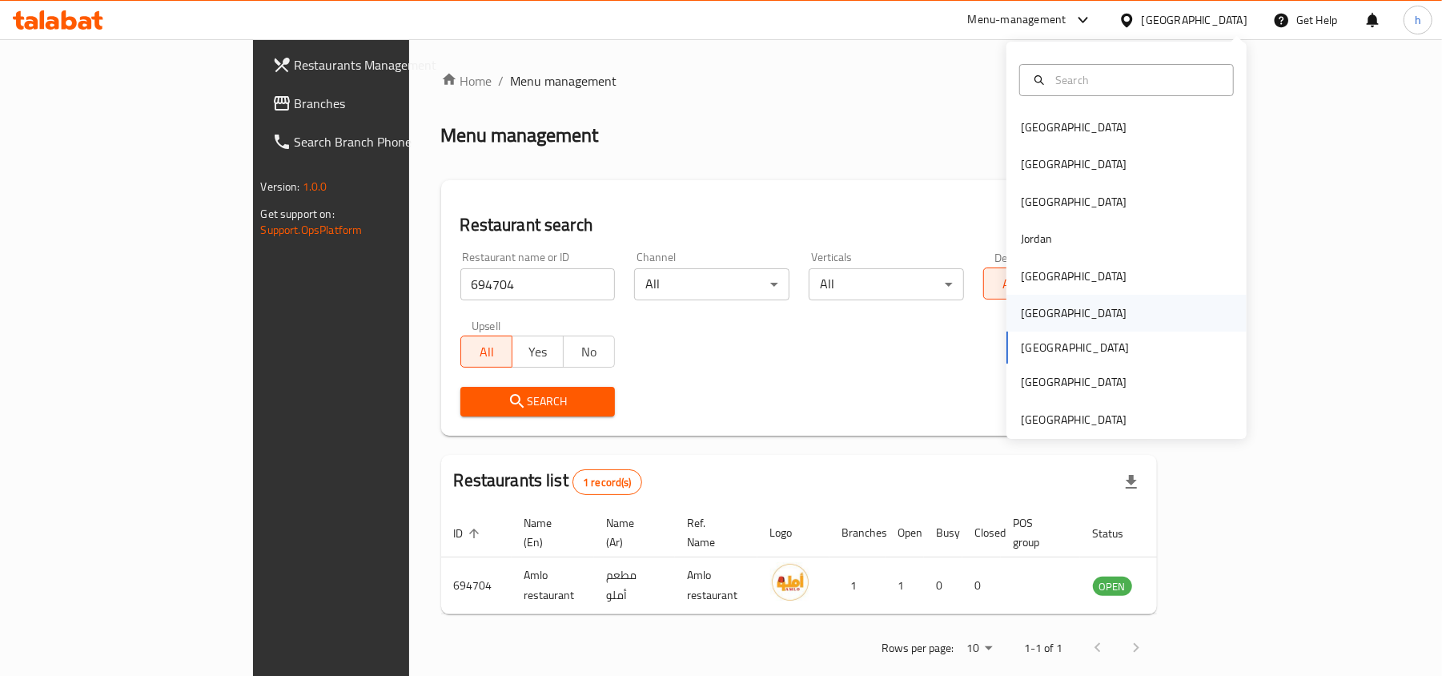
click at [1022, 312] on div "Oman" at bounding box center [1074, 313] width 106 height 18
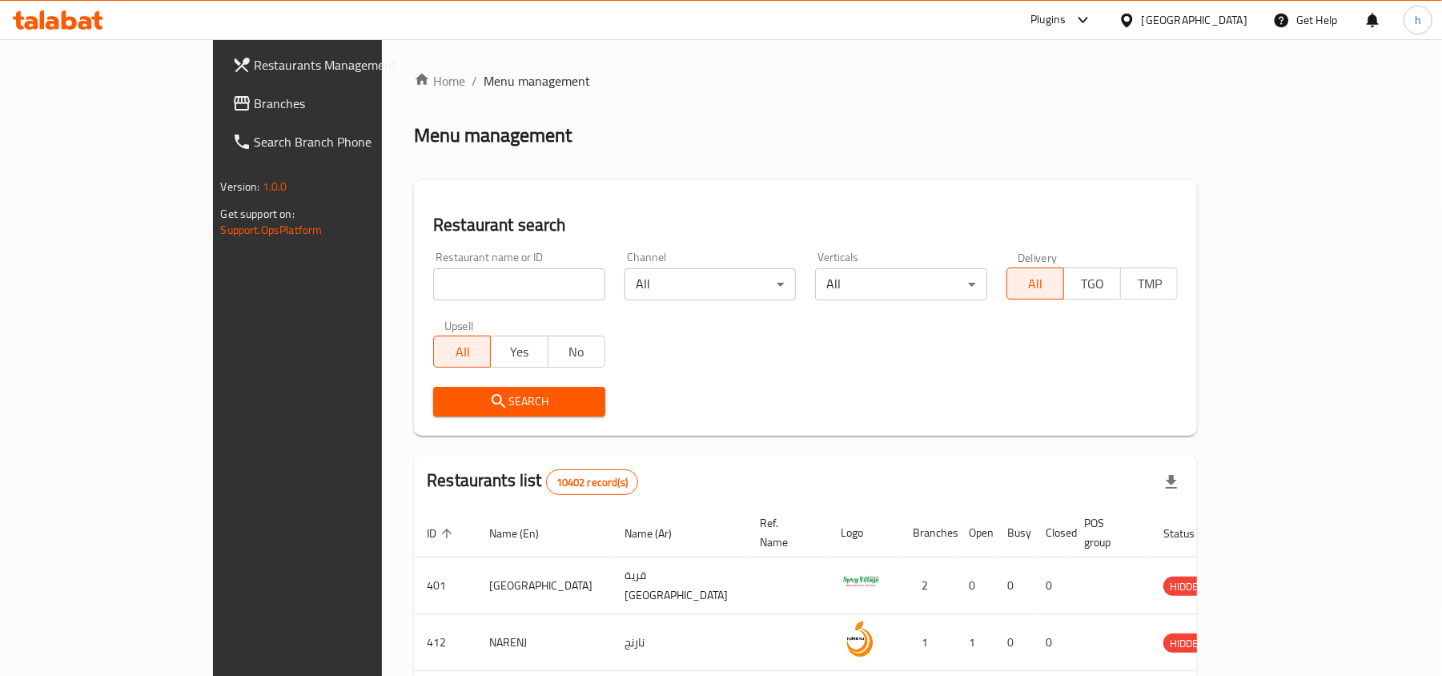
click at [1066, 23] on div "Plugins" at bounding box center [1047, 19] width 35 height 19
click at [1026, 99] on div "Global Quality Control Center" at bounding box center [1014, 108] width 140 height 18
